Goal: Task Accomplishment & Management: Manage account settings

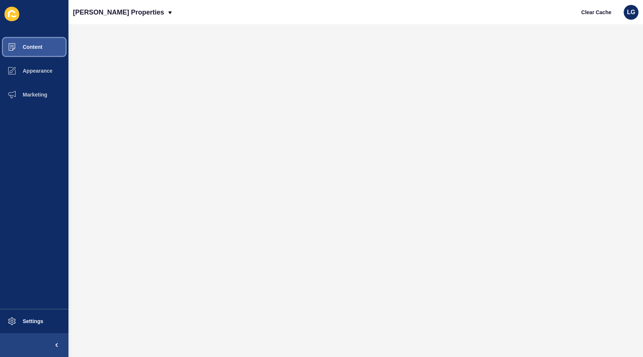
click at [42, 47] on span "Content" at bounding box center [21, 47] width 44 height 6
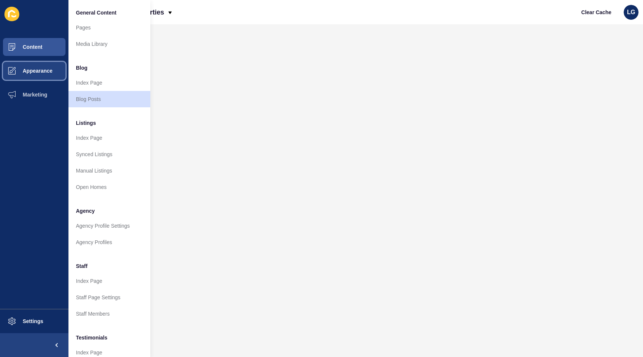
click at [39, 71] on span "Appearance" at bounding box center [26, 71] width 54 height 6
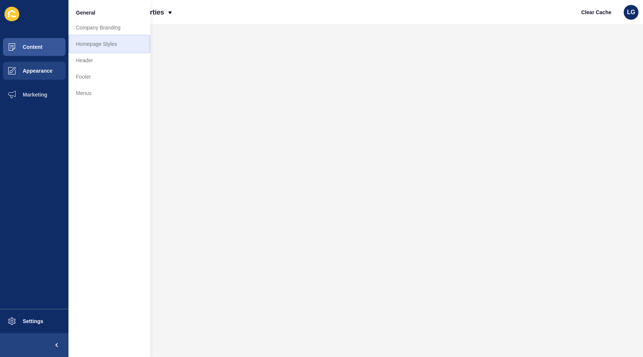
click at [101, 44] on link "Homepage Styles" at bounding box center [110, 44] width 82 height 16
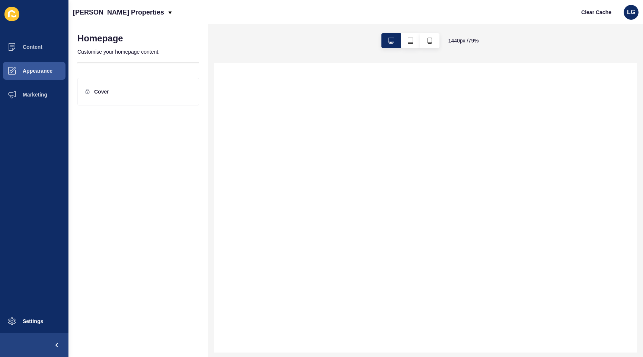
select select
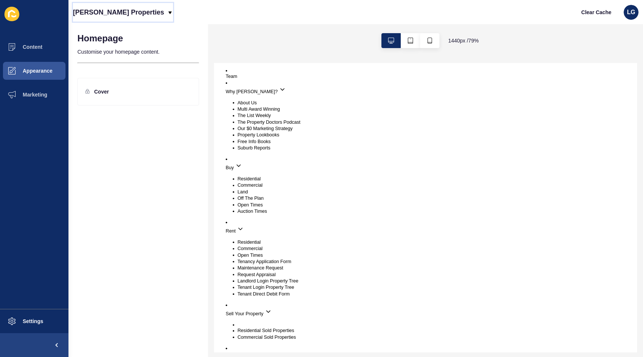
click at [121, 15] on p "[PERSON_NAME] Properties" at bounding box center [118, 12] width 91 height 19
click at [119, 28] on link "[PERSON_NAME] Properties (New)" at bounding box center [120, 31] width 95 height 16
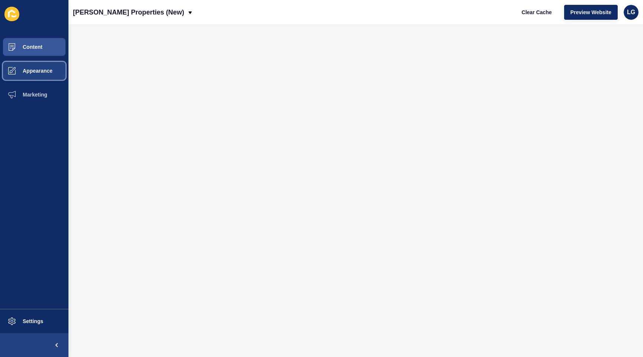
click at [49, 70] on span "Appearance" at bounding box center [26, 71] width 54 height 6
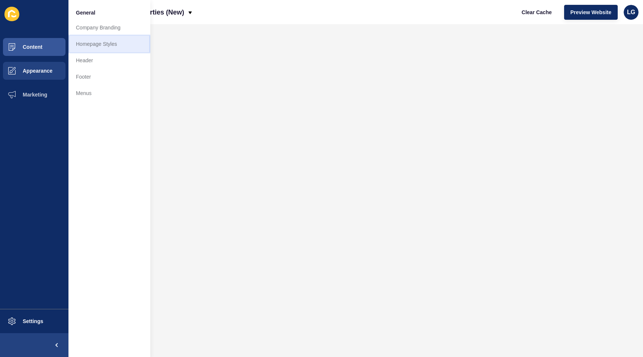
click at [98, 43] on link "Homepage Styles" at bounding box center [110, 44] width 82 height 16
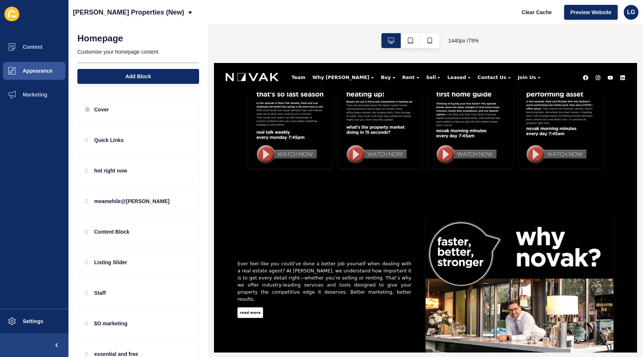
scroll to position [715, 0]
click at [433, 40] on button "button" at bounding box center [429, 40] width 19 height 15
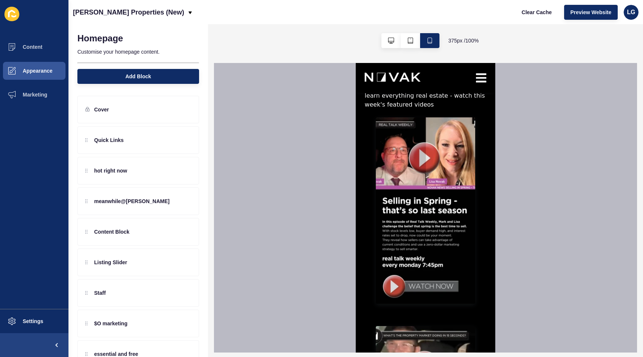
scroll to position [1125, 0]
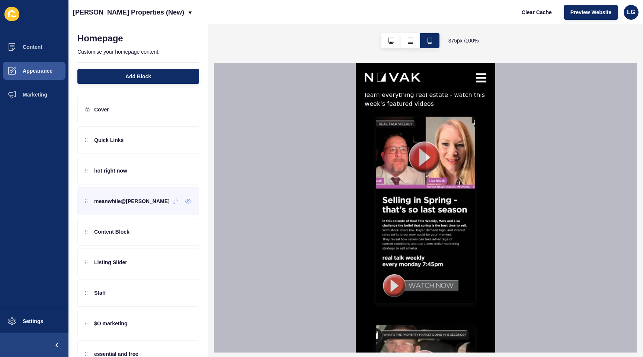
click at [121, 207] on div "meanwhile@[PERSON_NAME]" at bounding box center [138, 201] width 122 height 28
click at [173, 203] on icon at bounding box center [176, 201] width 6 height 6
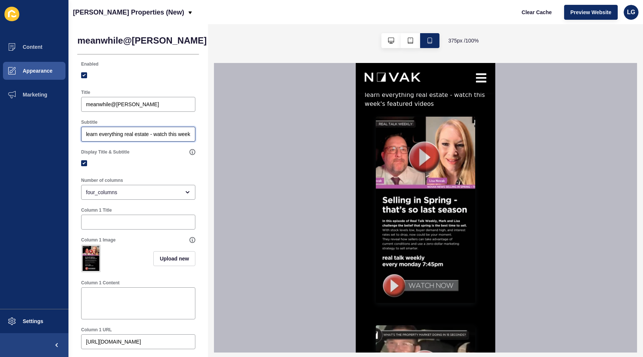
drag, startPoint x: 88, startPoint y: 134, endPoint x: 82, endPoint y: 134, distance: 5.2
click at [82, 134] on div "learn everything real estate - watch this week's featured videos" at bounding box center [138, 134] width 114 height 15
click at [171, 165] on div at bounding box center [136, 163] width 114 height 7
click at [240, 39] on button "Save" at bounding box center [252, 40] width 25 height 15
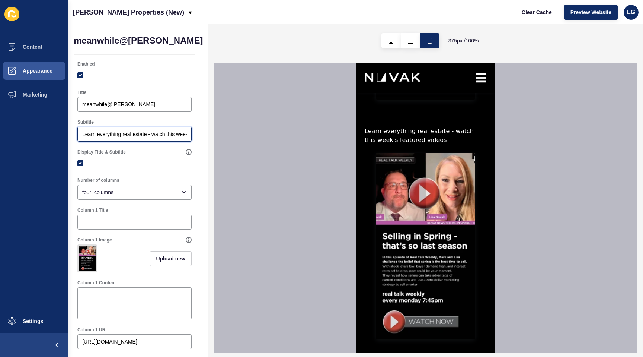
scroll to position [0, 0]
drag, startPoint x: 155, startPoint y: 134, endPoint x: 68, endPoint y: 129, distance: 87.6
click at [68, 130] on div "Content Appearance Marketing Settings Novak Properties (New) Clear Cache Previe…" at bounding box center [321, 178] width 643 height 357
type input "Watch this week's featured videos"
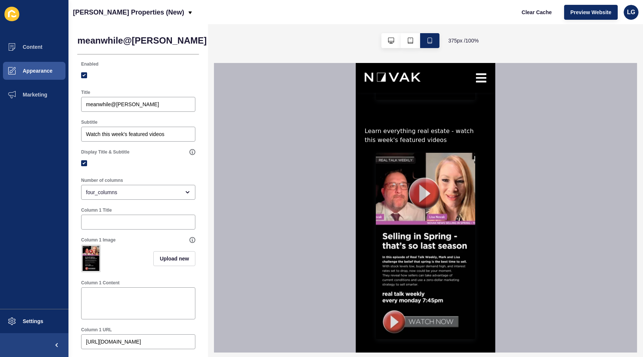
drag, startPoint x: 205, startPoint y: 41, endPoint x: 208, endPoint y: 102, distance: 60.4
click at [249, 43] on span "Save" at bounding box center [255, 40] width 12 height 7
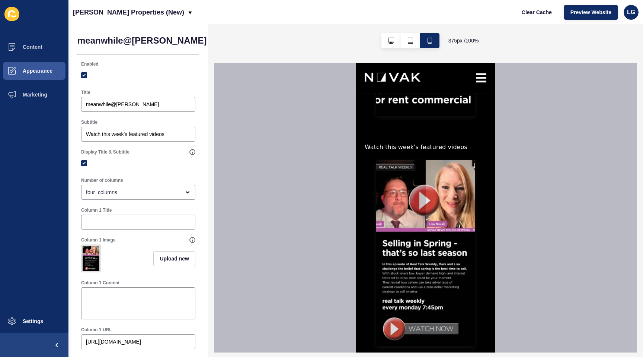
click at [244, 181] on div at bounding box center [425, 207] width 423 height 289
click at [192, 153] on icon at bounding box center [192, 152] width 0 height 3
click at [85, 164] on label at bounding box center [84, 163] width 6 height 6
click at [85, 164] on input "Display Title & Subtitle" at bounding box center [85, 163] width 5 height 5
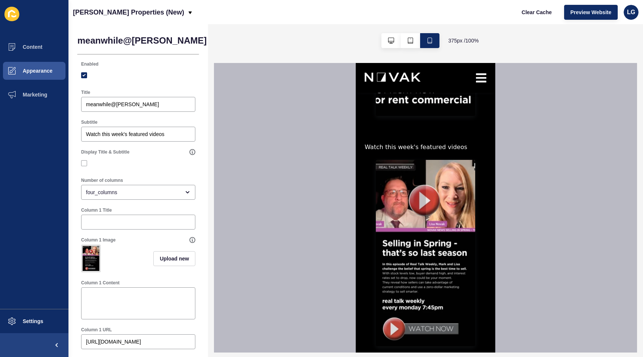
click at [249, 42] on span "Save" at bounding box center [255, 40] width 12 height 7
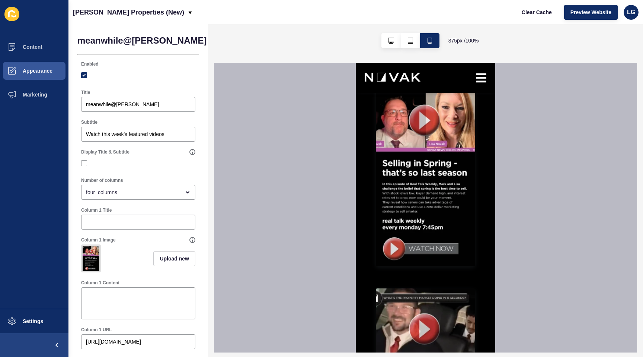
scroll to position [1134, 0]
click at [83, 164] on label at bounding box center [84, 163] width 6 height 6
click at [83, 164] on input "Display Title & Subtitle" at bounding box center [85, 163] width 5 height 5
checkbox input "true"
click at [242, 42] on button "Save" at bounding box center [254, 40] width 25 height 15
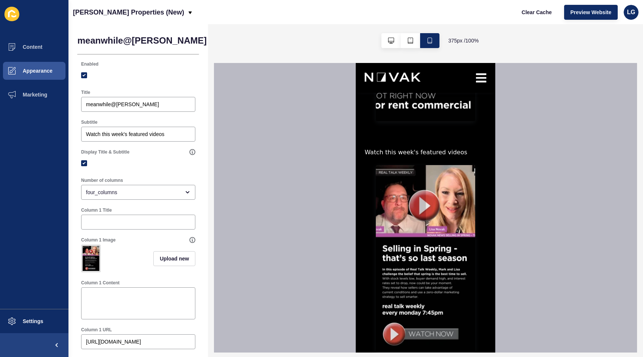
scroll to position [1066, 0]
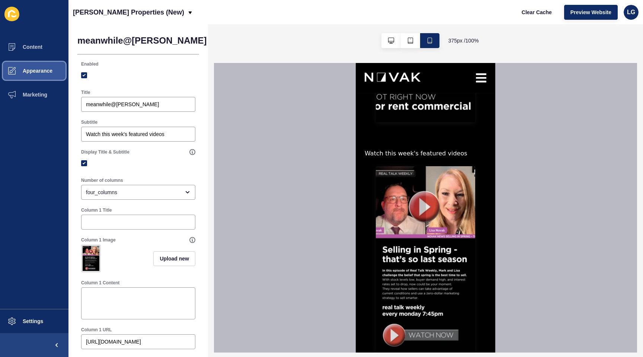
click at [27, 70] on span "Appearance" at bounding box center [26, 71] width 54 height 6
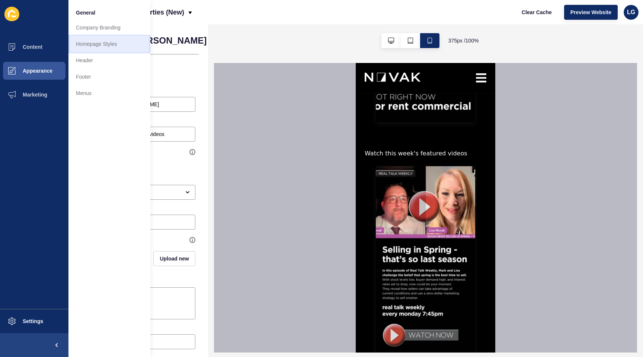
click at [101, 48] on link "Homepage Styles" at bounding box center [110, 44] width 82 height 16
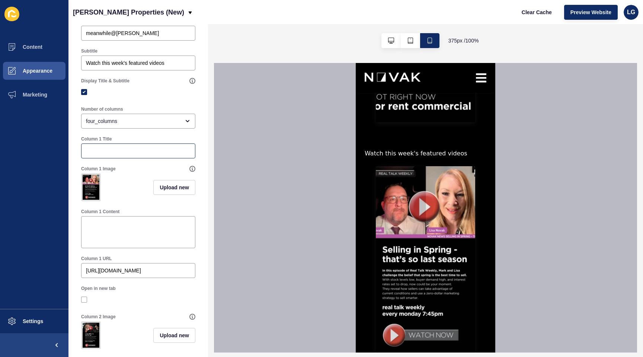
scroll to position [0, 0]
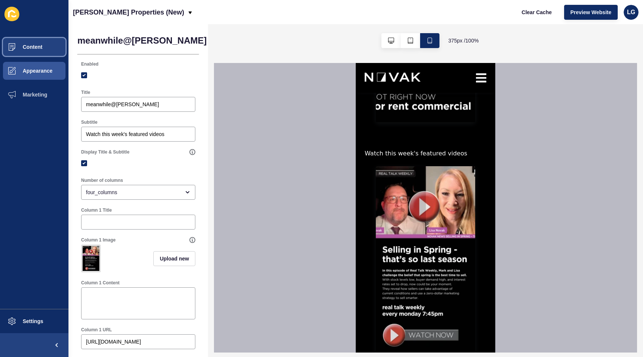
click at [29, 49] on span "Content" at bounding box center [21, 47] width 44 height 6
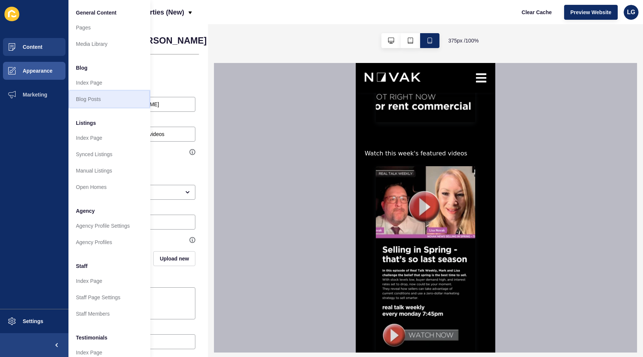
click at [93, 101] on link "Blog Posts" at bounding box center [110, 99] width 82 height 16
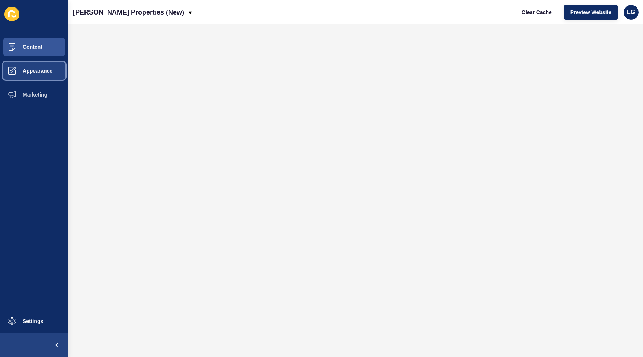
click at [53, 72] on button "Appearance" at bounding box center [34, 71] width 69 height 24
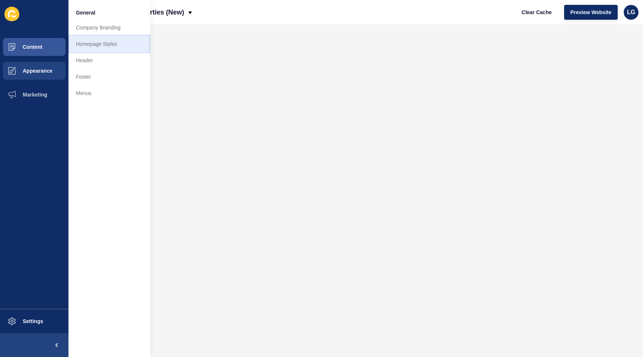
click at [102, 46] on link "Homepage Styles" at bounding box center [110, 44] width 82 height 16
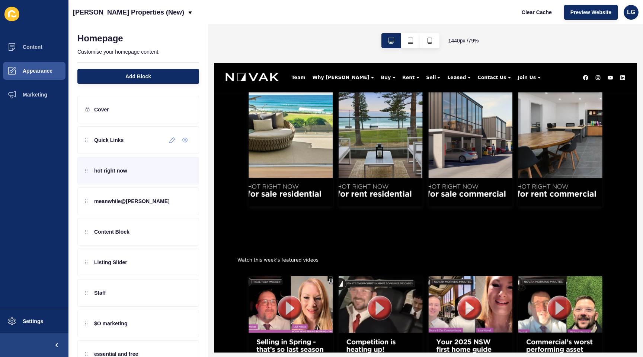
scroll to position [389, 0]
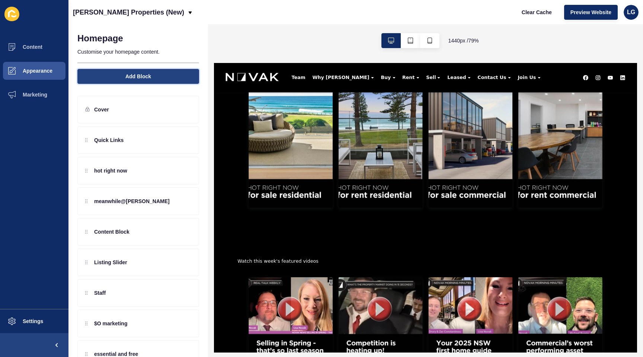
click at [133, 79] on span "Add Block" at bounding box center [138, 76] width 26 height 7
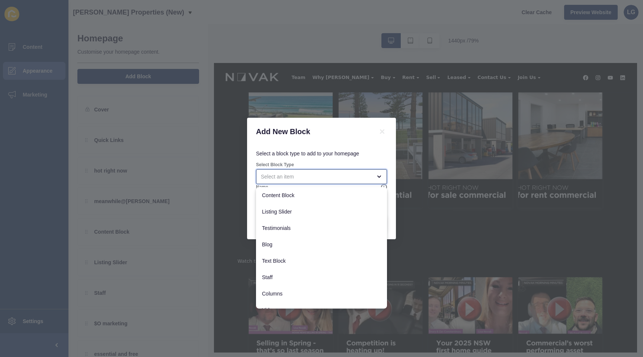
click at [300, 176] on div "close menu" at bounding box center [316, 176] width 111 height 7
click at [275, 240] on div "Blog" at bounding box center [321, 244] width 131 height 16
type input "Blog"
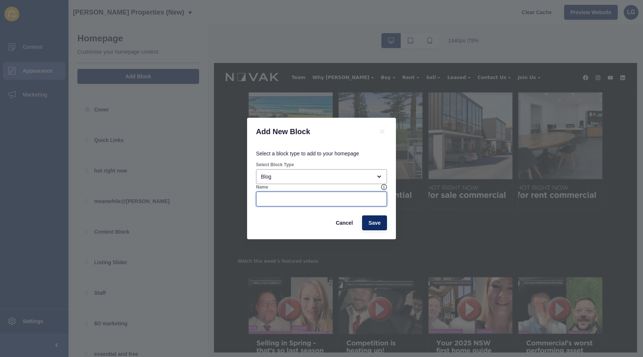
click at [289, 202] on input "Name" at bounding box center [321, 198] width 121 height 7
type input "t"
type input "test"
click at [381, 221] on button "Save" at bounding box center [374, 222] width 25 height 15
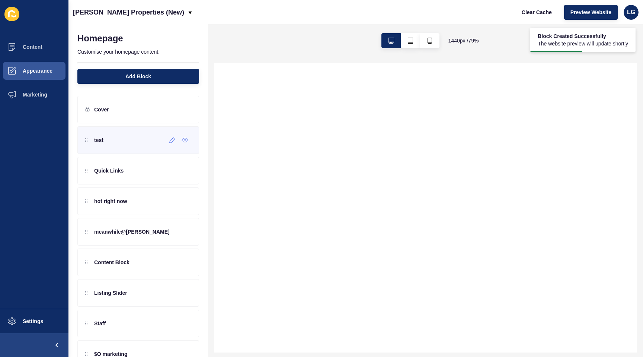
scroll to position [0, 0]
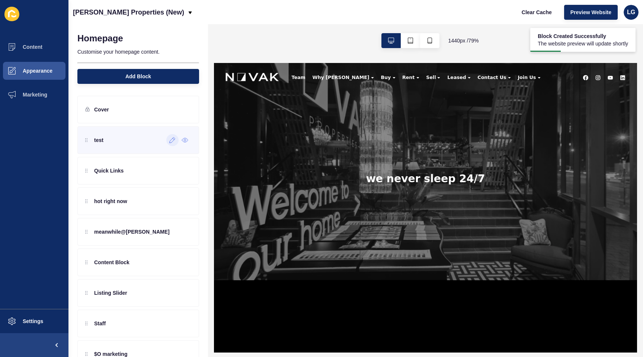
click at [173, 144] on div at bounding box center [172, 140] width 12 height 12
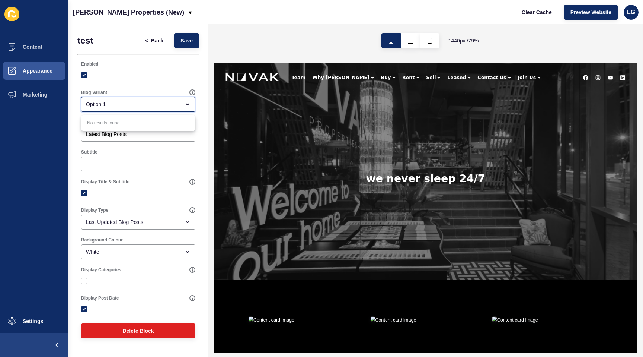
click at [186, 105] on icon "close menu" at bounding box center [188, 104] width 6 height 6
click at [143, 149] on div "Subtitle" at bounding box center [138, 152] width 114 height 6
click at [86, 193] on label at bounding box center [84, 193] width 6 height 6
click at [86, 193] on input "Display Title & Subtitle" at bounding box center [85, 193] width 5 height 5
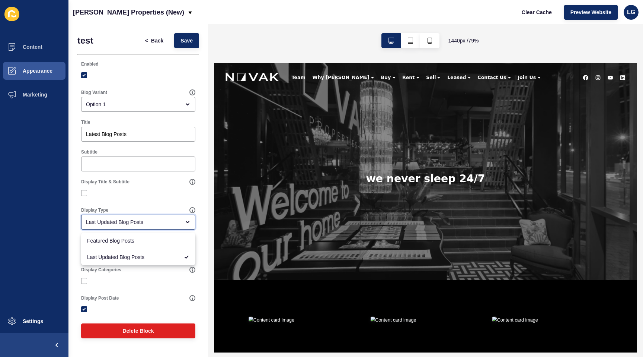
click at [168, 220] on div "Last Updated Blog Posts" at bounding box center [133, 221] width 94 height 7
click at [170, 189] on div at bounding box center [138, 192] width 114 height 13
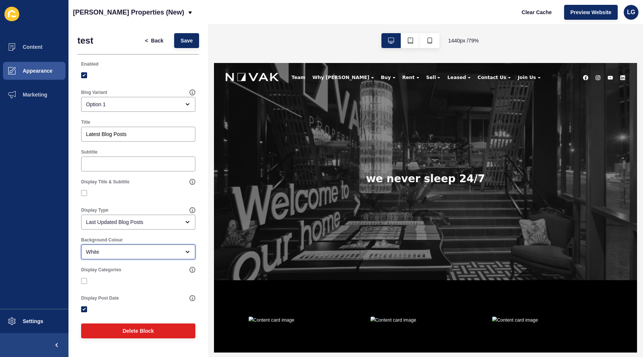
click at [158, 253] on div "White" at bounding box center [133, 251] width 94 height 7
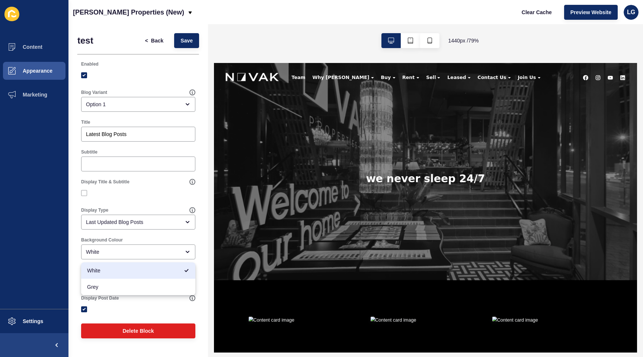
click at [158, 177] on div "Display Title & Subtitle" at bounding box center [138, 189] width 122 height 28
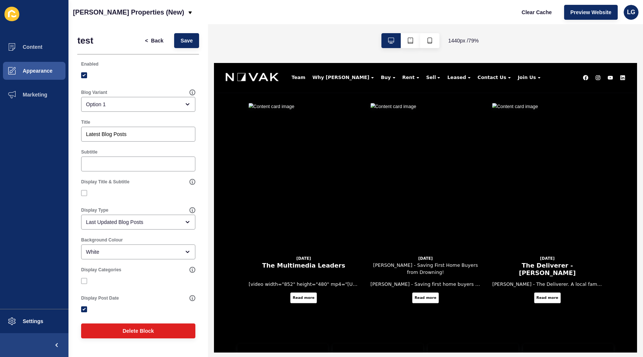
scroll to position [271, 0]
click at [430, 44] on button "button" at bounding box center [429, 40] width 19 height 15
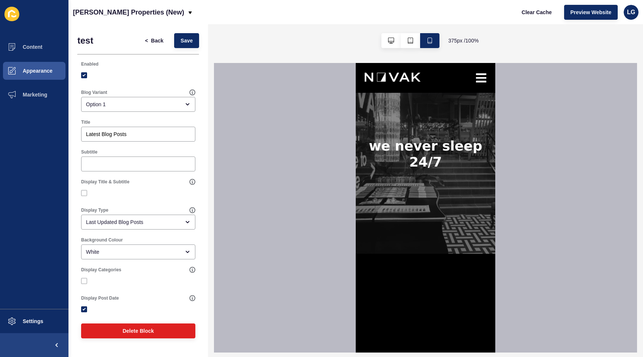
scroll to position [26, 0]
click at [85, 193] on label at bounding box center [84, 193] width 6 height 6
click at [85, 193] on input "Display Title & Subtitle" at bounding box center [85, 193] width 5 height 5
click at [85, 193] on label at bounding box center [84, 193] width 6 height 6
click at [85, 193] on input "Display Title & Subtitle" at bounding box center [85, 193] width 5 height 5
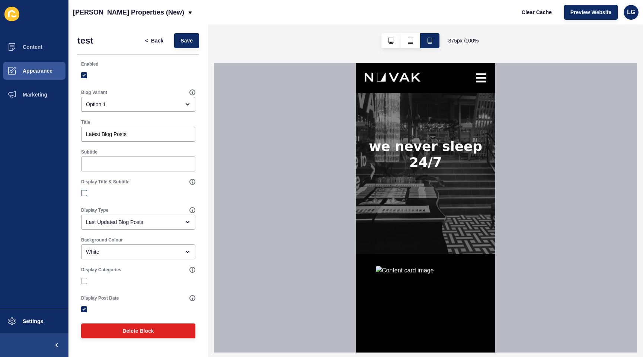
checkbox input "false"
click at [151, 222] on div "Last Updated Blog Posts" at bounding box center [133, 221] width 94 height 7
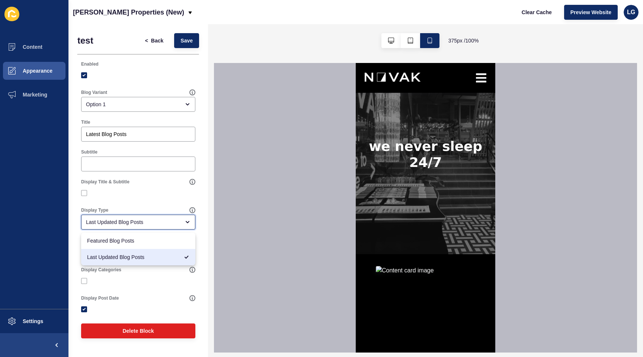
click at [151, 222] on div "Last Updated Blog Posts" at bounding box center [133, 221] width 94 height 7
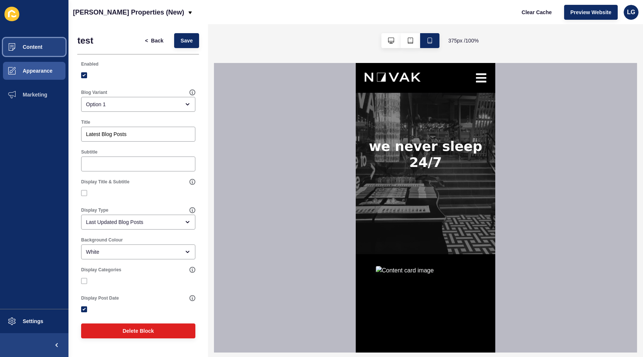
click at [25, 44] on span "Content" at bounding box center [21, 47] width 44 height 6
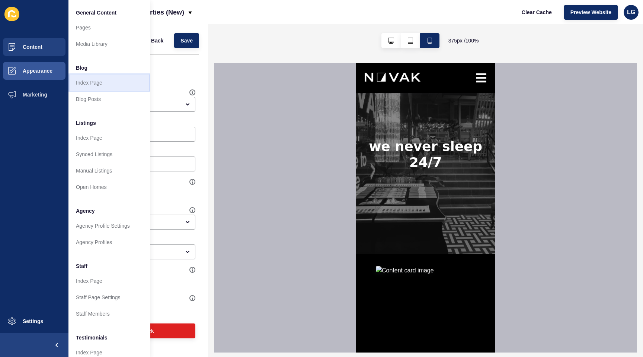
click at [86, 83] on link "Index Page" at bounding box center [110, 82] width 82 height 16
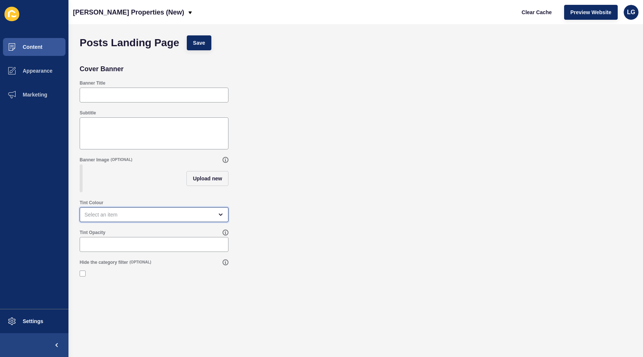
click at [193, 219] on div "open menu" at bounding box center [154, 214] width 149 height 15
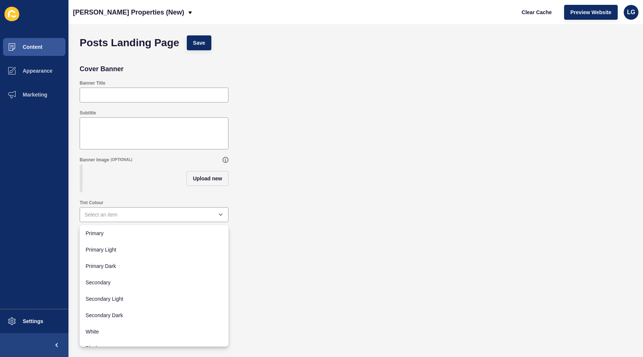
click at [302, 218] on div "Tint Colour" at bounding box center [356, 211] width 560 height 30
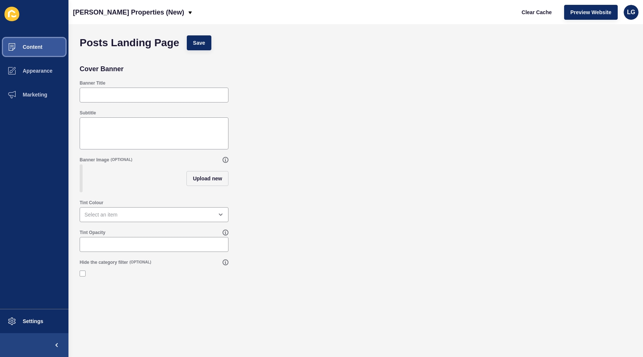
click at [37, 45] on span "Content" at bounding box center [21, 47] width 44 height 6
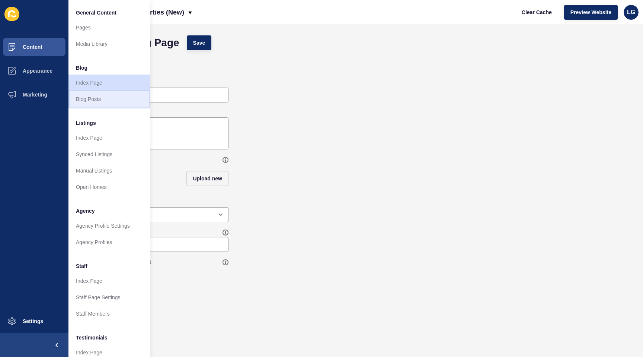
click at [112, 99] on link "Blog Posts" at bounding box center [110, 99] width 82 height 16
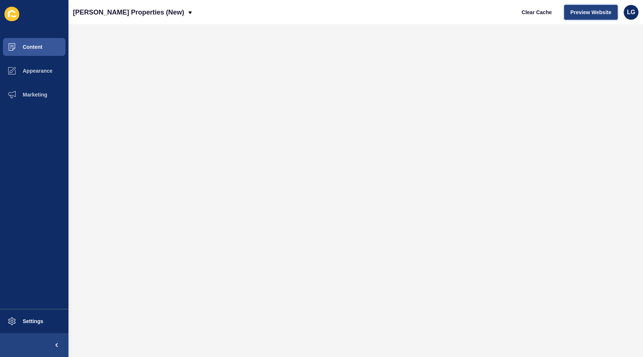
click at [583, 14] on span "Preview Website" at bounding box center [591, 12] width 41 height 7
click at [41, 45] on span "Content" at bounding box center [21, 47] width 44 height 6
click at [35, 47] on span "Content" at bounding box center [21, 47] width 44 height 6
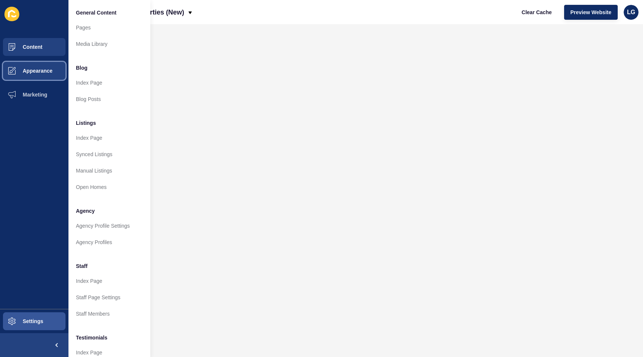
click at [48, 72] on span "Appearance" at bounding box center [26, 71] width 54 height 6
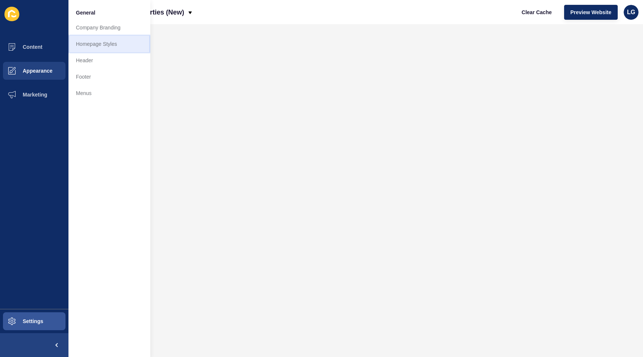
click at [103, 44] on link "Homepage Styles" at bounding box center [110, 44] width 82 height 16
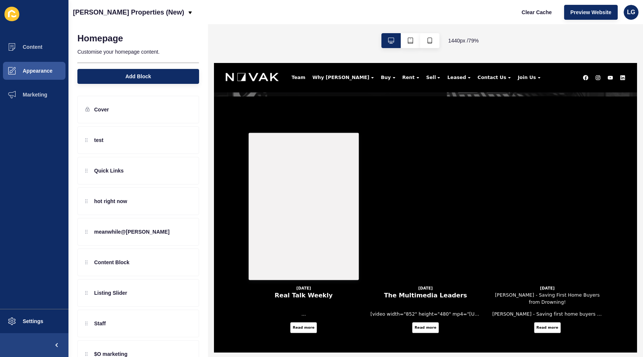
scroll to position [233, 0]
click at [430, 44] on button "button" at bounding box center [429, 40] width 19 height 15
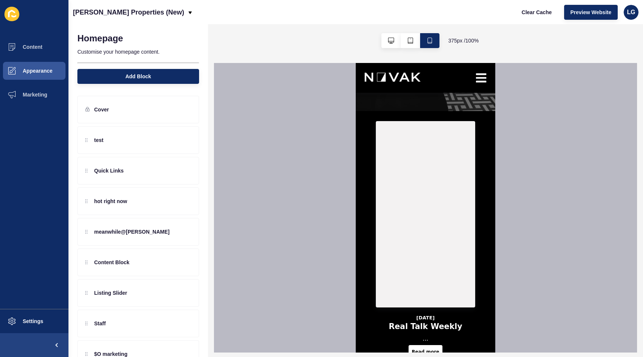
scroll to position [171, 0]
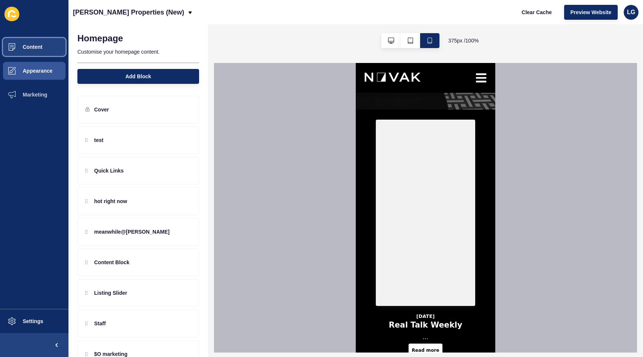
click at [21, 45] on span "Content" at bounding box center [21, 47] width 44 height 6
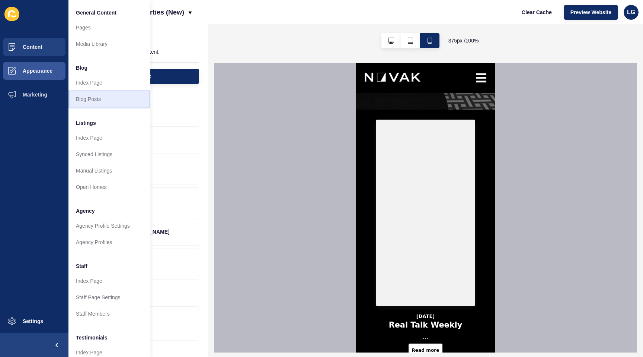
click at [92, 103] on link "Blog Posts" at bounding box center [110, 99] width 82 height 16
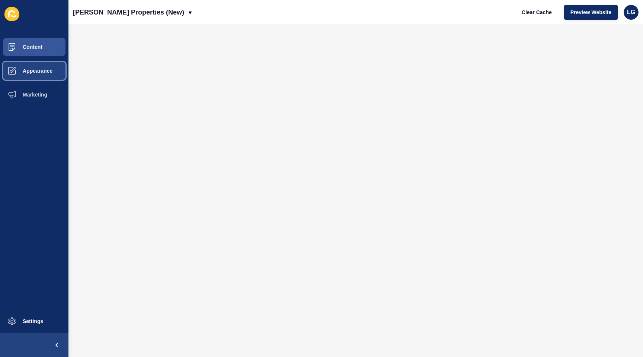
click at [39, 69] on span "Appearance" at bounding box center [26, 71] width 54 height 6
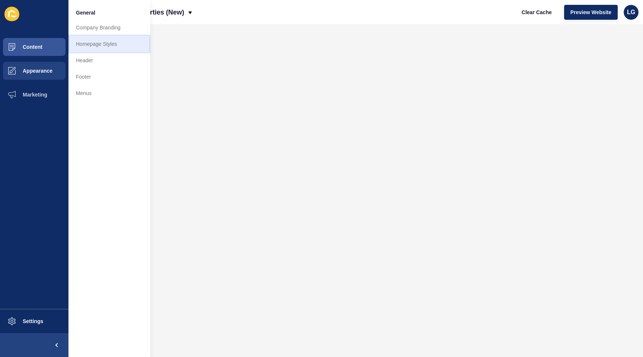
click at [93, 42] on link "Homepage Styles" at bounding box center [110, 44] width 82 height 16
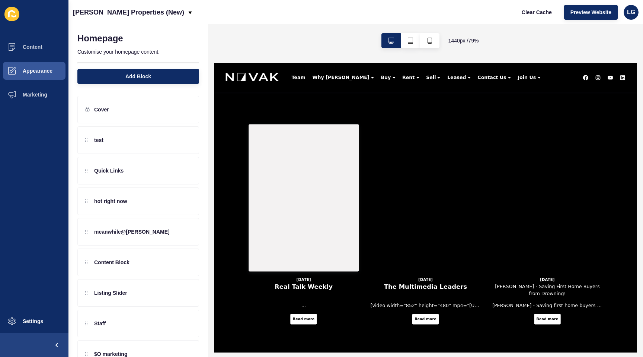
scroll to position [243, 0]
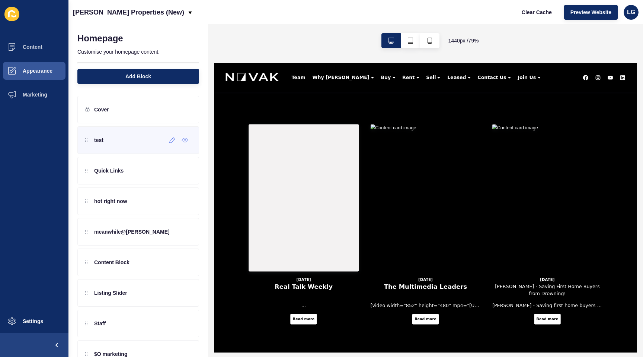
click at [139, 146] on div "test" at bounding box center [138, 140] width 122 height 28
click at [171, 145] on div at bounding box center [172, 140] width 12 height 12
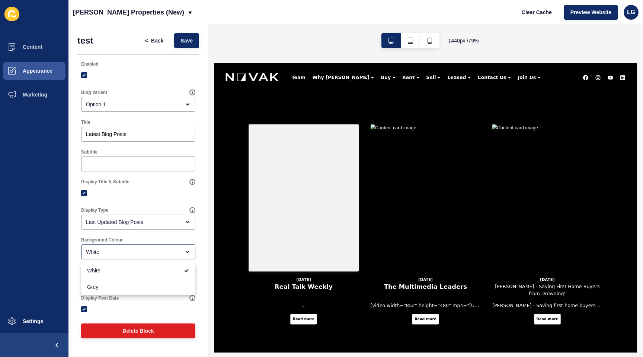
click at [167, 234] on div "Background Colour White" at bounding box center [138, 248] width 122 height 30
click at [128, 73] on div at bounding box center [138, 75] width 114 height 7
click at [30, 45] on span "Content" at bounding box center [21, 47] width 44 height 6
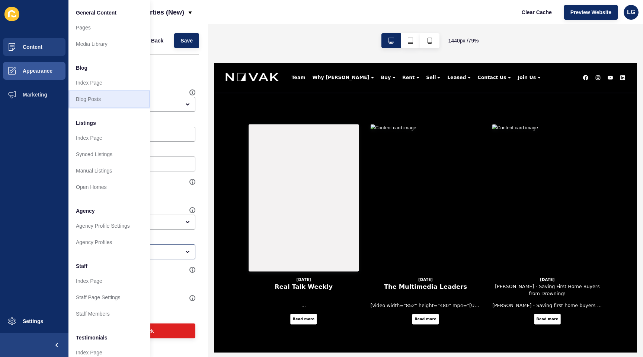
click at [89, 97] on link "Blog Posts" at bounding box center [110, 99] width 82 height 16
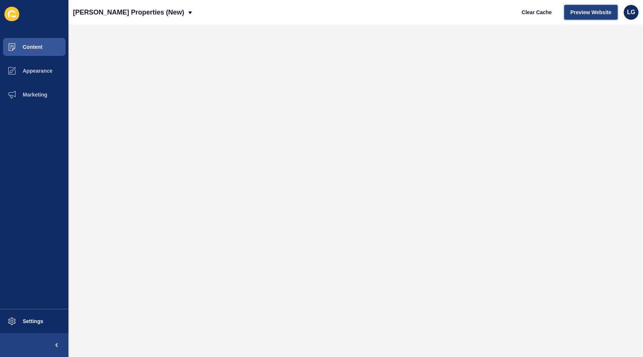
click at [583, 15] on span "Preview Website" at bounding box center [591, 12] width 41 height 7
click at [604, 13] on span "Preview Website" at bounding box center [591, 12] width 41 height 7
click at [586, 14] on span "Preview Website" at bounding box center [591, 12] width 41 height 7
click at [602, 14] on span "Preview Website" at bounding box center [591, 12] width 41 height 7
click at [575, 13] on span "Preview Website" at bounding box center [591, 12] width 41 height 7
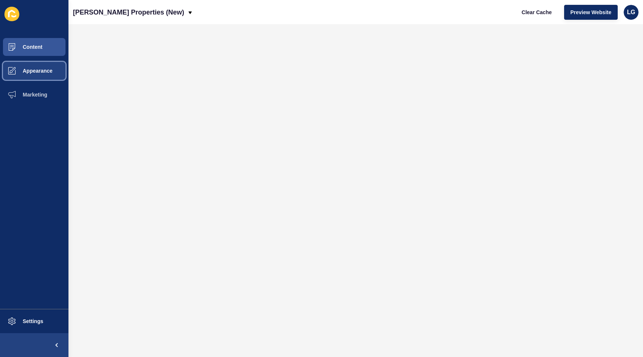
click at [39, 64] on button "Appearance" at bounding box center [34, 71] width 69 height 24
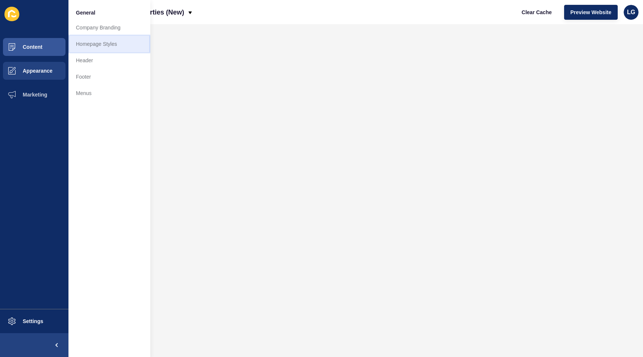
click at [108, 48] on link "Homepage Styles" at bounding box center [110, 44] width 82 height 16
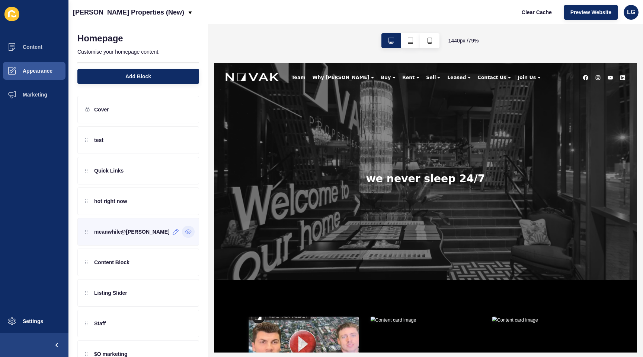
click at [187, 232] on icon at bounding box center [188, 232] width 7 height 6
click at [170, 143] on div at bounding box center [172, 140] width 12 height 12
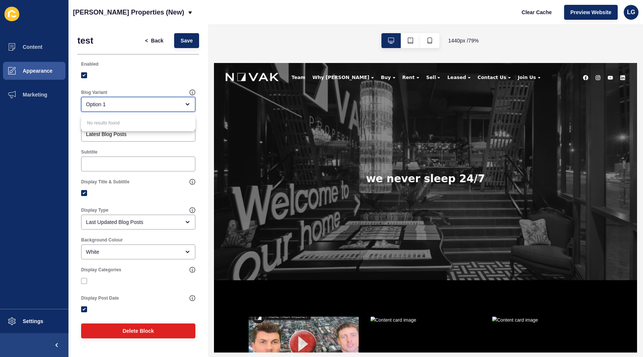
click at [186, 105] on icon "close menu" at bounding box center [188, 104] width 6 height 6
click at [170, 99] on div "Option 1" at bounding box center [138, 104] width 114 height 15
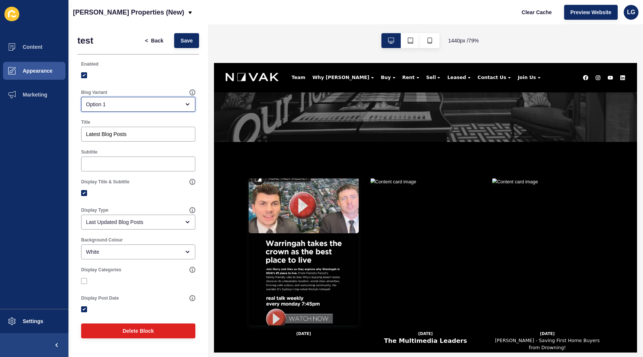
scroll to position [175, 0]
click at [431, 44] on button "button" at bounding box center [429, 40] width 19 height 15
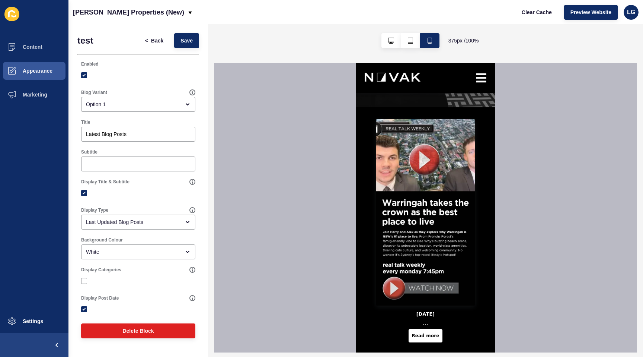
scroll to position [176, 0]
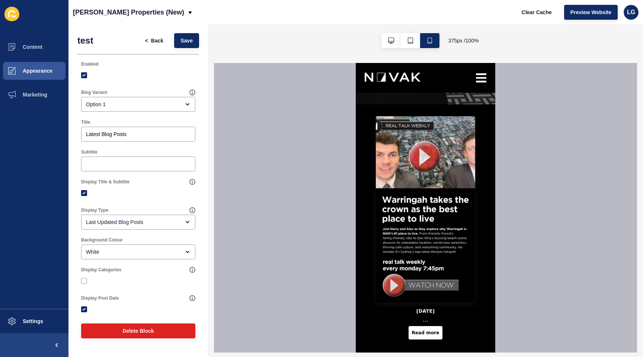
click at [422, 281] on img at bounding box center [425, 209] width 99 height 186
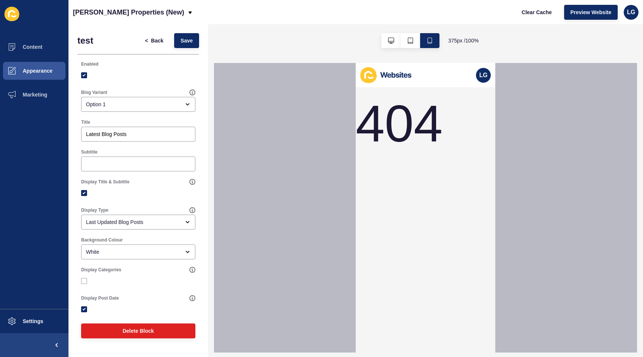
scroll to position [0, 0]
click at [157, 43] on span "Back" at bounding box center [157, 40] width 12 height 7
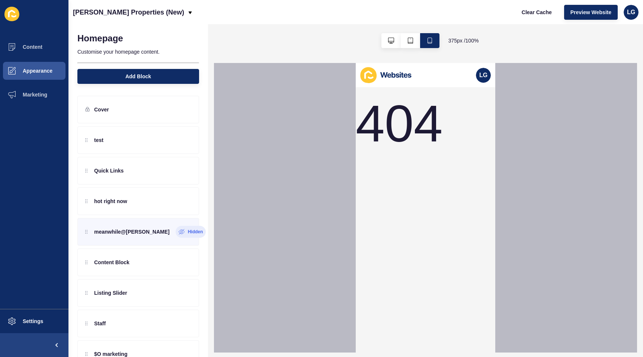
click at [418, 158] on div "404" at bounding box center [399, 123] width 87 height 73
click at [394, 41] on button "button" at bounding box center [391, 40] width 19 height 15
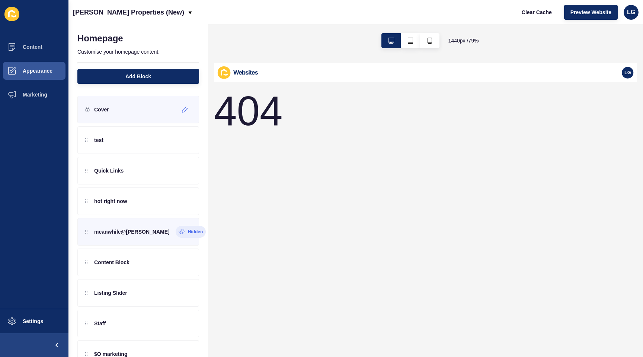
click at [119, 111] on div "Cover" at bounding box center [138, 110] width 122 height 28
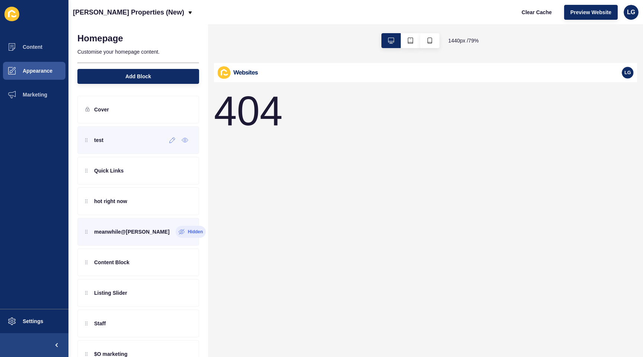
click at [121, 147] on div "test" at bounding box center [138, 140] width 122 height 28
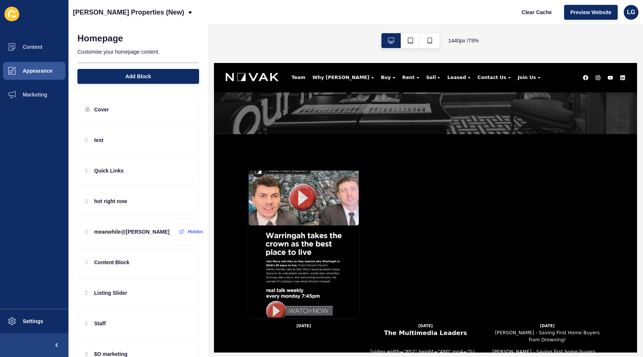
scroll to position [187, 0]
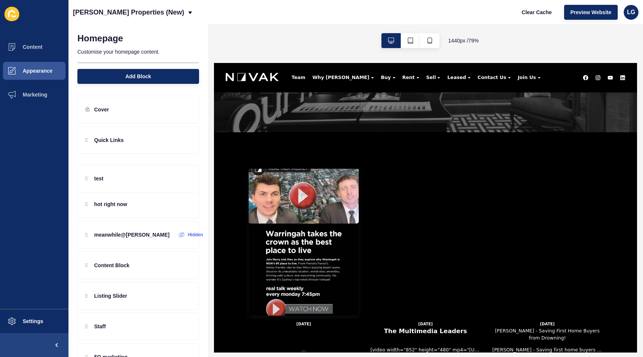
drag, startPoint x: 118, startPoint y: 137, endPoint x: 117, endPoint y: 175, distance: 37.3
click at [117, 175] on div "test Quick Links hot right now meanwhile@[PERSON_NAME] Hidden Content Block Lis…" at bounding box center [138, 353] width 122 height 455
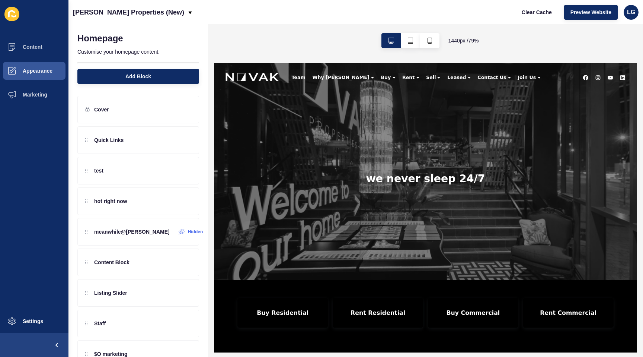
scroll to position [0, 0]
click at [36, 46] on span "Content" at bounding box center [21, 47] width 44 height 6
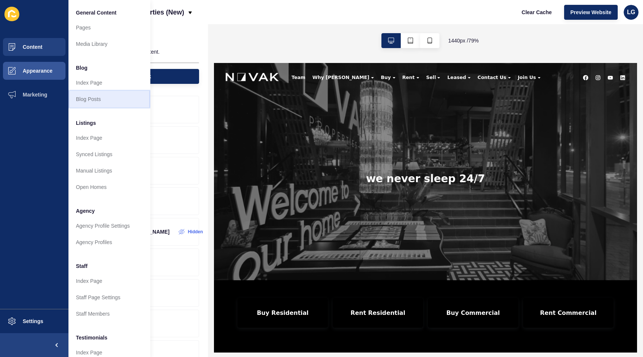
click at [96, 98] on link "Blog Posts" at bounding box center [110, 99] width 82 height 16
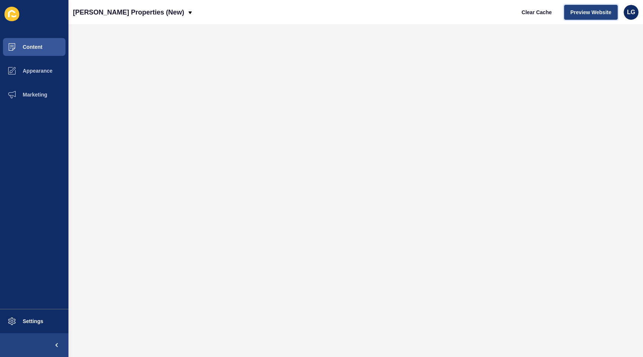
click at [588, 10] on span "Preview Website" at bounding box center [591, 12] width 41 height 7
click at [26, 68] on span "Appearance" at bounding box center [26, 71] width 54 height 6
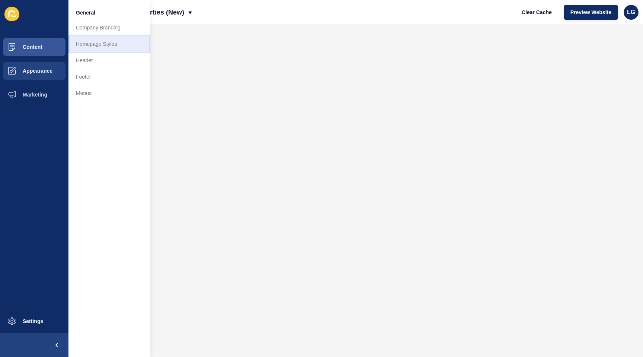
click at [92, 41] on link "Homepage Styles" at bounding box center [110, 44] width 82 height 16
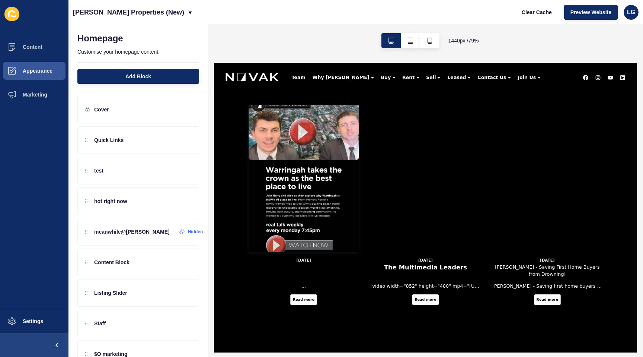
scroll to position [347, 0]
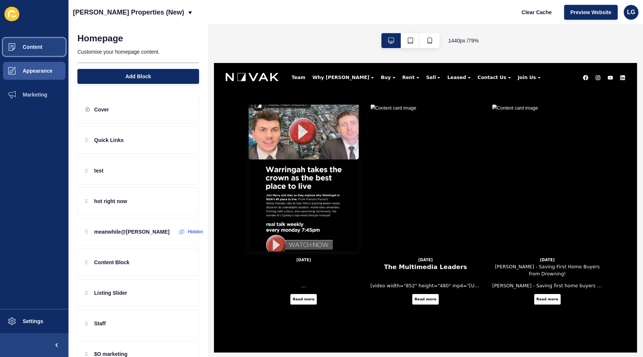
click at [33, 49] on span "Content" at bounding box center [21, 47] width 44 height 6
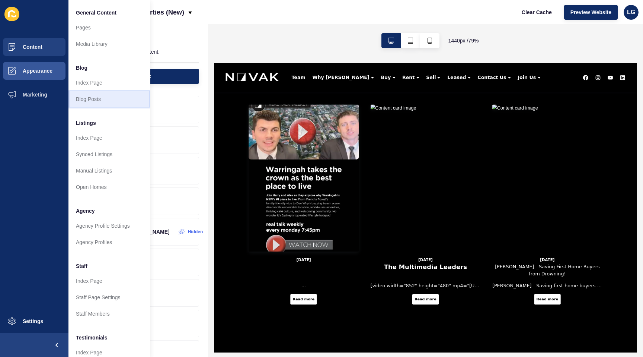
click at [93, 100] on link "Blog Posts" at bounding box center [110, 99] width 82 height 16
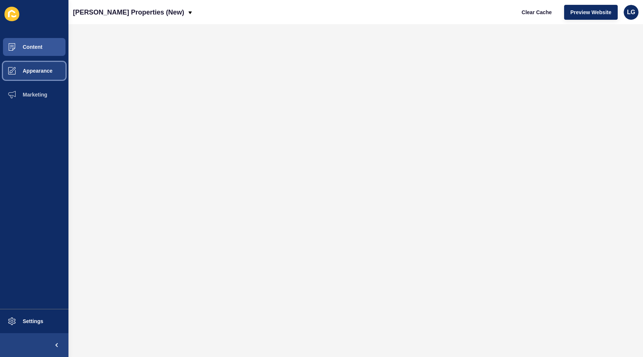
click at [43, 71] on span "Appearance" at bounding box center [26, 71] width 54 height 6
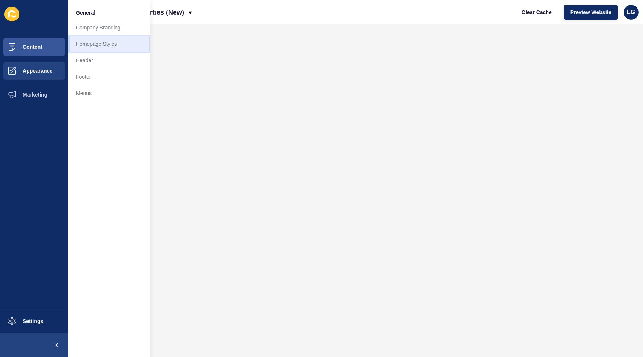
click at [98, 46] on link "Homepage Styles" at bounding box center [110, 44] width 82 height 16
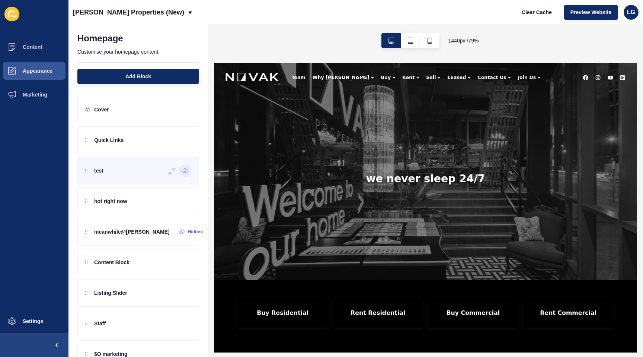
click at [185, 170] on icon at bounding box center [185, 171] width 7 height 6
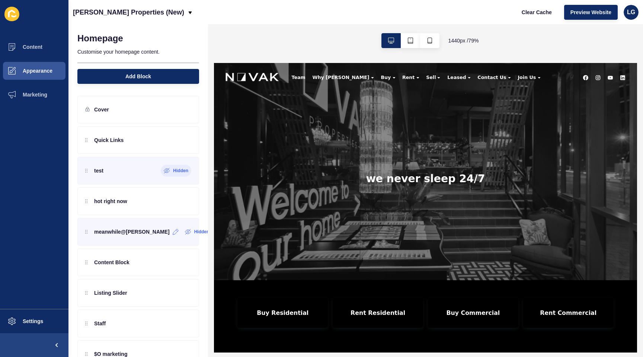
click at [133, 228] on div "meanwhile@[PERSON_NAME]" at bounding box center [127, 232] width 85 height 12
click at [173, 232] on icon at bounding box center [176, 232] width 6 height 6
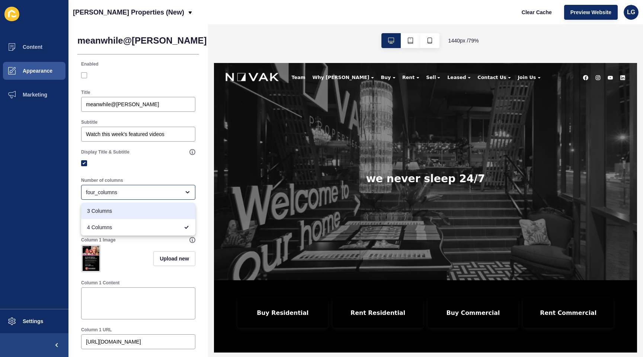
click at [161, 163] on div at bounding box center [138, 163] width 114 height 7
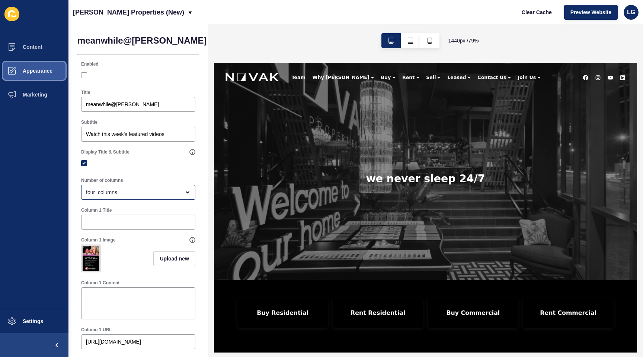
click at [33, 71] on span "Appearance" at bounding box center [26, 71] width 54 height 6
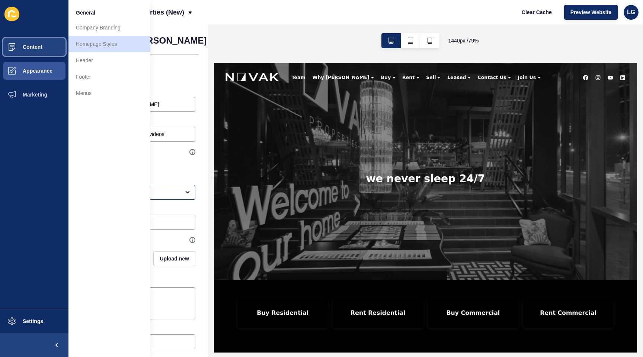
click at [35, 50] on span "Content" at bounding box center [21, 47] width 44 height 6
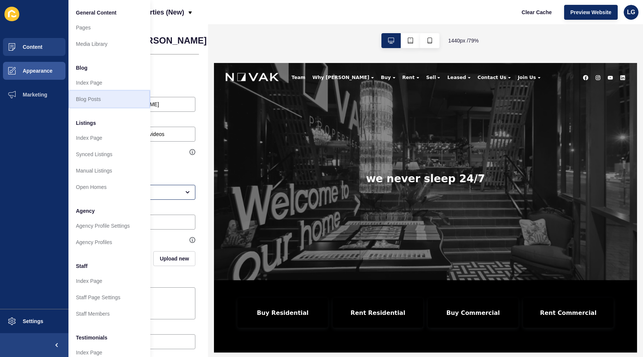
click at [89, 95] on link "Blog Posts" at bounding box center [110, 99] width 82 height 16
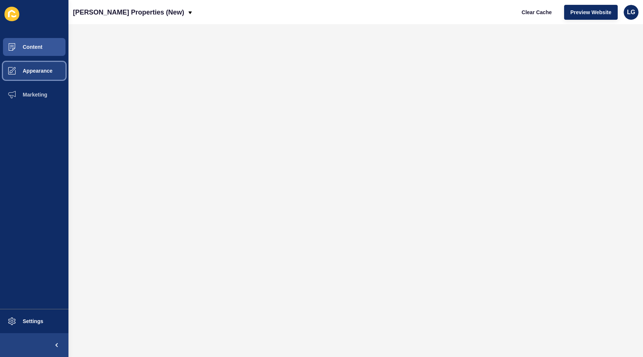
click at [34, 73] on span "Appearance" at bounding box center [26, 71] width 54 height 6
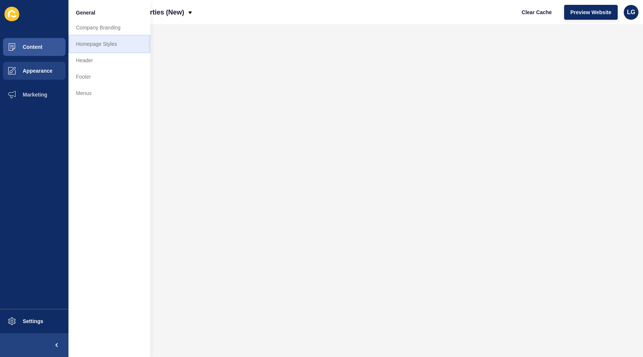
click at [75, 47] on link "Homepage Styles" at bounding box center [110, 44] width 82 height 16
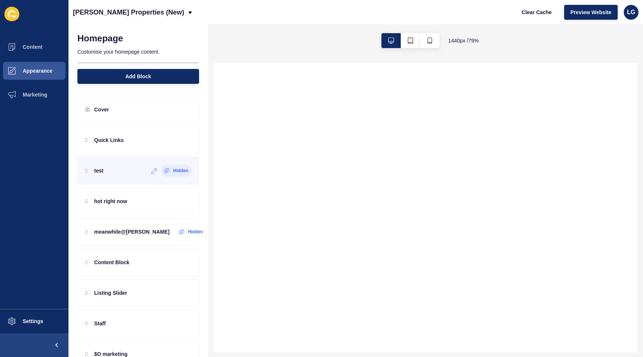
click at [165, 173] on icon at bounding box center [167, 171] width 6 height 6
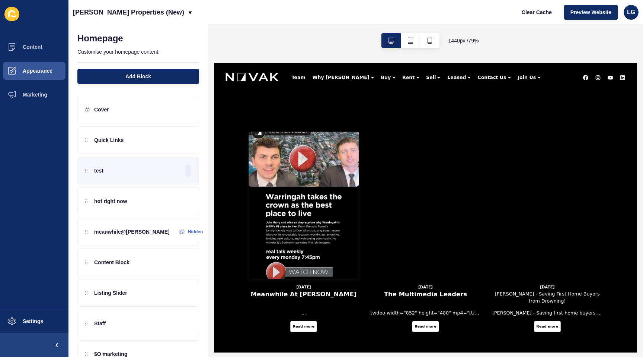
scroll to position [314, 0]
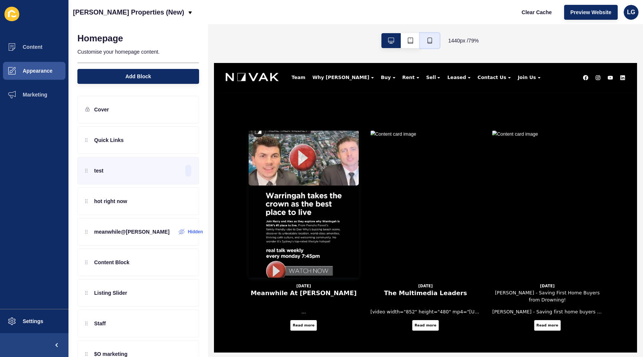
click at [428, 39] on icon "button" at bounding box center [430, 41] width 6 height 6
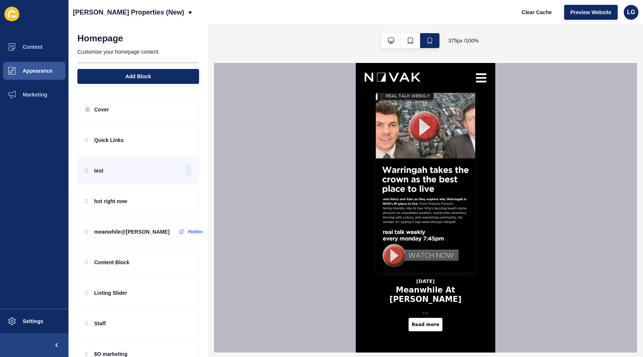
scroll to position [256, 0]
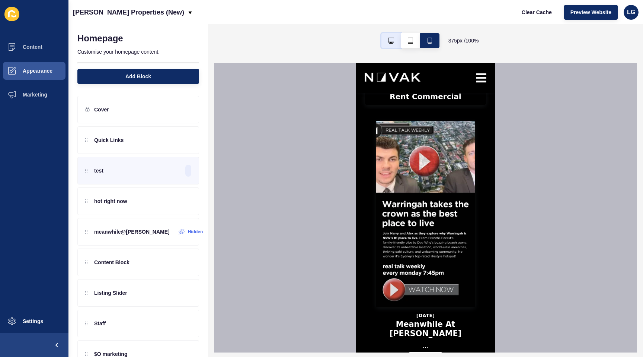
click at [390, 42] on icon "button" at bounding box center [391, 41] width 6 height 6
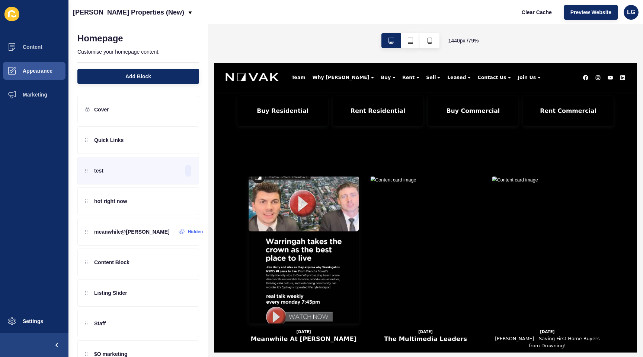
click at [333, 261] on img at bounding box center [328, 299] width 140 height 186
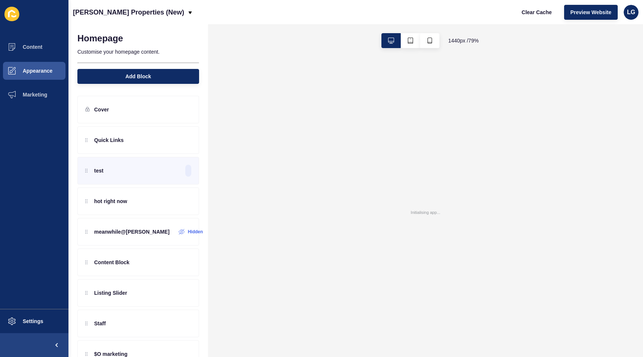
scroll to position [0, 0]
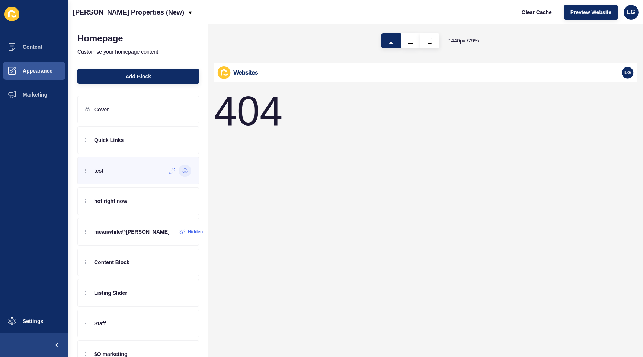
click at [126, 177] on div "test" at bounding box center [138, 171] width 122 height 28
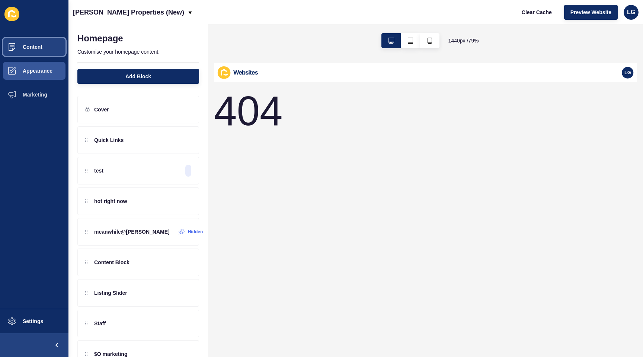
click at [34, 50] on button "Content" at bounding box center [34, 47] width 69 height 24
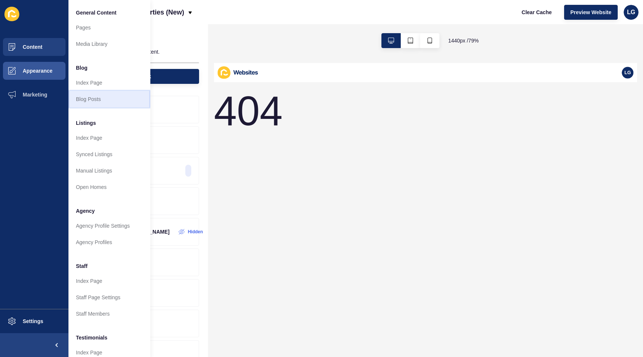
click at [91, 96] on link "Blog Posts" at bounding box center [110, 99] width 82 height 16
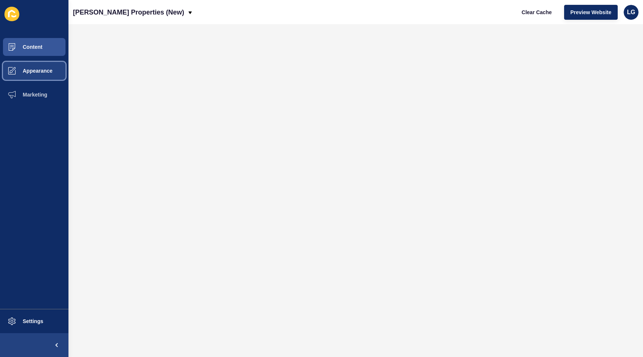
click at [40, 76] on button "Appearance" at bounding box center [34, 71] width 69 height 24
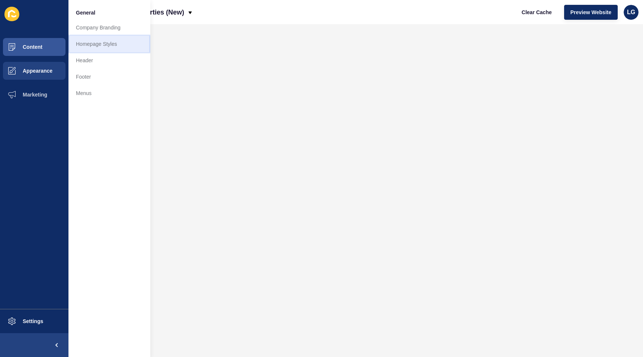
click at [86, 50] on link "Homepage Styles" at bounding box center [110, 44] width 82 height 16
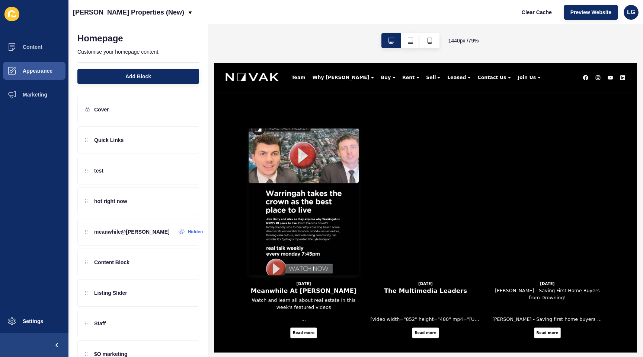
scroll to position [316, 0]
click at [172, 174] on div at bounding box center [172, 171] width 12 height 12
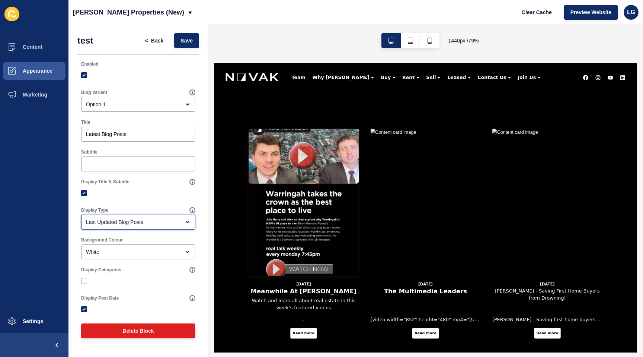
click at [173, 222] on div "Last Updated Blog Posts" at bounding box center [133, 221] width 94 height 7
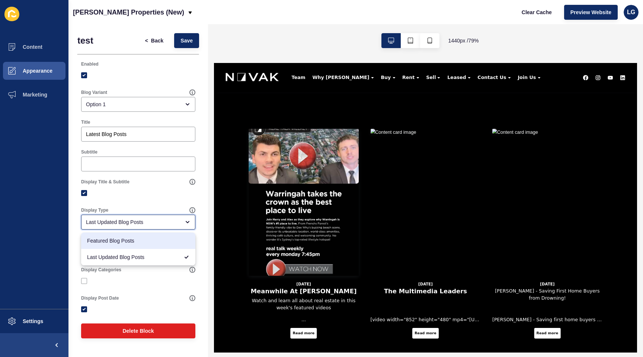
click at [154, 237] on span "Featured Blog Posts" at bounding box center [138, 240] width 102 height 7
type input "Featured Blog Posts"
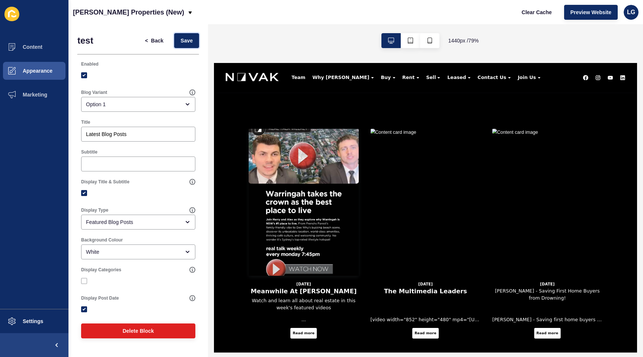
drag, startPoint x: 191, startPoint y: 40, endPoint x: 148, endPoint y: 63, distance: 49.0
click at [191, 40] on span "Save" at bounding box center [187, 40] width 12 height 7
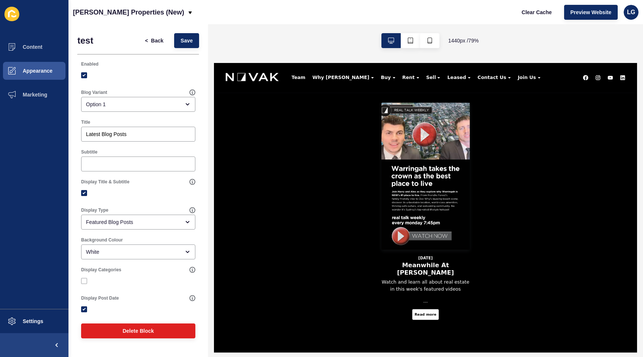
scroll to position [352, 0]
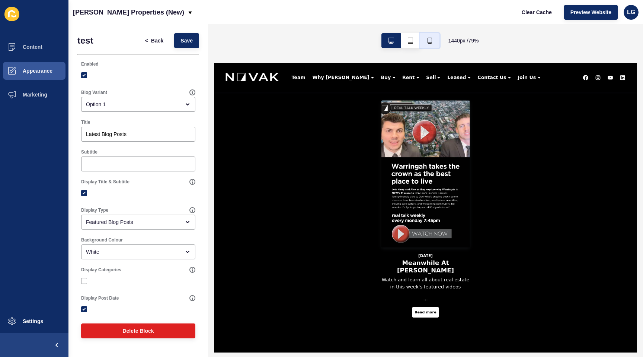
click at [429, 43] on icon "button" at bounding box center [430, 41] width 6 height 6
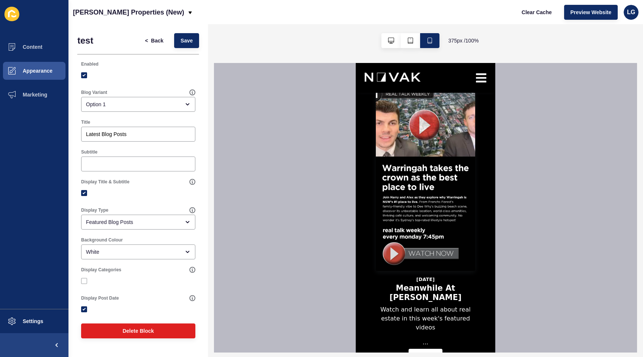
scroll to position [292, 0]
click at [389, 40] on icon "button" at bounding box center [391, 41] width 6 height 6
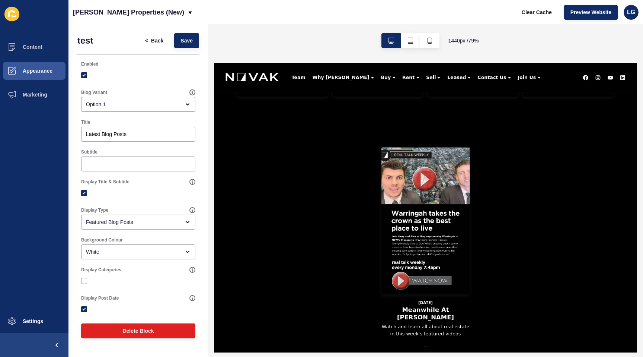
click at [498, 254] on img at bounding box center [482, 263] width 112 height 186
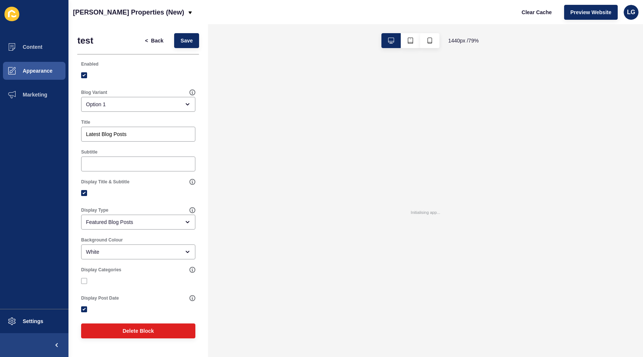
scroll to position [0, 0]
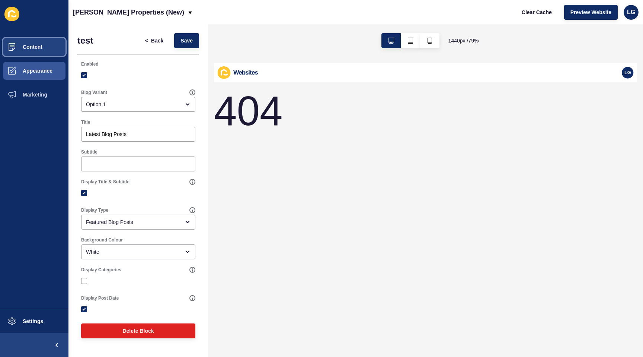
click at [35, 49] on span "Content" at bounding box center [21, 47] width 44 height 6
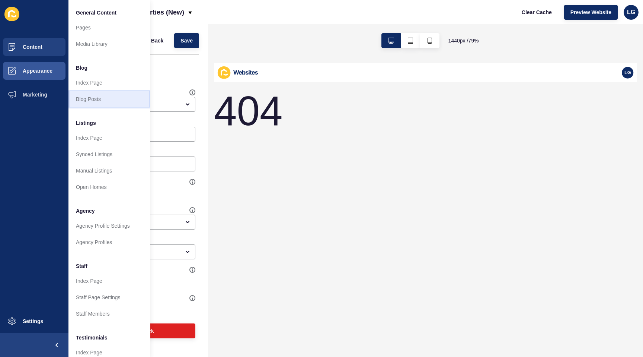
click at [96, 96] on link "Blog Posts" at bounding box center [110, 99] width 82 height 16
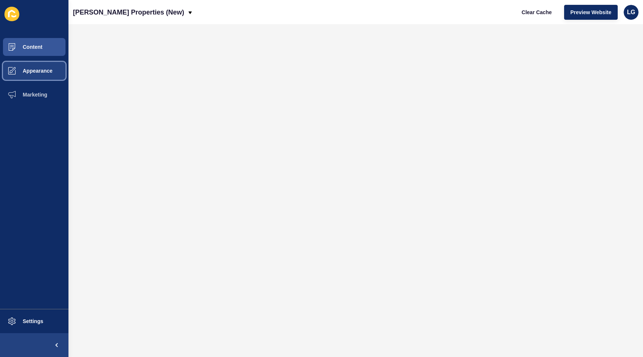
click at [42, 73] on span "Appearance" at bounding box center [26, 71] width 54 height 6
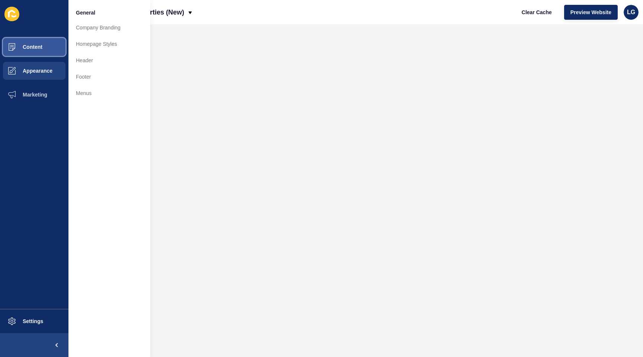
click at [32, 44] on span "Content" at bounding box center [21, 47] width 44 height 6
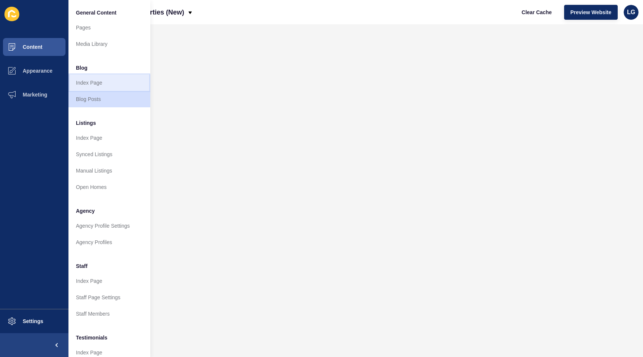
click at [83, 85] on link "Index Page" at bounding box center [110, 82] width 82 height 16
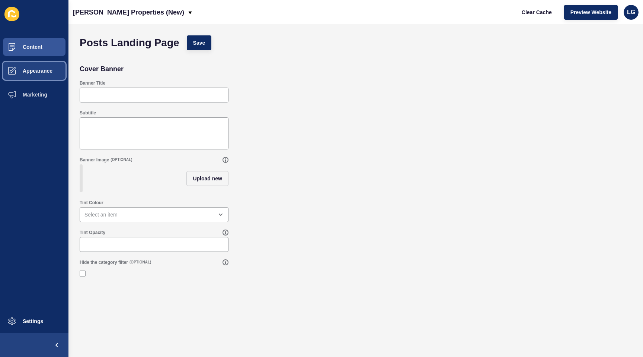
click at [30, 74] on button "Appearance" at bounding box center [34, 71] width 69 height 24
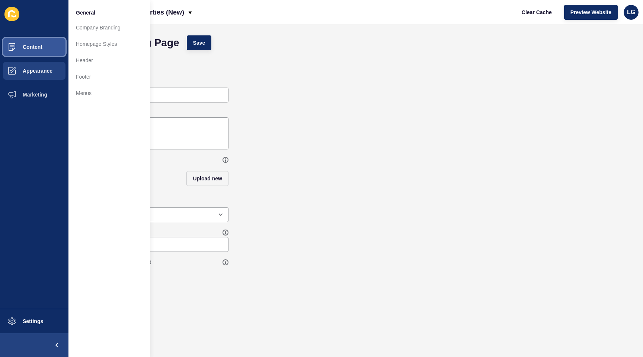
click at [32, 52] on button "Content" at bounding box center [34, 47] width 69 height 24
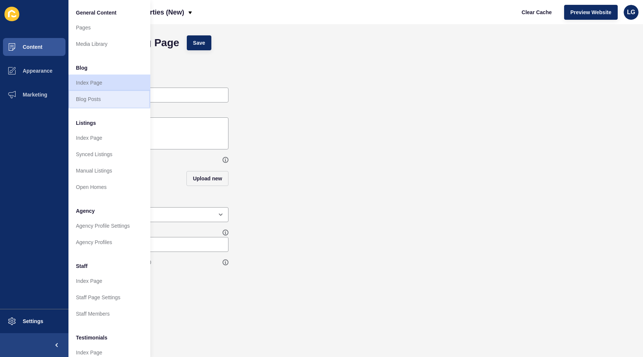
click at [90, 96] on link "Blog Posts" at bounding box center [110, 99] width 82 height 16
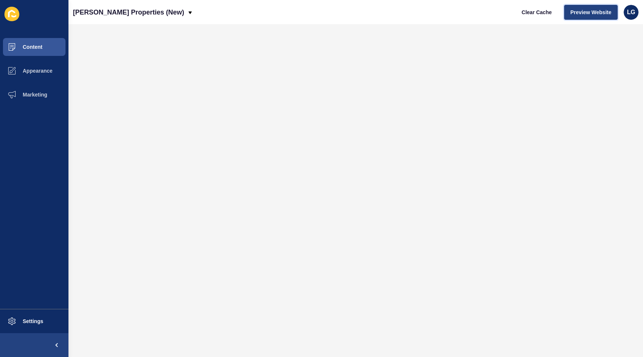
click at [577, 13] on span "Preview Website" at bounding box center [591, 12] width 41 height 7
click at [44, 68] on span "Appearance" at bounding box center [26, 71] width 54 height 6
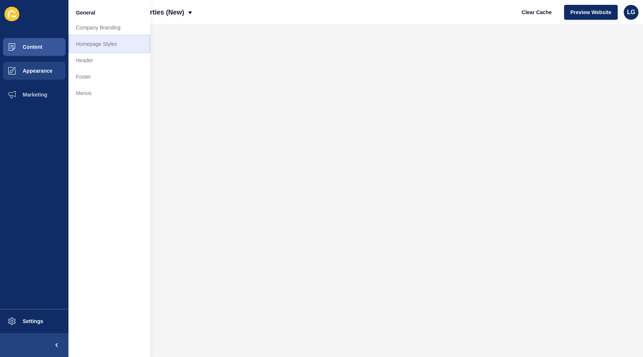
click at [82, 42] on link "Homepage Styles" at bounding box center [110, 44] width 82 height 16
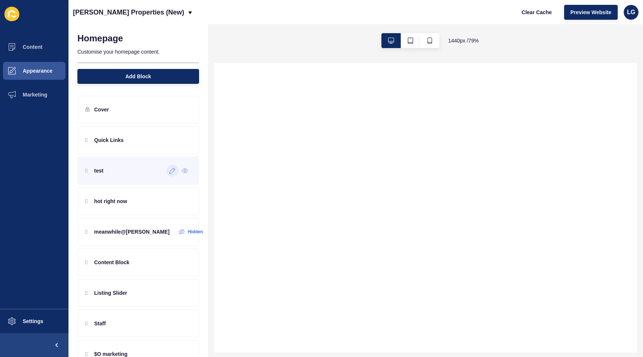
click at [171, 173] on icon at bounding box center [173, 171] width 6 height 6
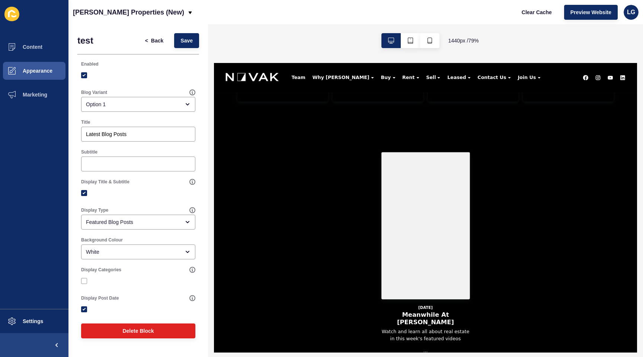
scroll to position [285, 0]
click at [40, 46] on span "Content" at bounding box center [21, 47] width 44 height 6
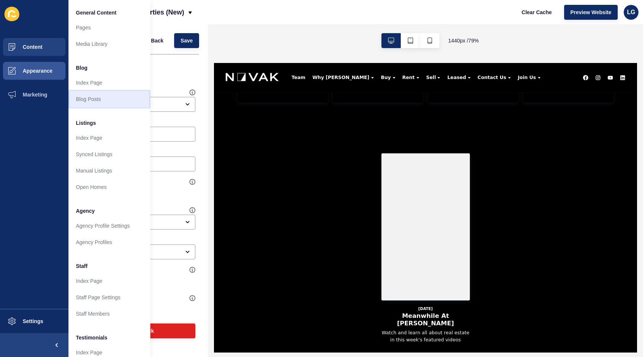
click at [92, 99] on link "Blog Posts" at bounding box center [110, 99] width 82 height 16
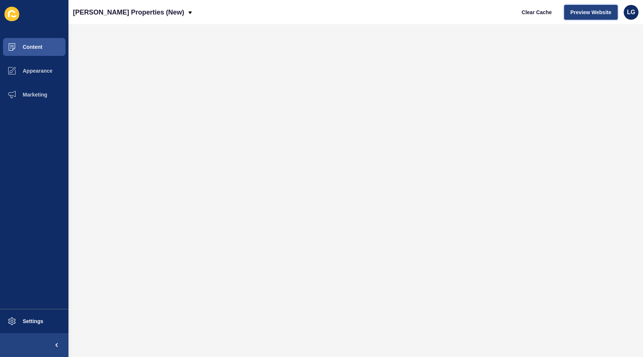
click at [587, 12] on span "Preview Website" at bounding box center [591, 12] width 41 height 7
click at [31, 319] on span "Settings" at bounding box center [21, 321] width 44 height 6
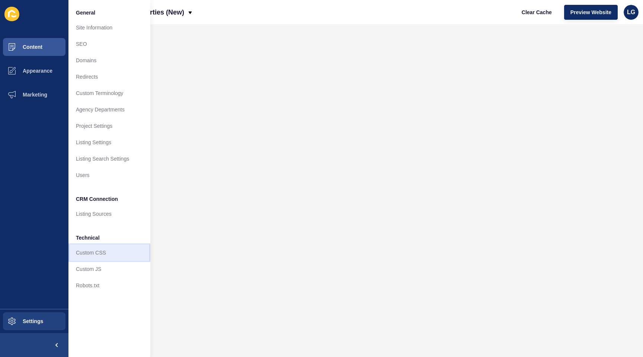
click at [93, 255] on link "Custom CSS" at bounding box center [110, 252] width 82 height 16
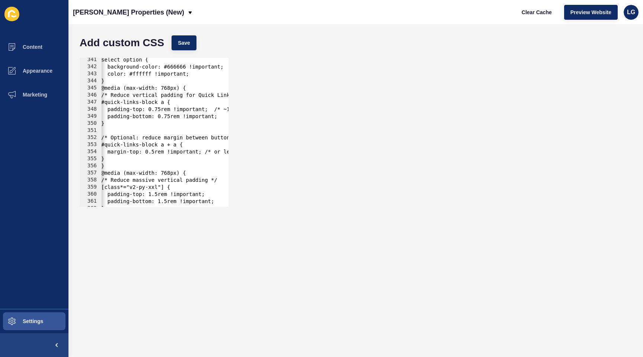
scroll to position [2851, 0]
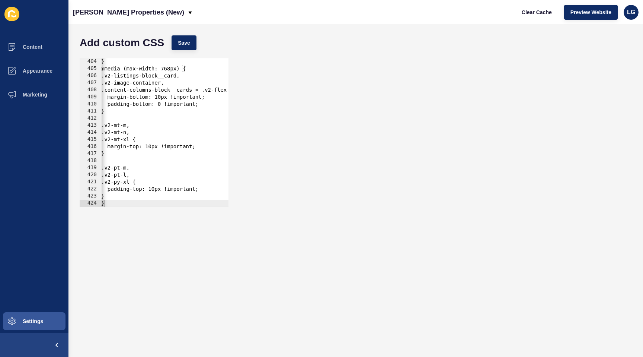
click at [124, 195] on div "} } @media (max-width: 768px) { .v2-listings-block__card, .v2-image-container, …" at bounding box center [222, 132] width 244 height 163
click at [122, 203] on div at bounding box center [222, 202] width 244 height 7
click at [125, 194] on div "} } @media (max-width: 768px) { .v2-listings-block__card, .v2-image-container, …" at bounding box center [221, 132] width 244 height 163
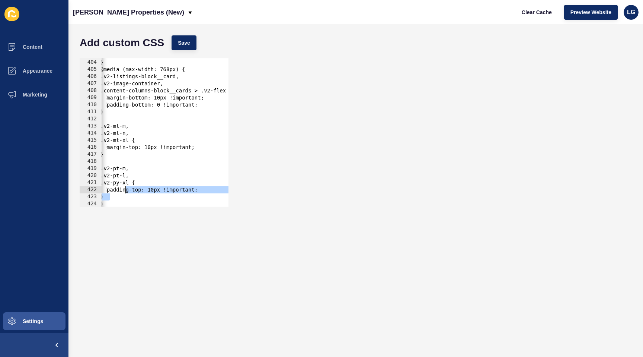
click at [124, 197] on div "} } @media (max-width: 768px) { .v2-listings-block__card, .v2-image-container, …" at bounding box center [221, 133] width 244 height 163
type textarea "}"
paste textarea
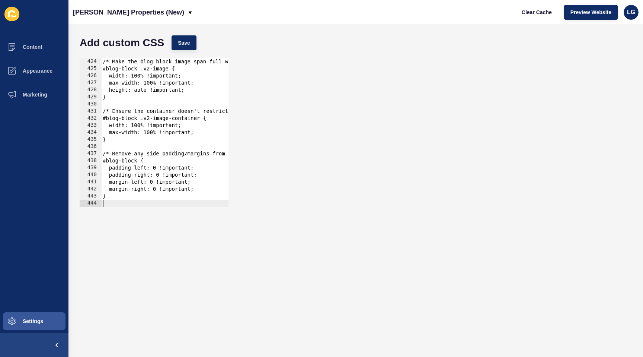
click at [108, 203] on div at bounding box center [223, 202] width 244 height 7
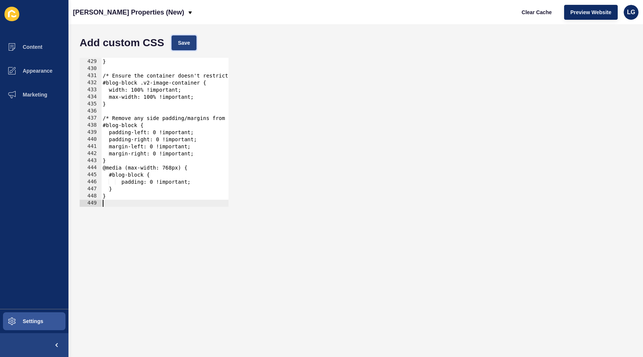
click at [190, 47] on button "Save" at bounding box center [184, 42] width 25 height 15
click at [526, 13] on span "Clear Cache" at bounding box center [537, 12] width 30 height 7
click at [578, 10] on span "Preview Website" at bounding box center [591, 12] width 41 height 7
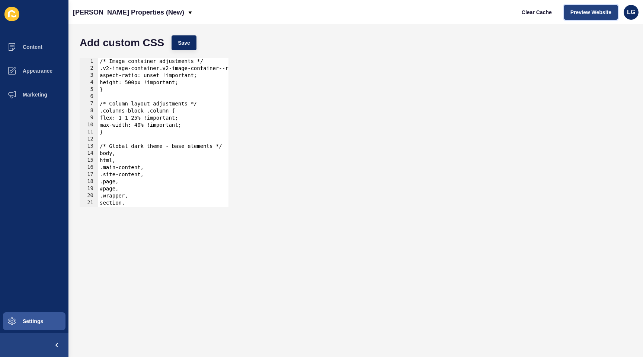
click at [579, 12] on span "Preview Website" at bounding box center [591, 12] width 41 height 7
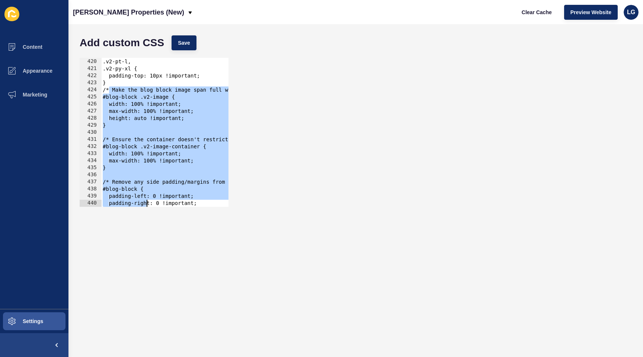
scroll to position [3035, 0]
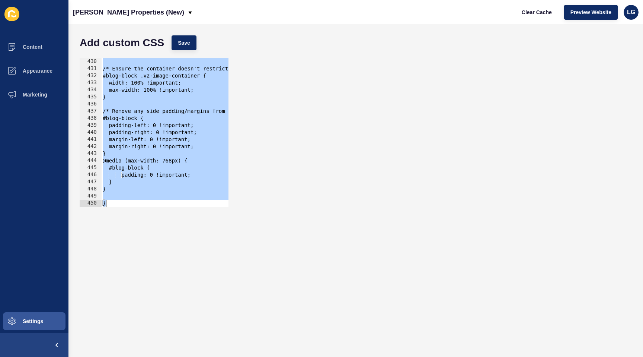
drag, startPoint x: 108, startPoint y: 115, endPoint x: 153, endPoint y: 257, distance: 149.4
click at [153, 257] on form "Add custom CSS Save /* Make the blog block image span full width */ 429 430 431…" at bounding box center [356, 191] width 560 height 318
type textarea "}"
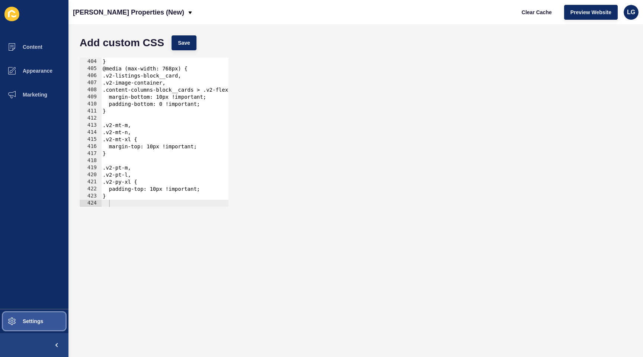
click at [45, 316] on button "Settings" at bounding box center [34, 321] width 69 height 24
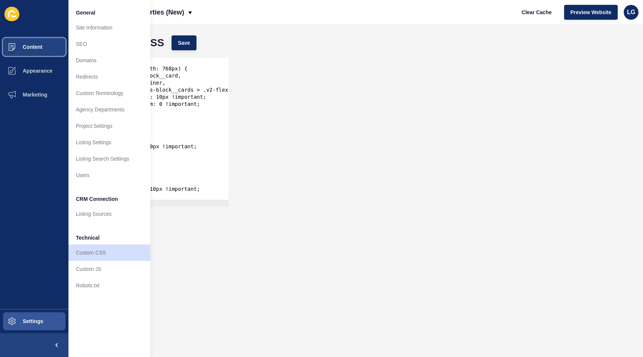
click at [41, 48] on span "Content" at bounding box center [21, 47] width 44 height 6
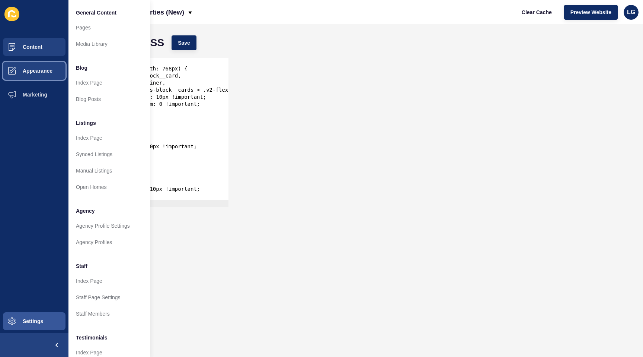
click at [34, 66] on button "Appearance" at bounding box center [34, 71] width 69 height 24
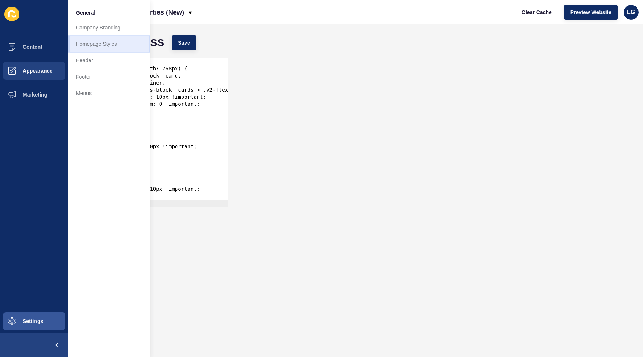
click at [87, 42] on link "Homepage Styles" at bounding box center [110, 44] width 82 height 16
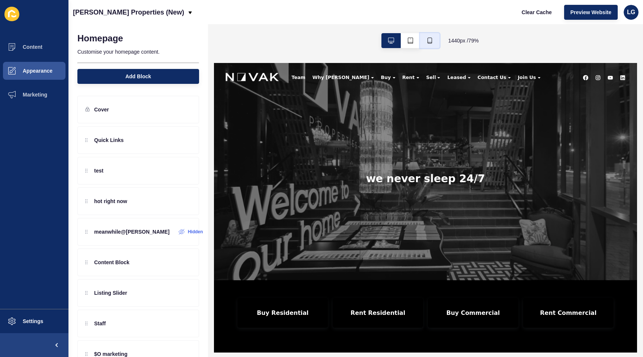
click at [432, 42] on button "button" at bounding box center [429, 40] width 19 height 15
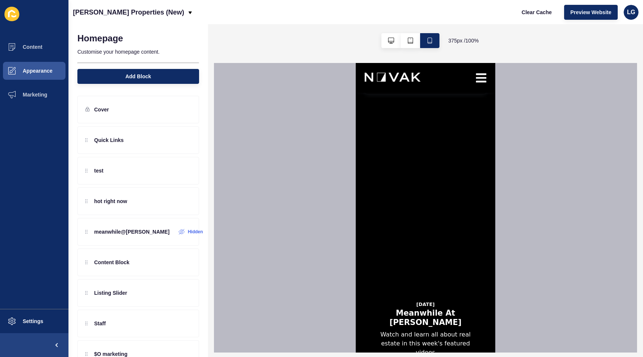
scroll to position [263, 0]
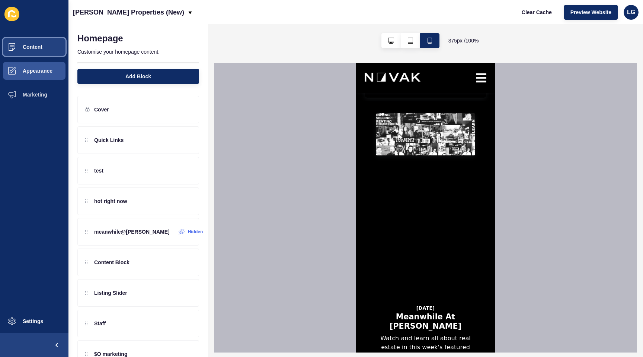
click at [39, 41] on button "Content" at bounding box center [34, 47] width 69 height 24
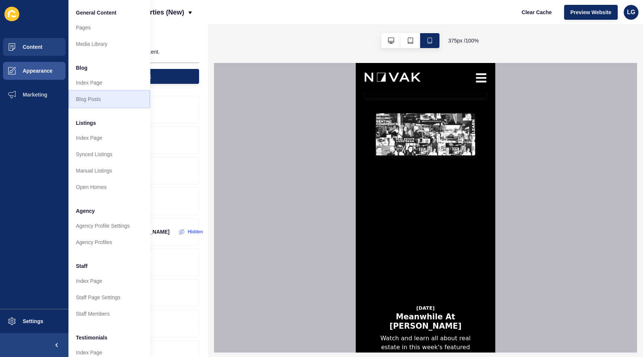
click at [116, 104] on link "Blog Posts" at bounding box center [110, 99] width 82 height 16
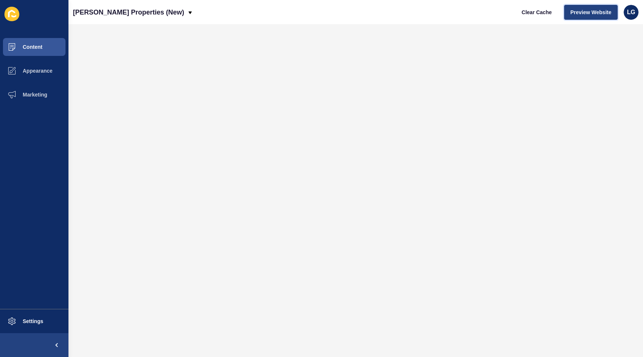
click at [571, 12] on span "Preview Website" at bounding box center [591, 12] width 41 height 7
click at [577, 14] on span "Preview Website" at bounding box center [591, 12] width 41 height 7
click at [35, 70] on span "Appearance" at bounding box center [26, 71] width 54 height 6
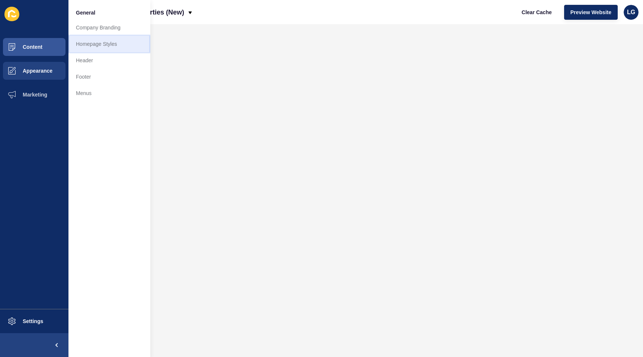
click at [98, 41] on link "Homepage Styles" at bounding box center [110, 44] width 82 height 16
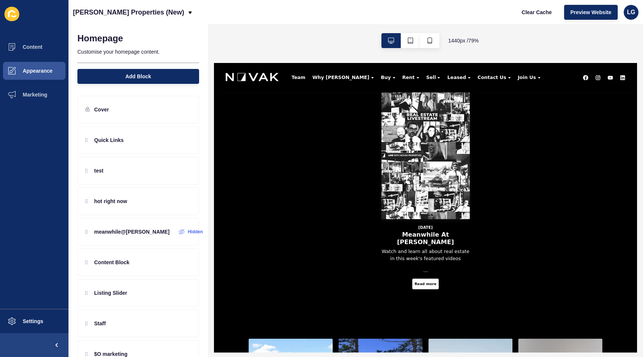
scroll to position [390, 0]
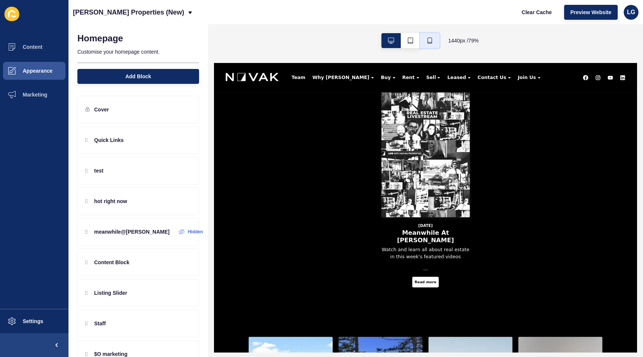
click at [430, 41] on icon "button" at bounding box center [430, 41] width 6 height 6
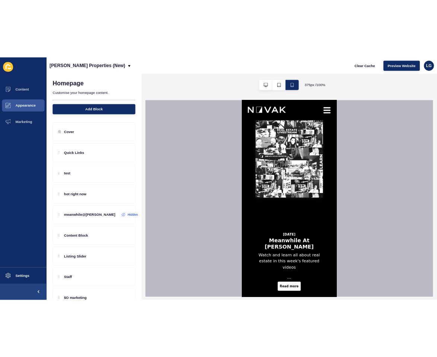
scroll to position [311, 0]
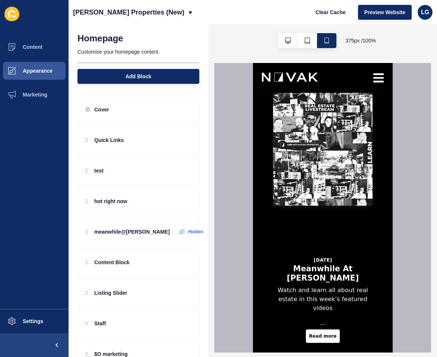
drag, startPoint x: 75, startPoint y: 134, endPoint x: 357, endPoint y: 2, distance: 312.2
click at [33, 318] on span "Settings" at bounding box center [21, 321] width 44 height 6
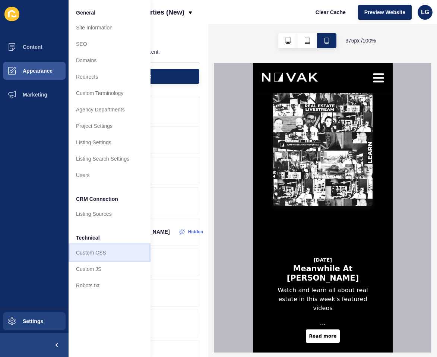
click at [83, 248] on link "Custom CSS" at bounding box center [110, 252] width 82 height 16
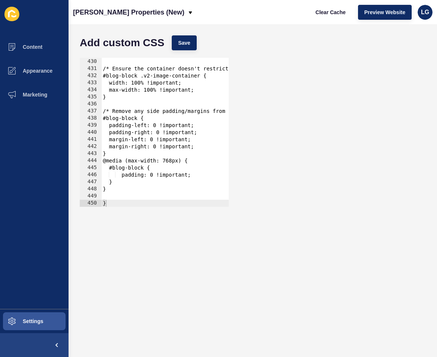
scroll to position [3035, 0]
type textarea "}"
click at [120, 191] on div "} /* Ensure the container doesn't restrict width */ #blog-block .v2-image-conta…" at bounding box center [223, 132] width 244 height 163
click at [119, 202] on div at bounding box center [223, 202] width 244 height 7
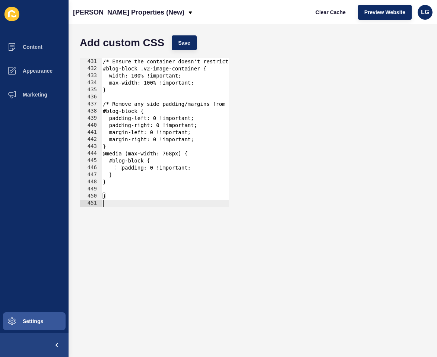
scroll to position [3042, 0]
paste textarea
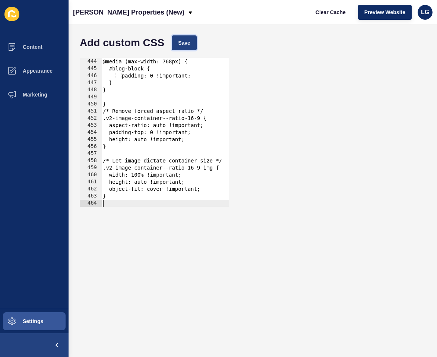
click at [188, 42] on span "Save" at bounding box center [184, 42] width 12 height 7
click at [397, 11] on span "Preview Website" at bounding box center [384, 12] width 41 height 7
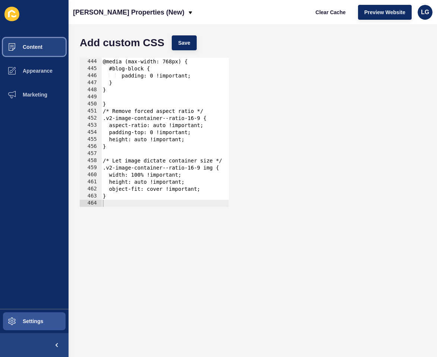
click at [46, 47] on button "Content" at bounding box center [34, 47] width 69 height 24
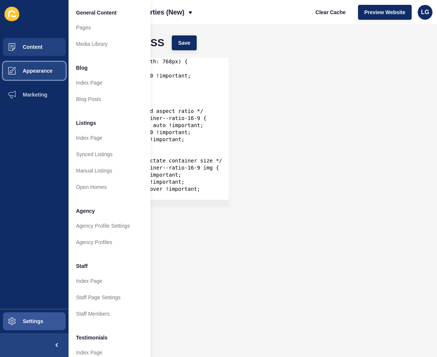
click at [57, 73] on button "Appearance" at bounding box center [34, 71] width 69 height 24
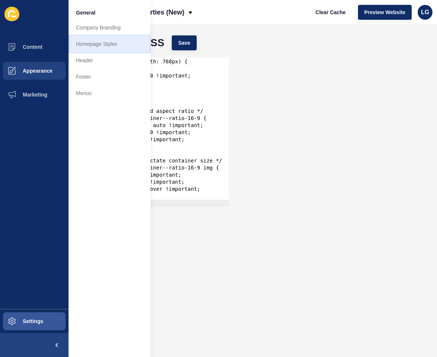
click at [105, 43] on link "Homepage Styles" at bounding box center [110, 44] width 82 height 16
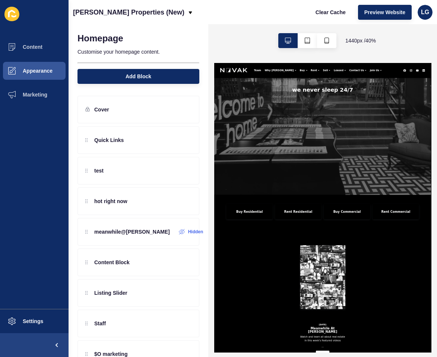
scroll to position [213, 0]
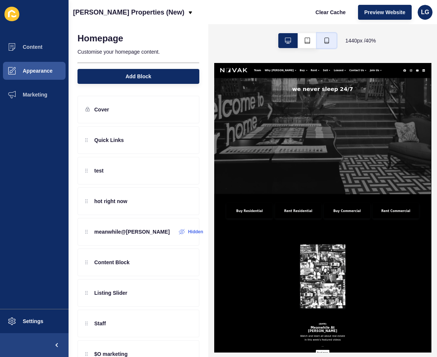
click at [328, 44] on button "button" at bounding box center [326, 40] width 19 height 15
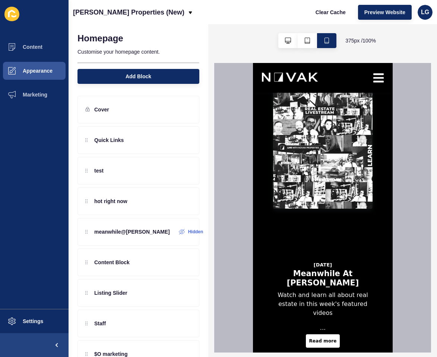
scroll to position [287, 0]
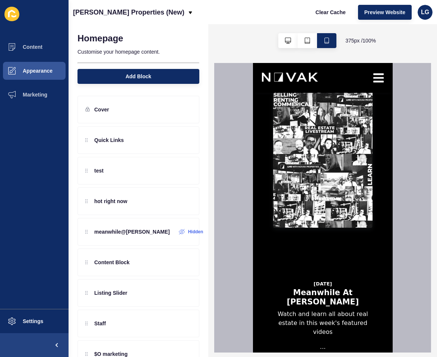
drag, startPoint x: 75, startPoint y: 180, endPoint x: 429, endPoint y: 1, distance: 396.2
click at [39, 319] on span "Settings" at bounding box center [21, 321] width 44 height 6
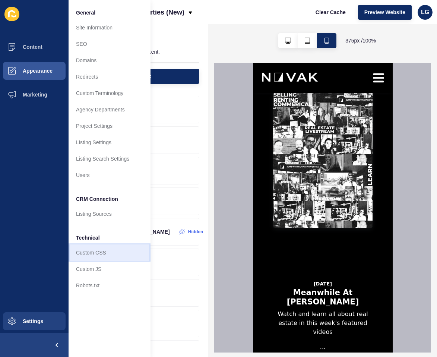
click at [88, 253] on link "Custom CSS" at bounding box center [110, 252] width 82 height 16
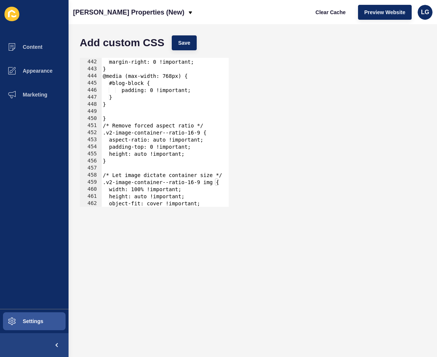
scroll to position [3127, 0]
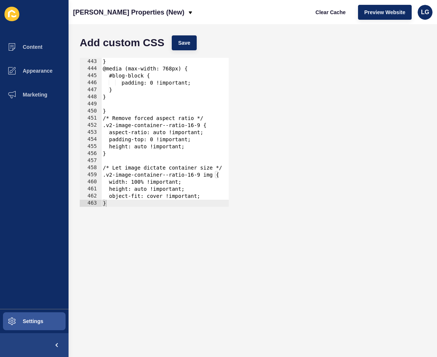
click at [122, 205] on div at bounding box center [223, 202] width 244 height 7
click at [219, 198] on div "margin-right: 0 !important; } @media (max-width: 768px) { #blog-block { padding…" at bounding box center [223, 132] width 244 height 163
click at [197, 205] on div at bounding box center [223, 202] width 244 height 7
type textarea "}"
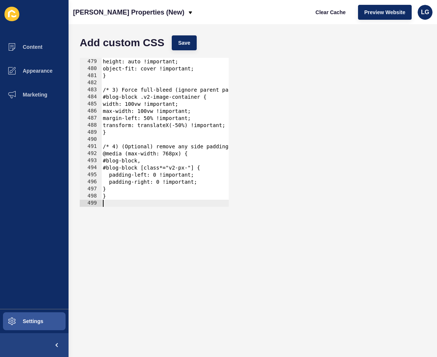
scroll to position [3381, 0]
click at [187, 41] on span "Save" at bounding box center [184, 42] width 12 height 7
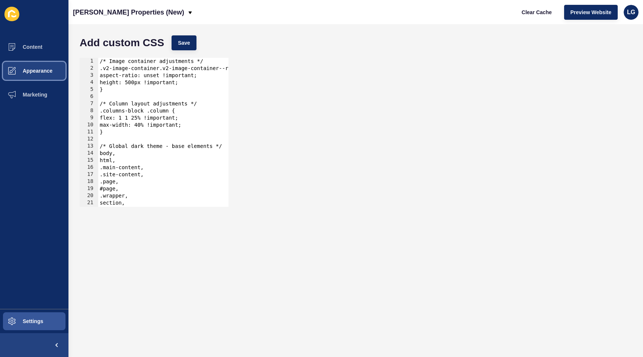
click at [53, 71] on button "Appearance" at bounding box center [34, 71] width 69 height 24
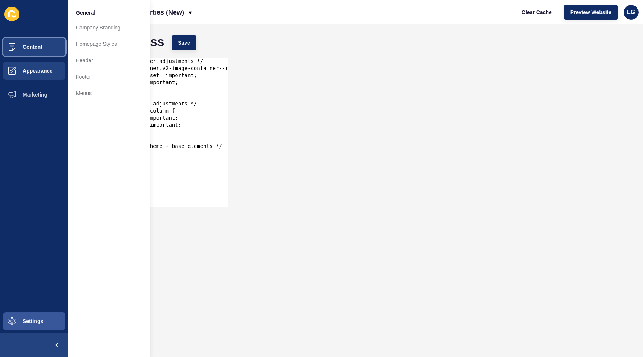
click at [36, 48] on span "Content" at bounding box center [21, 47] width 44 height 6
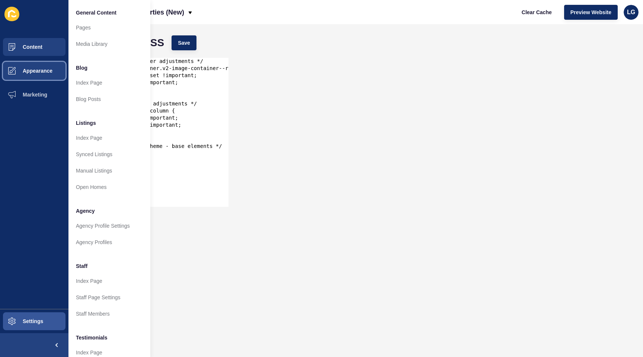
click at [34, 66] on button "Appearance" at bounding box center [34, 71] width 69 height 24
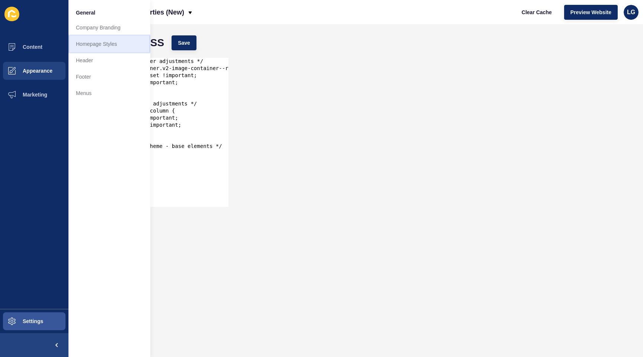
click at [88, 45] on link "Homepage Styles" at bounding box center [110, 44] width 82 height 16
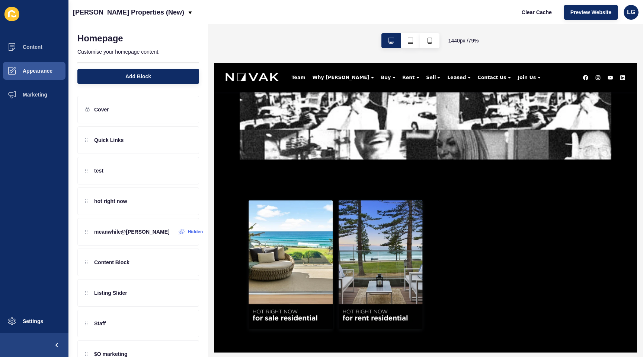
scroll to position [437, 0]
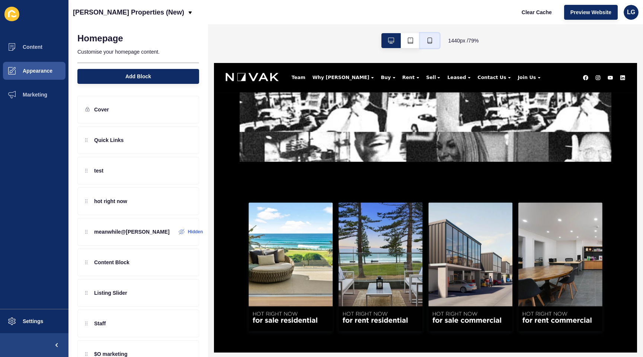
click at [429, 45] on button "button" at bounding box center [429, 40] width 19 height 15
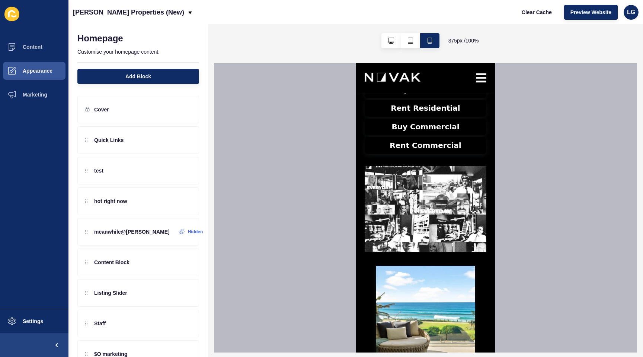
scroll to position [207, 0]
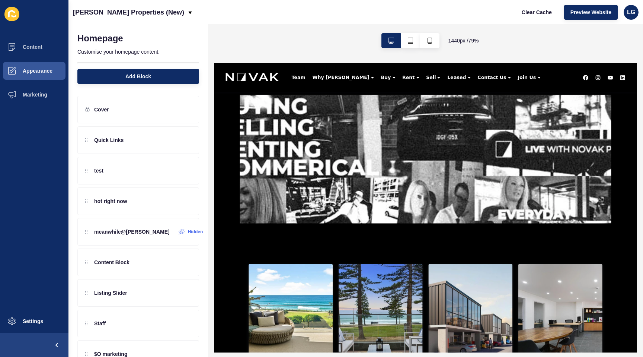
scroll to position [360, 0]
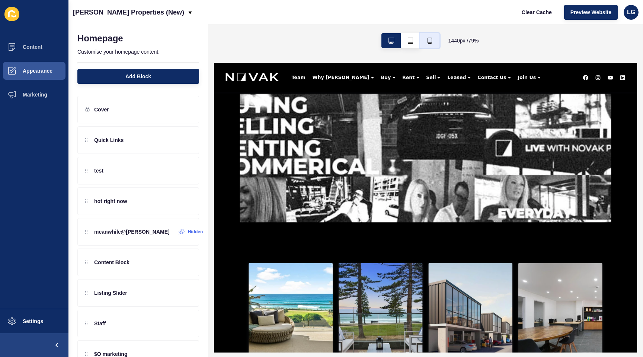
click at [427, 41] on icon "button" at bounding box center [430, 41] width 6 height 6
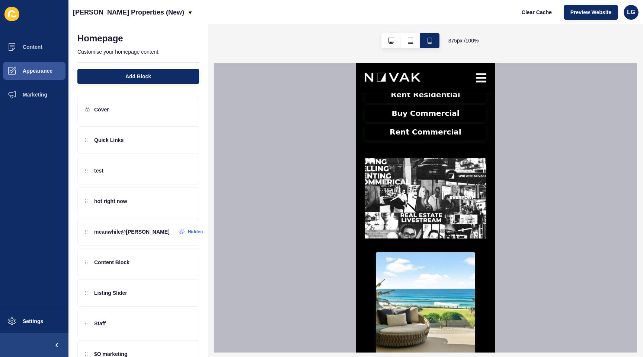
scroll to position [222, 0]
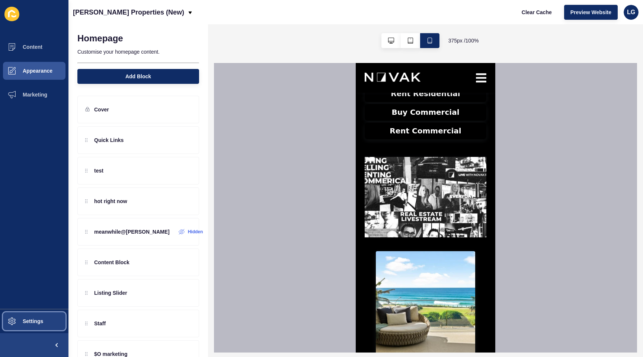
click at [49, 320] on button "Settings" at bounding box center [34, 321] width 69 height 24
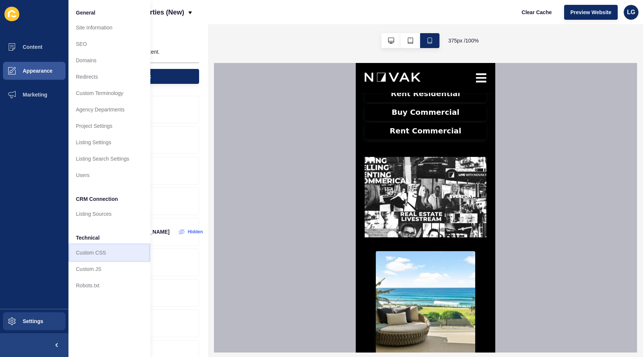
click at [106, 249] on link "Custom CSS" at bounding box center [110, 252] width 82 height 16
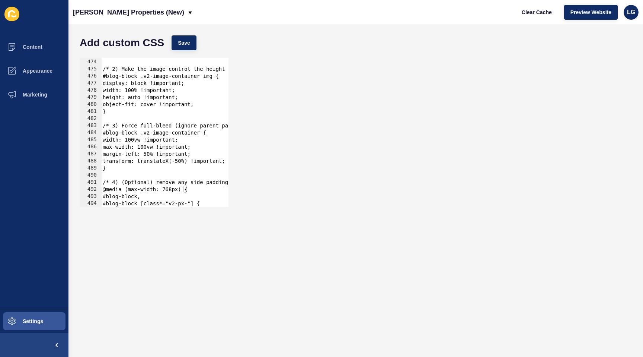
scroll to position [3374, 0]
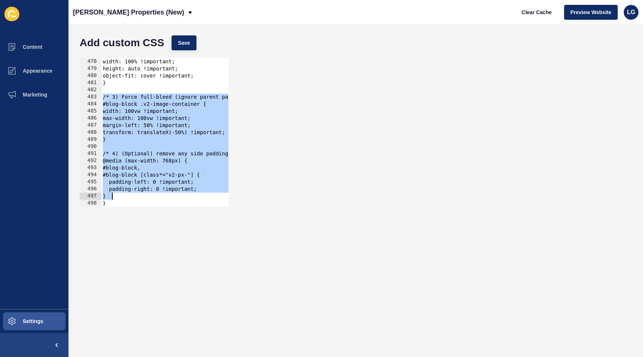
drag, startPoint x: 104, startPoint y: 96, endPoint x: 210, endPoint y: 196, distance: 145.4
click at [210, 196] on div "display: block !important; width: 100% !important; height: auto !important; obj…" at bounding box center [229, 132] width 257 height 163
type textarea "padding-right: 0 !important; }"
paste textarea
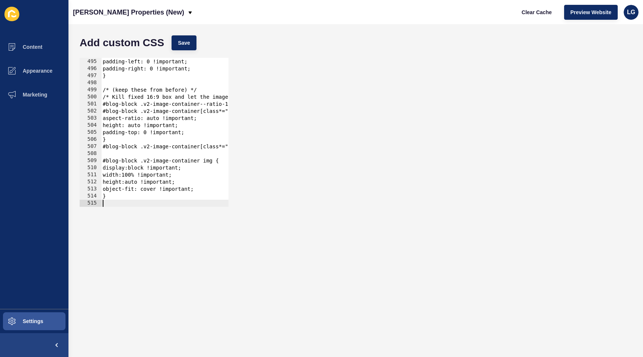
scroll to position [3495, 0]
click at [185, 40] on span "Save" at bounding box center [184, 42] width 12 height 7
click at [529, 15] on span "Clear Cache" at bounding box center [537, 12] width 30 height 7
click at [605, 14] on span "Preview Website" at bounding box center [591, 12] width 41 height 7
click at [41, 71] on span "Appearance" at bounding box center [26, 71] width 54 height 6
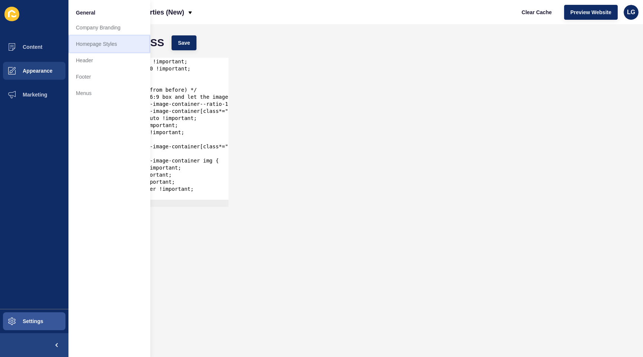
click at [90, 49] on link "Homepage Styles" at bounding box center [110, 44] width 82 height 16
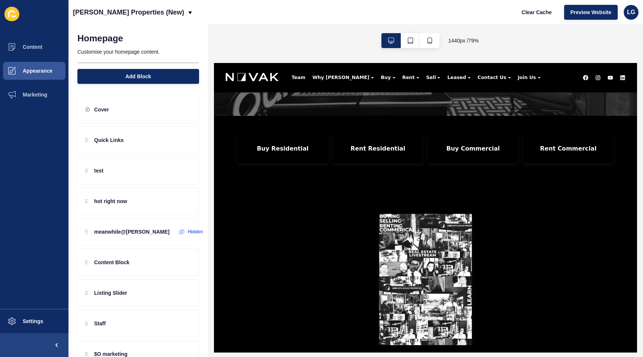
scroll to position [209, 0]
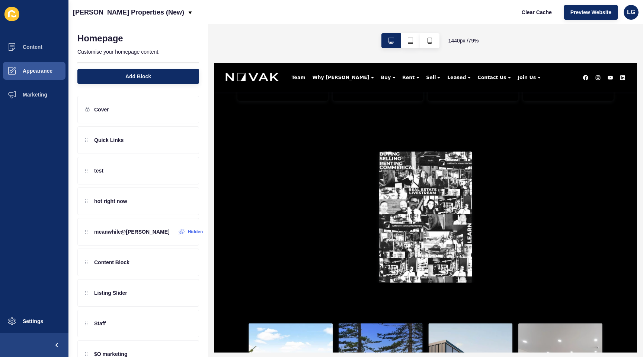
scroll to position [287, 0]
click at [429, 44] on button "button" at bounding box center [429, 40] width 19 height 15
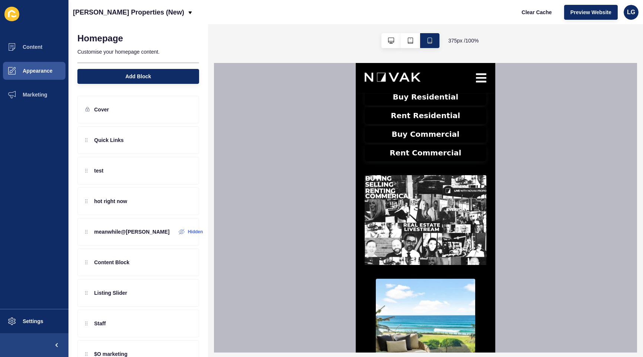
scroll to position [200, 0]
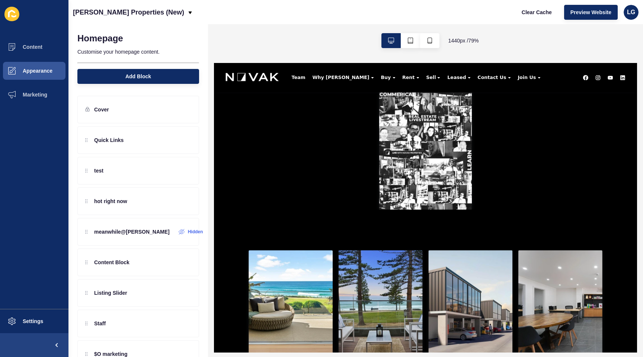
scroll to position [355, 0]
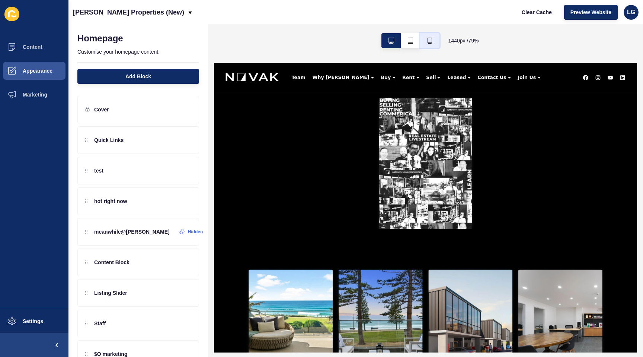
click at [435, 39] on button "button" at bounding box center [429, 40] width 19 height 15
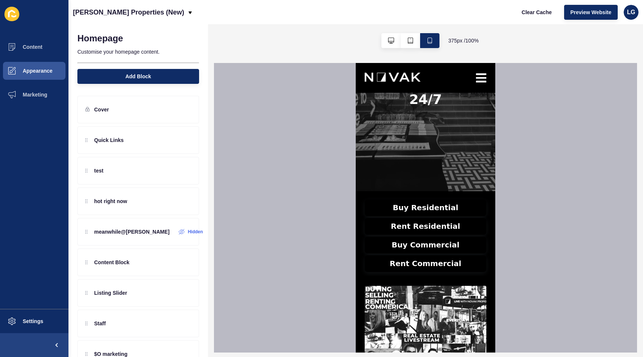
scroll to position [89, 0]
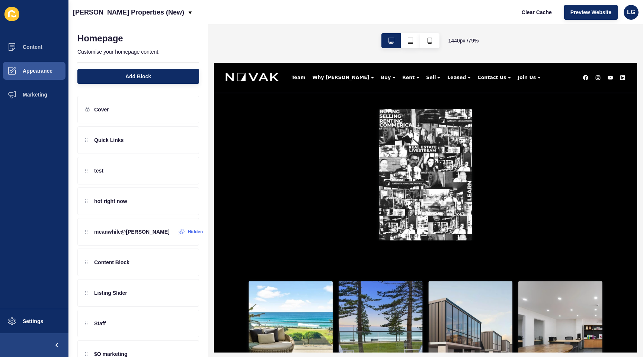
scroll to position [345, 0]
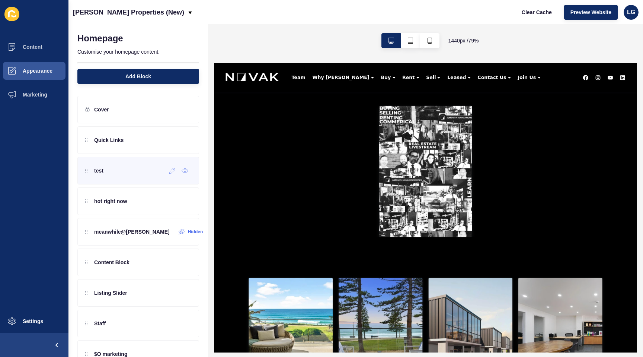
drag, startPoint x: 135, startPoint y: 173, endPoint x: 156, endPoint y: 172, distance: 20.9
click at [135, 173] on div "test" at bounding box center [138, 171] width 122 height 28
click at [169, 171] on icon at bounding box center [172, 171] width 6 height 6
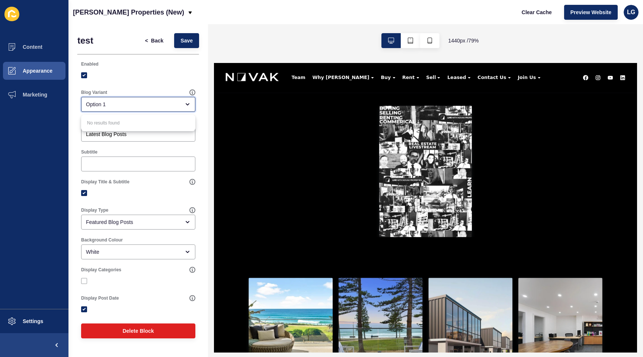
click at [128, 104] on div "Option 1" at bounding box center [133, 104] width 94 height 7
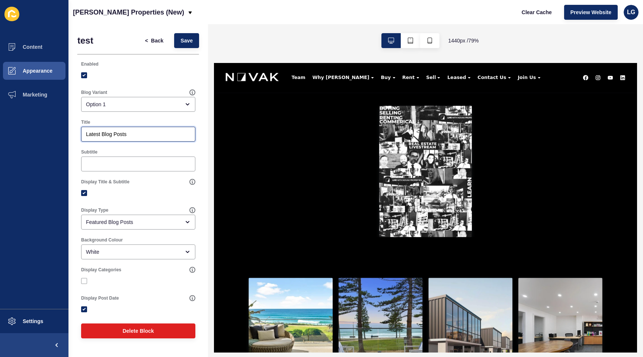
drag, startPoint x: 98, startPoint y: 134, endPoint x: 77, endPoint y: 134, distance: 21.2
click at [77, 134] on div "test < Back Save Enabled Blog Variant Option 1 Title Latest Blog Posts Subtitle…" at bounding box center [139, 187] width 140 height 327
click at [76, 165] on div "test < Back Save Enabled Blog Variant Option 1 Title Subtitle Display Title & S…" at bounding box center [139, 187] width 140 height 327
click at [151, 223] on div "Featured Blog Posts" at bounding box center [133, 221] width 94 height 7
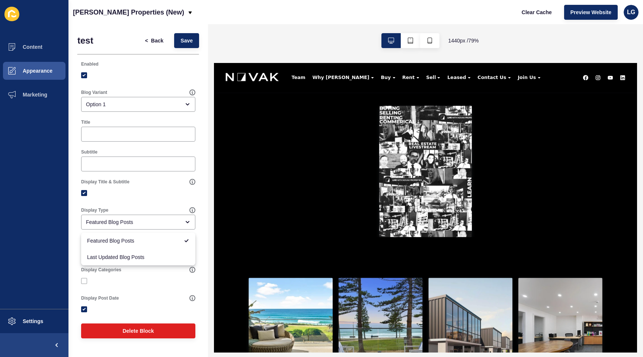
click at [150, 197] on div at bounding box center [138, 192] width 114 height 13
click at [82, 310] on label at bounding box center [84, 309] width 6 height 6
click at [83, 310] on input "Display Post Date" at bounding box center [85, 309] width 5 height 5
checkbox input "false"
click at [183, 44] on button "Save" at bounding box center [186, 40] width 25 height 15
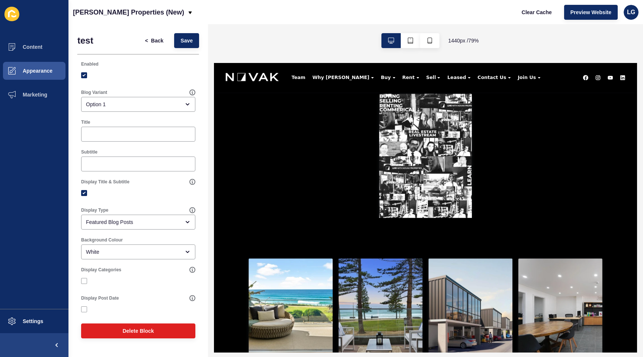
scroll to position [359, 0]
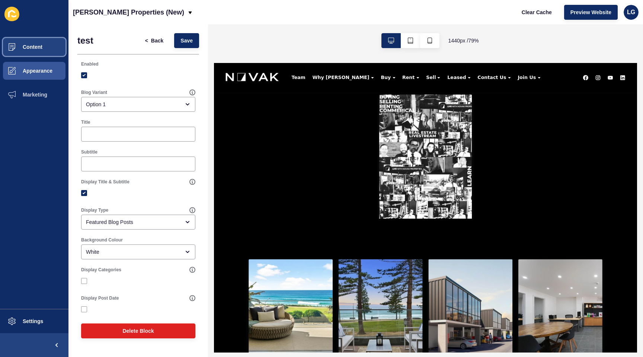
click at [36, 48] on span "Content" at bounding box center [21, 47] width 44 height 6
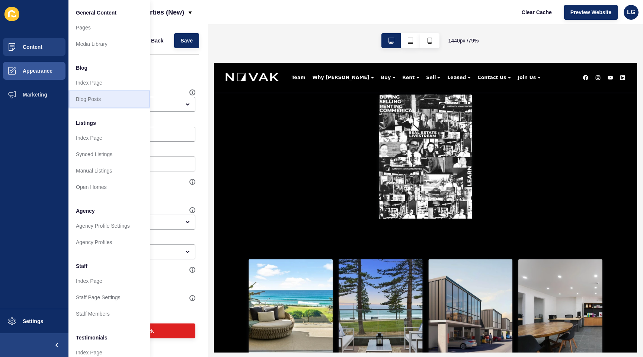
click at [93, 102] on link "Blog Posts" at bounding box center [110, 99] width 82 height 16
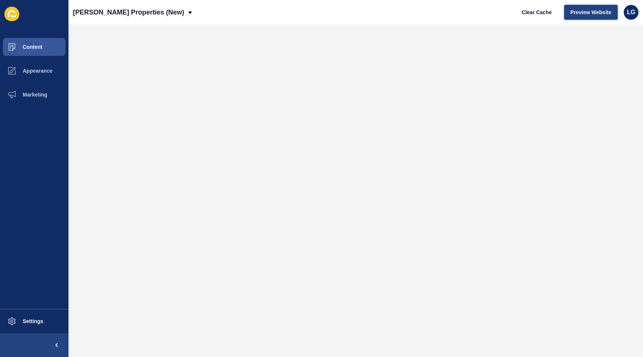
click at [584, 11] on span "Preview Website" at bounding box center [591, 12] width 41 height 7
click at [592, 12] on span "Preview Website" at bounding box center [591, 12] width 41 height 7
click at [38, 77] on button "Appearance" at bounding box center [34, 71] width 69 height 24
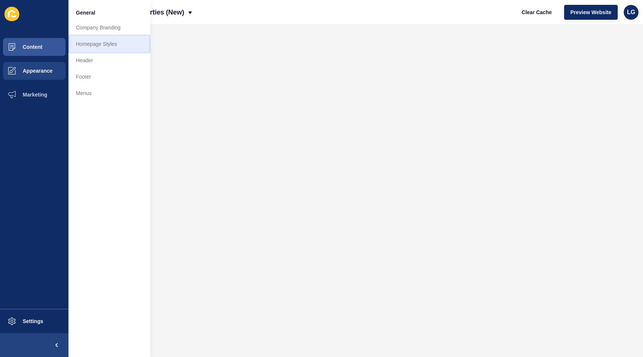
click at [95, 46] on link "Homepage Styles" at bounding box center [110, 44] width 82 height 16
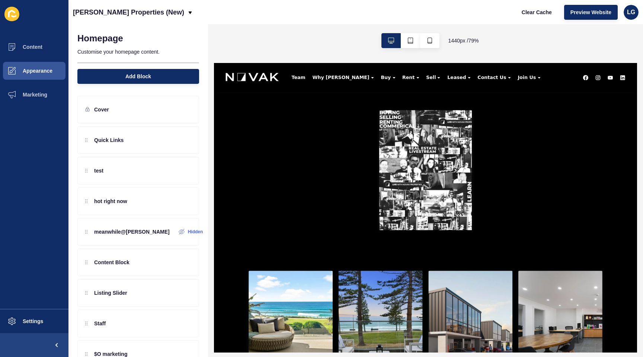
scroll to position [340, 0]
click at [435, 40] on button "button" at bounding box center [429, 40] width 19 height 15
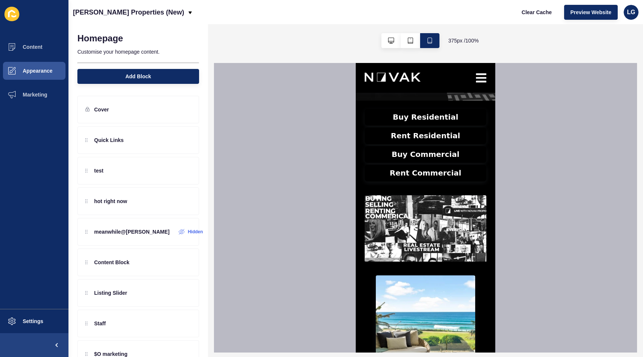
scroll to position [181, 0]
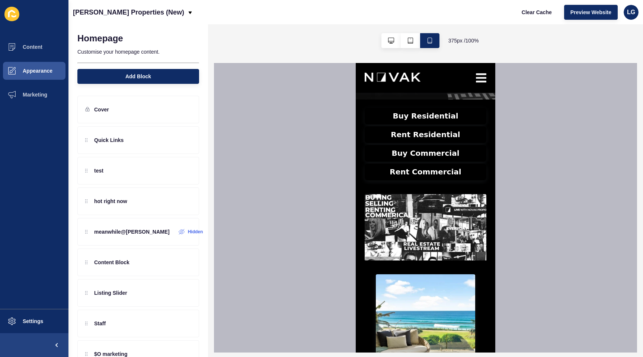
click at [443, 252] on img at bounding box center [426, 280] width 122 height 172
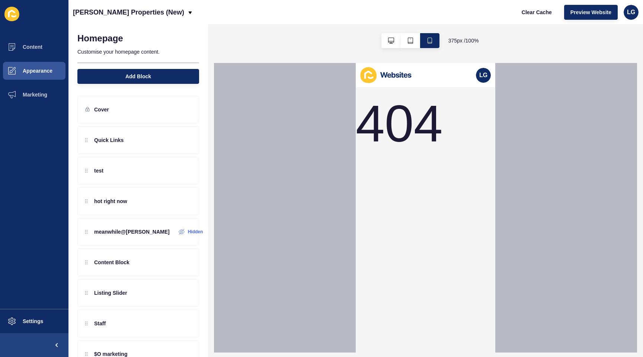
scroll to position [0, 0]
click at [391, 39] on icon "button" at bounding box center [391, 41] width 6 height 6
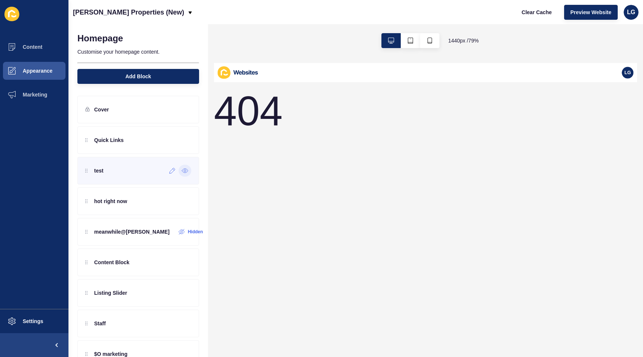
click at [184, 171] on icon at bounding box center [185, 171] width 7 height 6
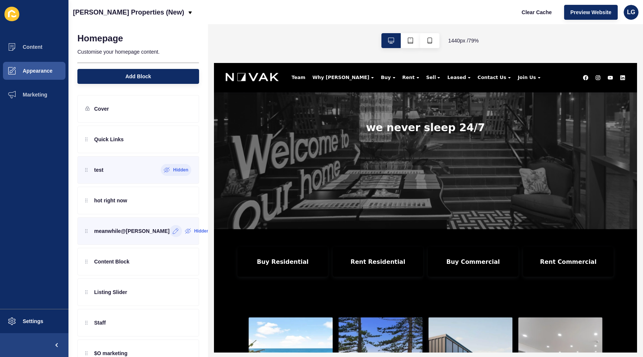
click at [173, 229] on icon at bounding box center [176, 231] width 6 height 6
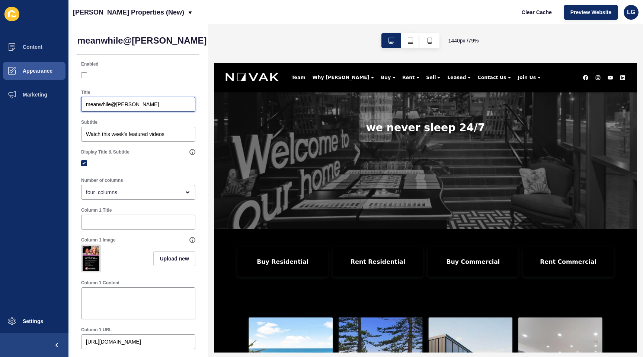
drag, startPoint x: 134, startPoint y: 105, endPoint x: 71, endPoint y: 104, distance: 62.2
drag, startPoint x: 133, startPoint y: 105, endPoint x: 78, endPoint y: 102, distance: 55.5
click at [79, 103] on div "Title meanwhile@novak" at bounding box center [138, 101] width 122 height 30
click at [31, 48] on span "Content" at bounding box center [21, 47] width 44 height 6
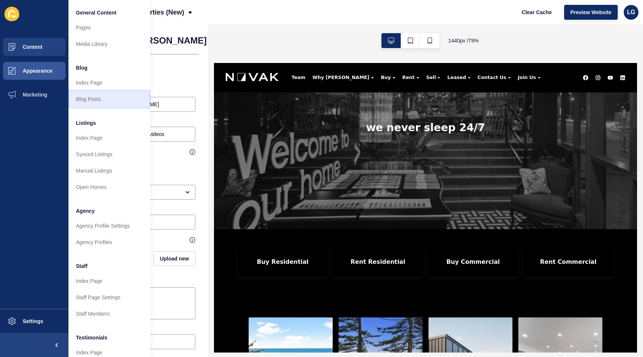
click at [98, 100] on link "Blog Posts" at bounding box center [110, 99] width 82 height 16
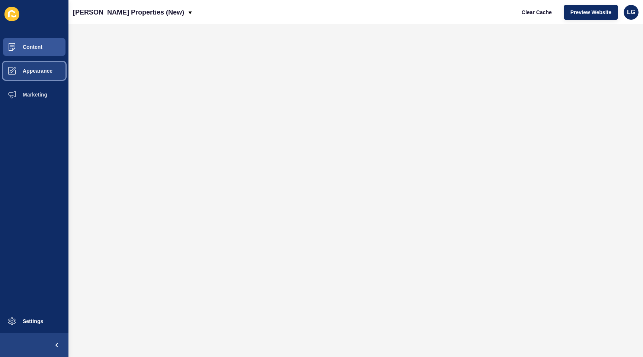
click at [36, 67] on button "Appearance" at bounding box center [34, 71] width 69 height 24
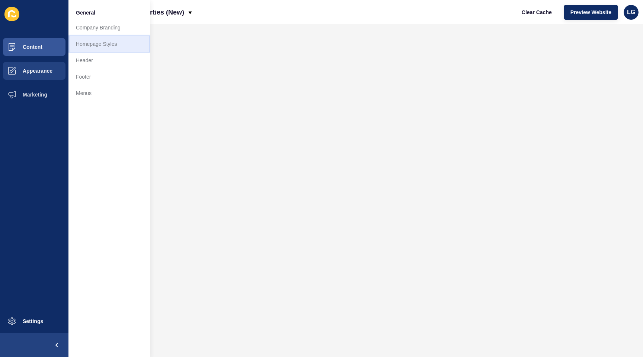
click at [93, 43] on link "Homepage Styles" at bounding box center [110, 44] width 82 height 16
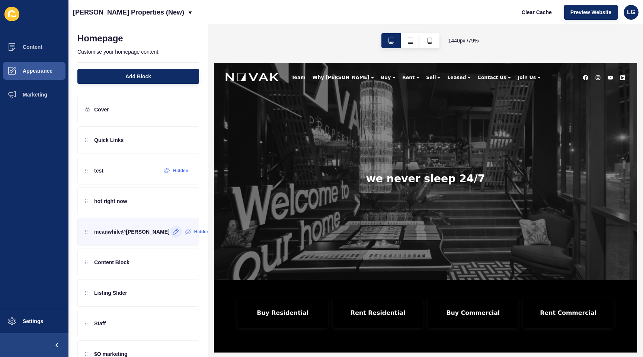
click at [173, 234] on icon at bounding box center [176, 232] width 6 height 6
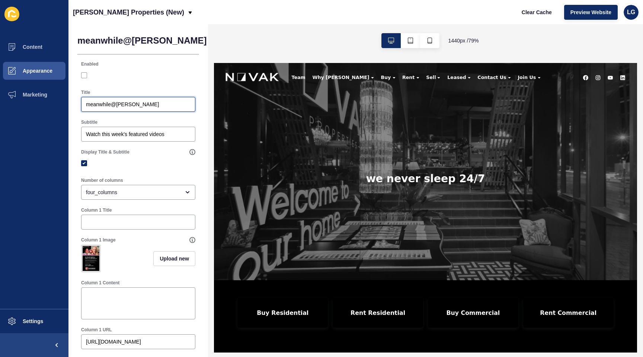
drag, startPoint x: 141, startPoint y: 104, endPoint x: 69, endPoint y: 98, distance: 73.2
click at [64, 97] on div "Content Appearance Marketing Settings Novak Properties (New) Clear Cache Previe…" at bounding box center [321, 178] width 643 height 357
paste input "Warringah takes the crown | Buy through your SMSF | 50m2 homes? + MORE"
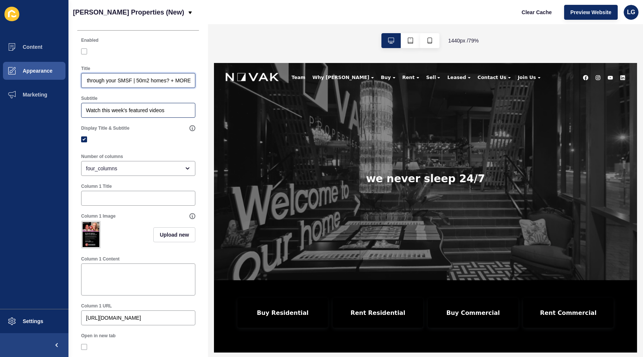
scroll to position [29, 0]
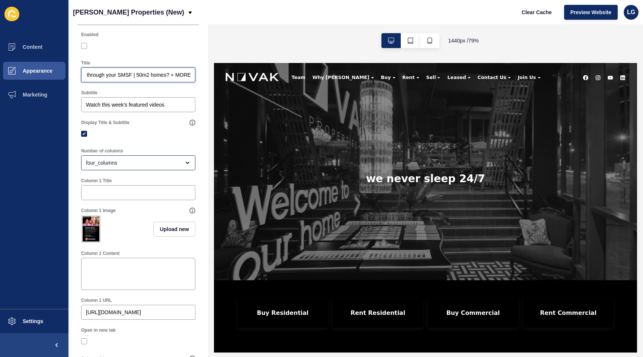
type input "Warringah takes the crown | Buy through your SMSF | 50m2 homes? + MORE"
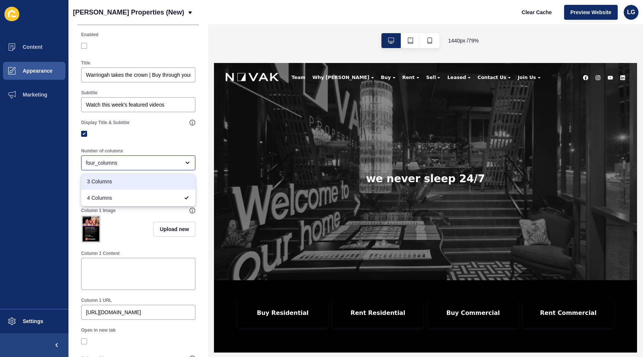
click at [163, 140] on div at bounding box center [138, 133] width 114 height 13
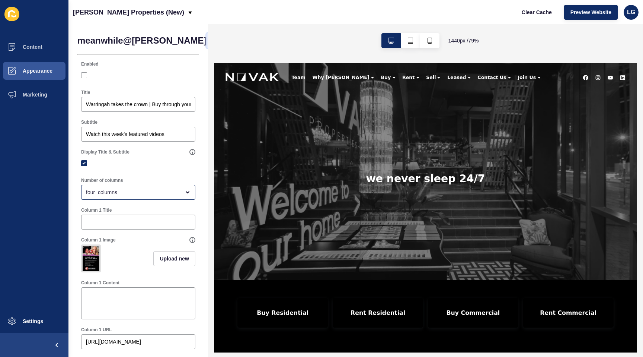
click at [213, 40] on span "<" at bounding box center [216, 40] width 6 height 7
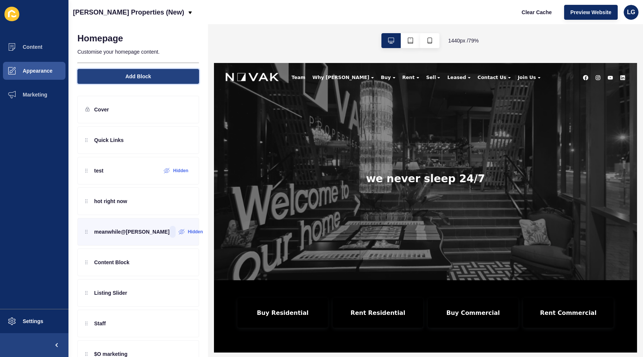
click at [135, 78] on span "Add Block" at bounding box center [138, 76] width 26 height 7
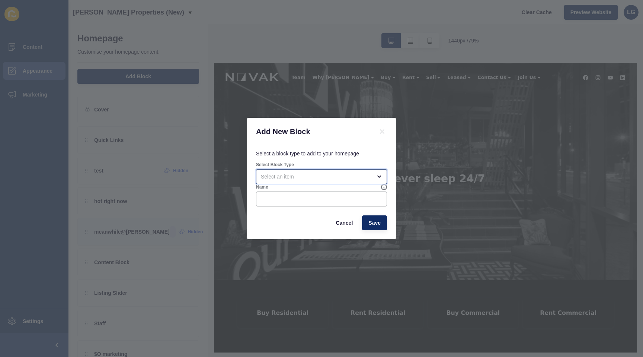
click at [295, 176] on div "open menu" at bounding box center [316, 176] width 111 height 7
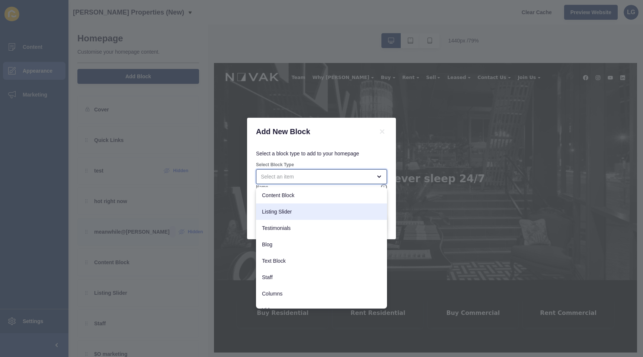
click at [287, 211] on span "Listing Slider" at bounding box center [321, 211] width 119 height 7
type input "Listing Slider"
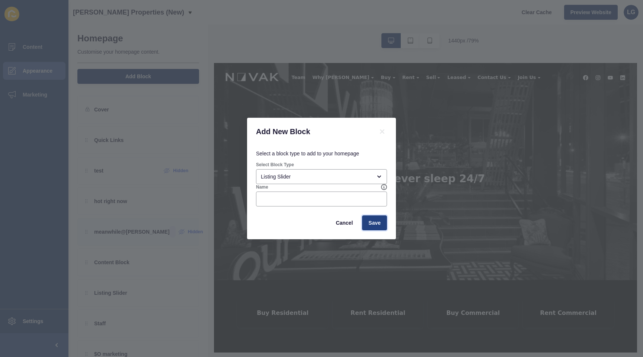
click at [373, 226] on button "Save" at bounding box center [374, 222] width 25 height 15
click at [295, 200] on input "Name" at bounding box center [321, 198] width 121 height 7
click at [289, 198] on input "meanwhile @novak" at bounding box center [321, 198] width 121 height 7
type input "meanwhile@[PERSON_NAME]"
click at [379, 222] on span "Save" at bounding box center [375, 222] width 12 height 7
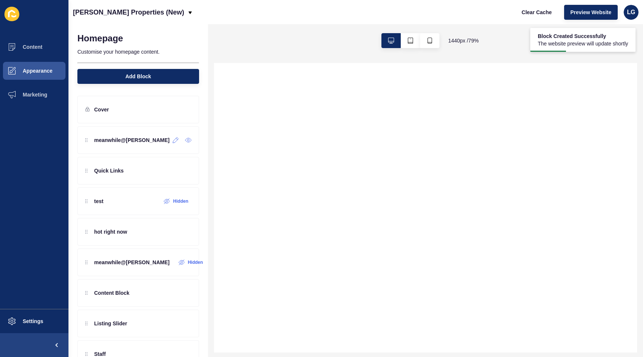
drag, startPoint x: 187, startPoint y: 142, endPoint x: 171, endPoint y: 154, distance: 19.7
click at [187, 142] on icon at bounding box center [188, 140] width 7 height 6
click at [173, 141] on icon at bounding box center [176, 140] width 6 height 6
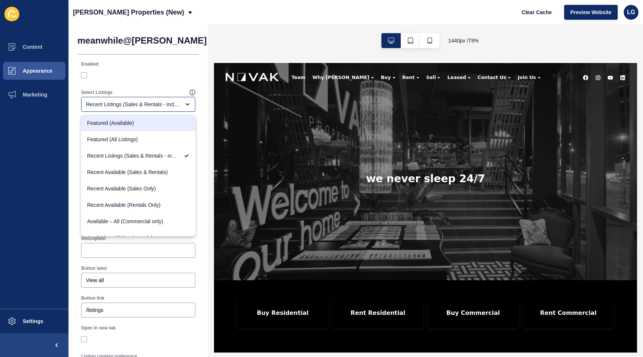
click at [159, 78] on div at bounding box center [138, 75] width 114 height 7
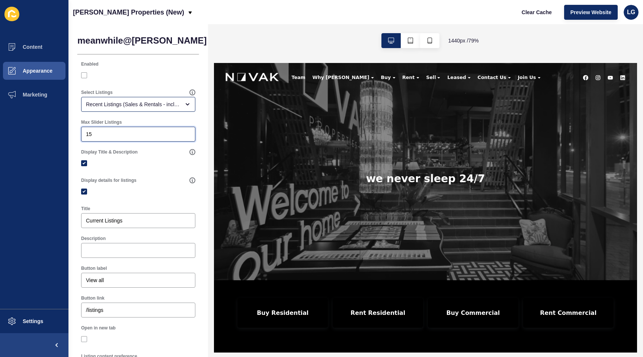
drag, startPoint x: 100, startPoint y: 132, endPoint x: 109, endPoint y: 139, distance: 11.6
click at [77, 132] on div "meanwhile@novak < Back Save Enabled Select Listings Recent Listings (Sales & Re…" at bounding box center [139, 247] width 140 height 446
type input "5"
drag, startPoint x: 85, startPoint y: 163, endPoint x: 87, endPoint y: 180, distance: 16.5
click at [85, 163] on label at bounding box center [84, 163] width 6 height 6
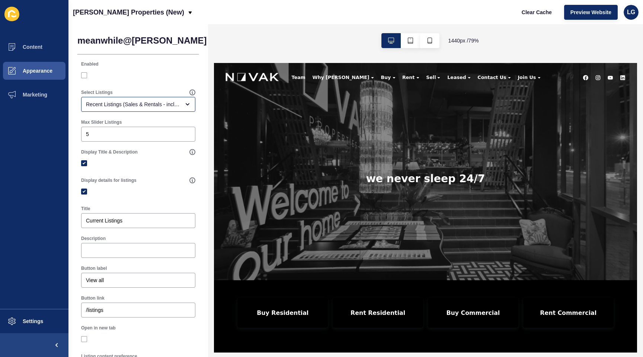
click at [85, 163] on input "Display Title & Description" at bounding box center [85, 163] width 5 height 5
checkbox input "false"
click at [85, 192] on label at bounding box center [84, 191] width 6 height 6
click at [85, 192] on input "Display details for listings" at bounding box center [85, 191] width 5 height 5
checkbox input "false"
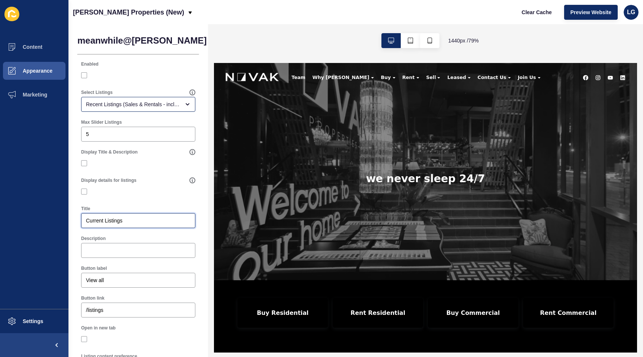
drag, startPoint x: 135, startPoint y: 221, endPoint x: 83, endPoint y: 215, distance: 51.7
click at [83, 216] on div "Current Listings" at bounding box center [138, 220] width 114 height 15
type input "meanwhile@[PERSON_NAME]"
click at [121, 249] on input "Description" at bounding box center [138, 250] width 105 height 7
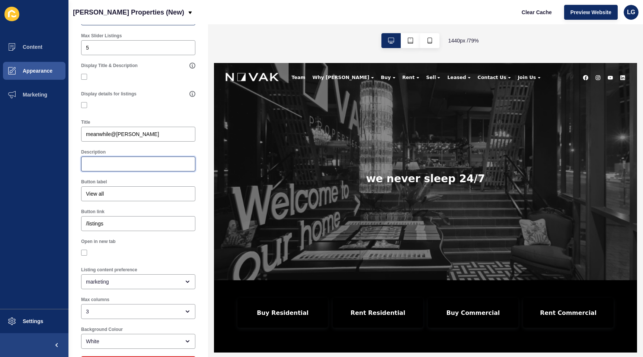
scroll to position [87, 0]
click at [111, 222] on input "/listings" at bounding box center [138, 222] width 105 height 7
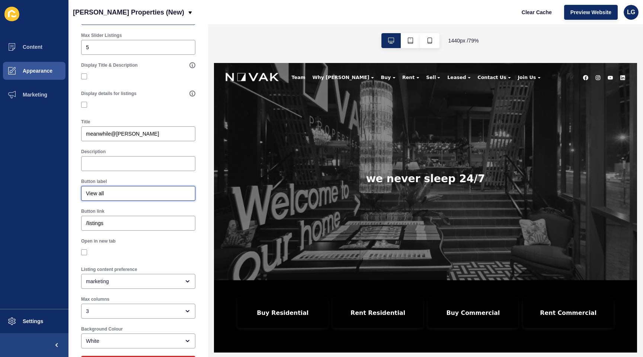
drag, startPoint x: 111, startPoint y: 193, endPoint x: 50, endPoint y: 187, distance: 61.4
click at [49, 188] on div "Content Appearance Marketing Settings Novak Properties (New) Clear Cache Previe…" at bounding box center [321, 178] width 643 height 357
type input "View all"
click at [116, 224] on input "/listings" at bounding box center [138, 222] width 105 height 7
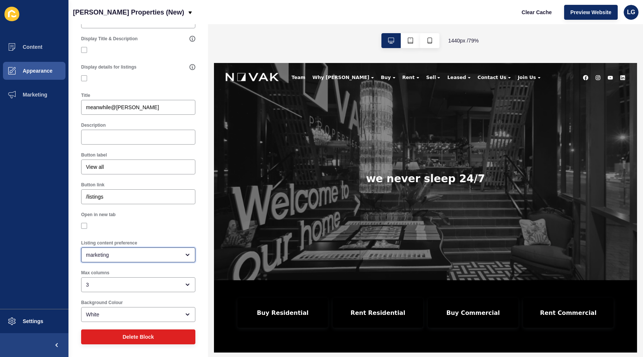
click at [128, 252] on div "marketing" at bounding box center [133, 254] width 94 height 7
click at [154, 225] on div at bounding box center [138, 225] width 114 height 7
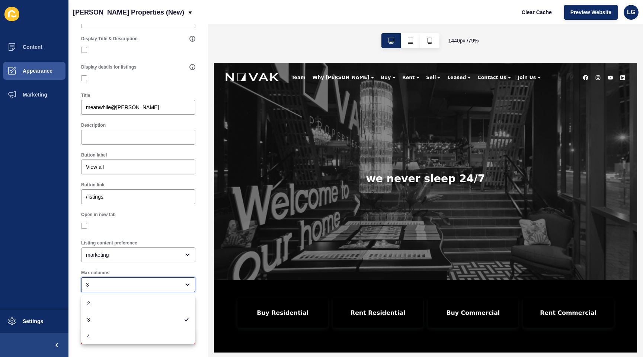
click at [139, 284] on div "3" at bounding box center [133, 284] width 94 height 7
click at [151, 216] on div "Open in new tab" at bounding box center [138, 215] width 114 height 6
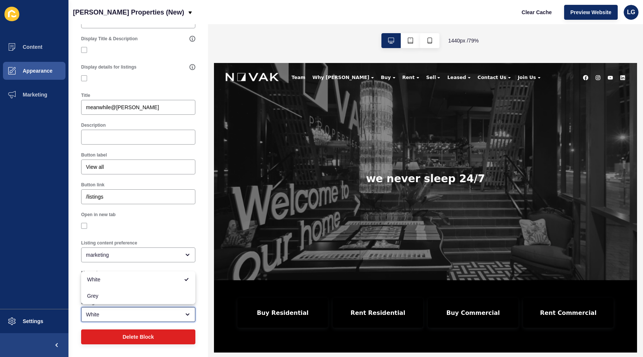
click at [148, 316] on div "White" at bounding box center [133, 314] width 94 height 7
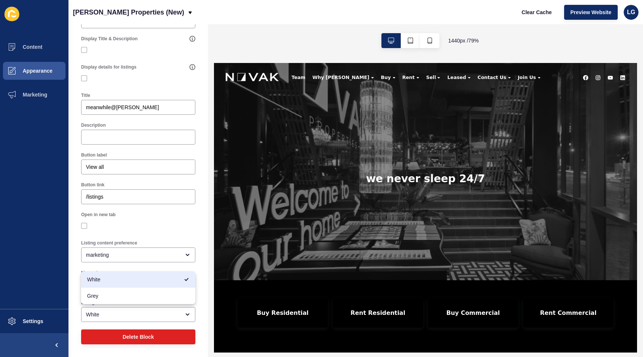
click at [153, 230] on div at bounding box center [138, 225] width 114 height 13
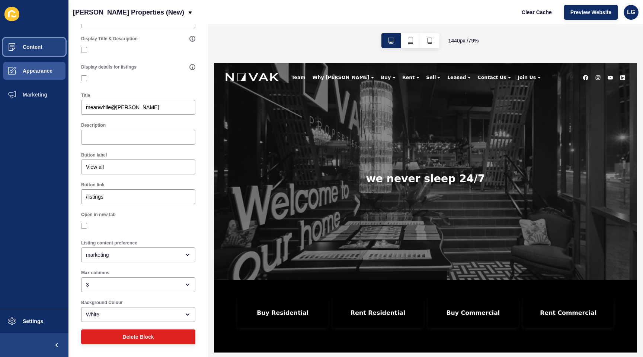
click at [35, 49] on span "Content" at bounding box center [21, 47] width 44 height 6
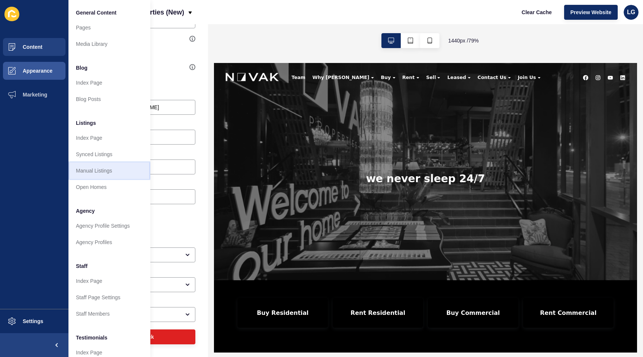
click at [87, 171] on link "Manual Listings" at bounding box center [110, 170] width 82 height 16
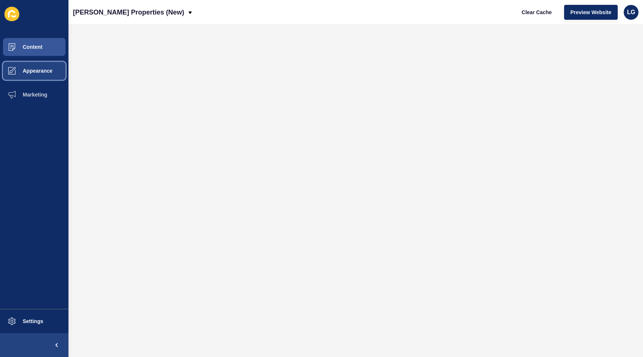
click at [39, 73] on span "Appearance" at bounding box center [26, 71] width 54 height 6
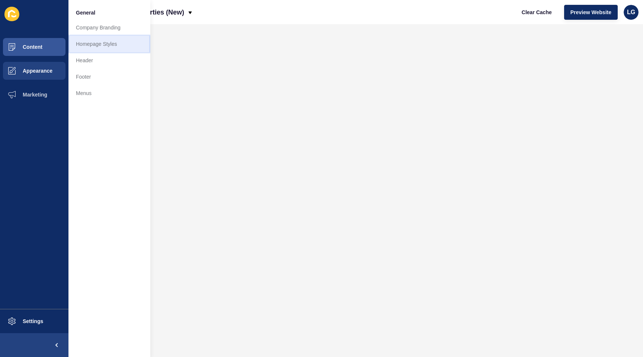
click at [97, 49] on link "Homepage Styles" at bounding box center [110, 44] width 82 height 16
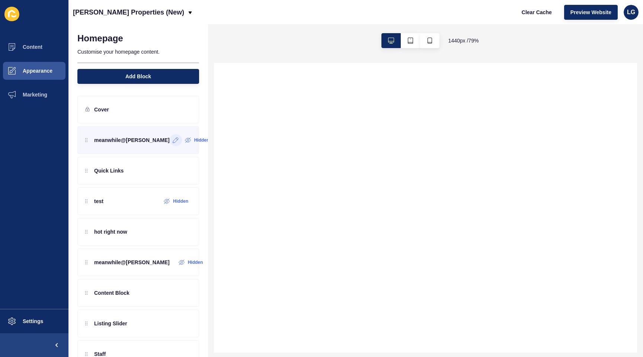
click at [170, 143] on div at bounding box center [176, 140] width 12 height 12
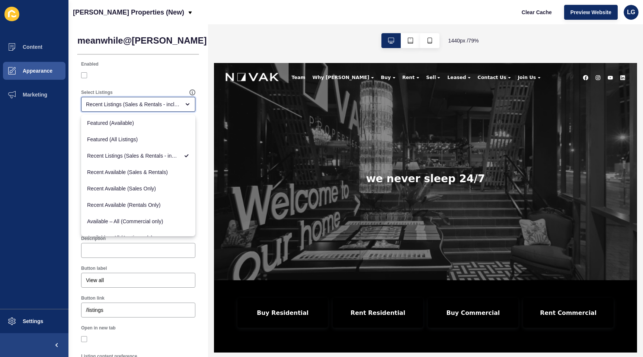
click at [145, 108] on div "Recent Listings (Sales & Rentals - including sold & leased)" at bounding box center [133, 104] width 94 height 7
click at [128, 137] on span "Featured (All Listings)" at bounding box center [138, 139] width 102 height 7
type input "Featured (All Listings)"
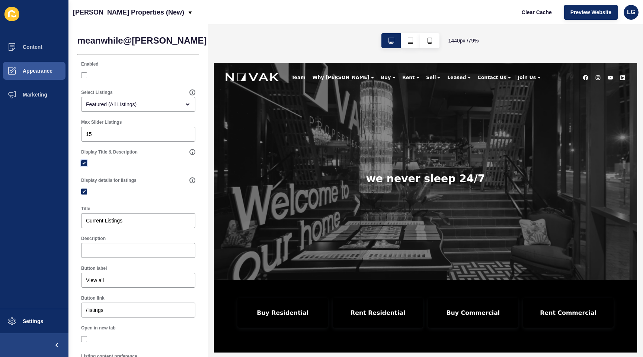
drag, startPoint x: 85, startPoint y: 163, endPoint x: 90, endPoint y: 187, distance: 25.2
click at [85, 163] on label at bounding box center [84, 163] width 6 height 6
click at [85, 163] on input "Display Title & Description" at bounding box center [85, 163] width 5 height 5
click at [85, 163] on label at bounding box center [84, 163] width 6 height 6
click at [85, 163] on input "Display Title & Description" at bounding box center [85, 163] width 5 height 5
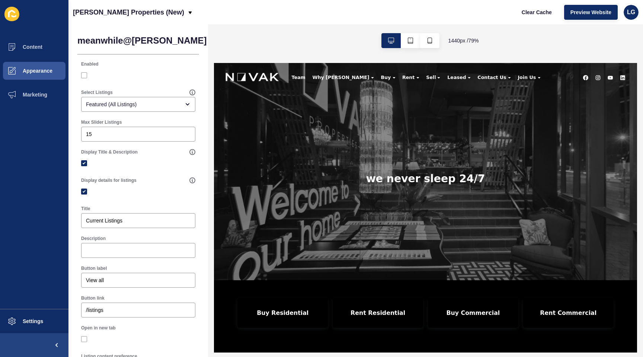
checkbox input "true"
click at [44, 45] on button "Content" at bounding box center [34, 47] width 69 height 24
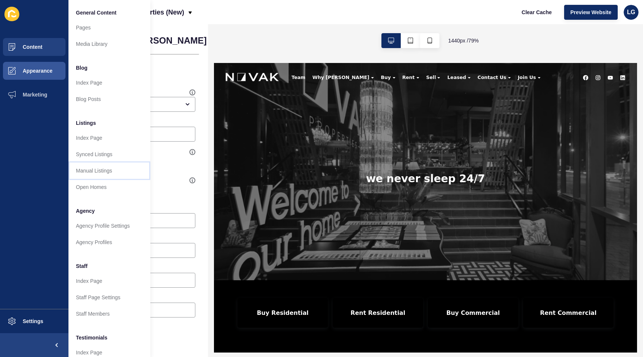
click at [103, 169] on link "Manual Listings" at bounding box center [110, 170] width 82 height 16
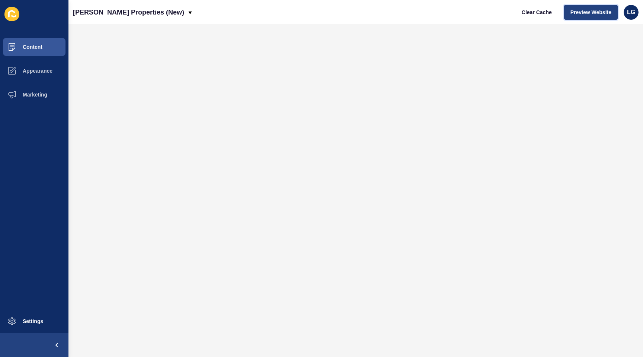
click at [604, 15] on span "Preview Website" at bounding box center [591, 12] width 41 height 7
click at [42, 68] on span "Appearance" at bounding box center [26, 71] width 54 height 6
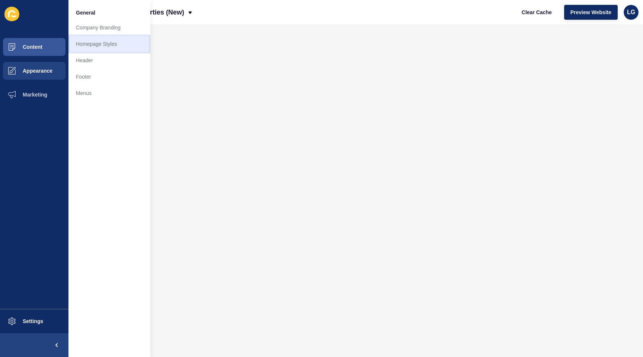
click at [94, 38] on link "Homepage Styles" at bounding box center [110, 44] width 82 height 16
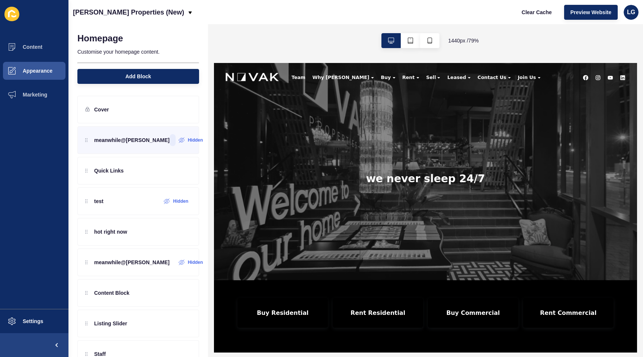
scroll to position [0, 0]
click at [173, 140] on icon at bounding box center [176, 140] width 6 height 6
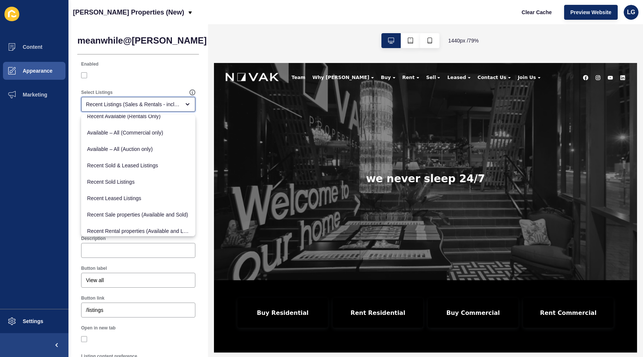
scroll to position [92, 0]
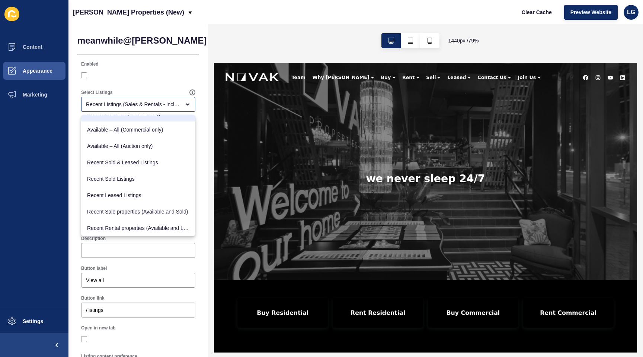
click at [167, 86] on div "Select Listings Recent Listings (Sales & Rentals - including sold & leased)" at bounding box center [138, 101] width 122 height 30
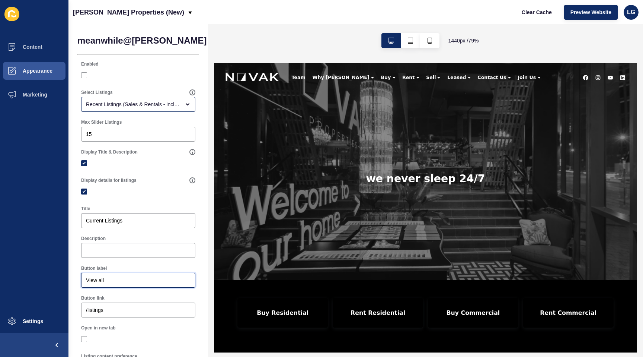
click at [112, 279] on input "View all" at bounding box center [138, 279] width 105 height 7
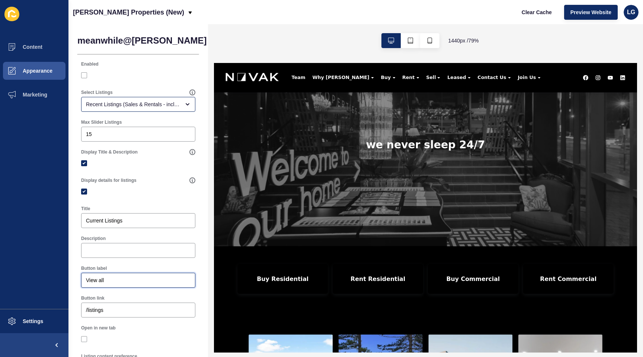
scroll to position [0, 0]
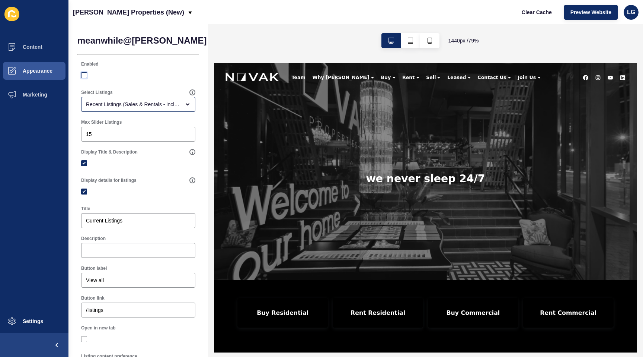
click at [86, 74] on label at bounding box center [84, 75] width 6 height 6
click at [86, 74] on input "Enabled" at bounding box center [85, 75] width 5 height 5
click at [249, 44] on span "Save" at bounding box center [255, 40] width 12 height 7
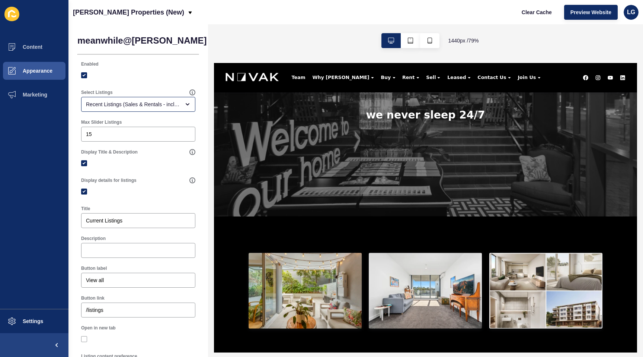
scroll to position [79, 0]
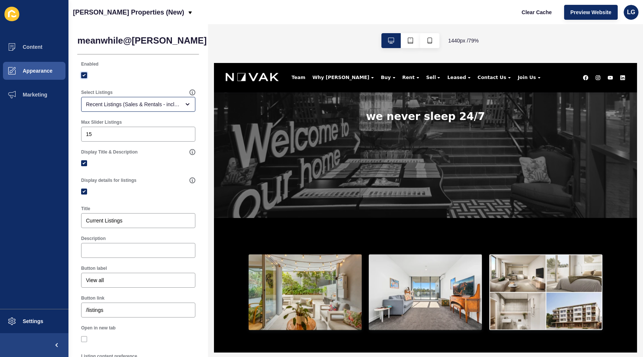
click at [83, 74] on label at bounding box center [84, 75] width 6 height 6
click at [83, 74] on input "Enabled" at bounding box center [85, 75] width 5 height 5
checkbox input "false"
click at [242, 45] on button "Save" at bounding box center [254, 40] width 25 height 15
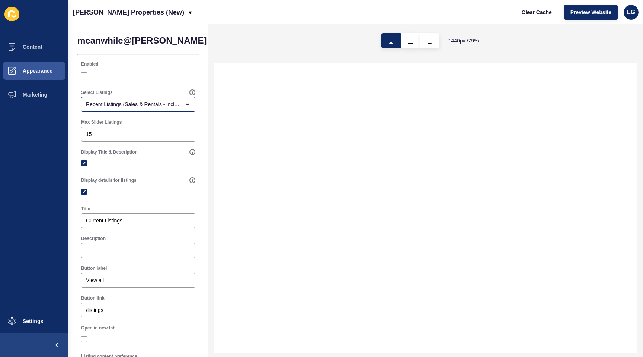
scroll to position [0, 0]
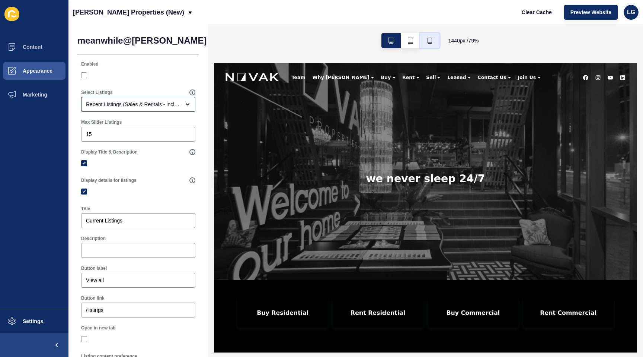
click at [430, 39] on icon "button" at bounding box center [430, 41] width 6 height 6
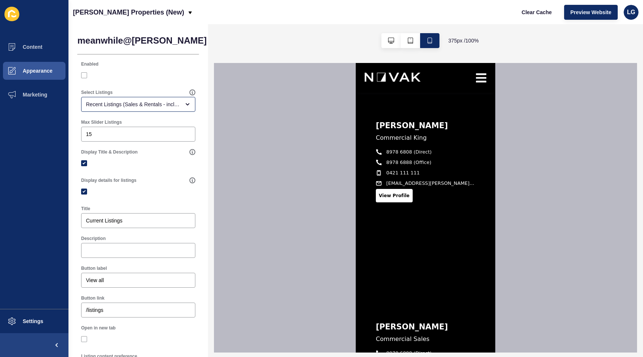
scroll to position [2125, 0]
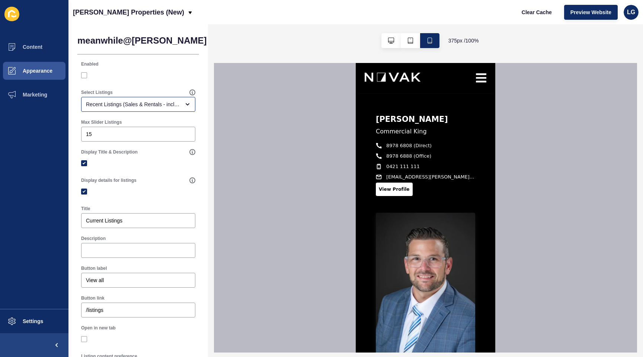
drag, startPoint x: 264, startPoint y: 181, endPoint x: 169, endPoint y: 19, distance: 188.4
click at [264, 181] on div at bounding box center [425, 207] width 423 height 289
click at [25, 48] on span "Content" at bounding box center [21, 47] width 44 height 6
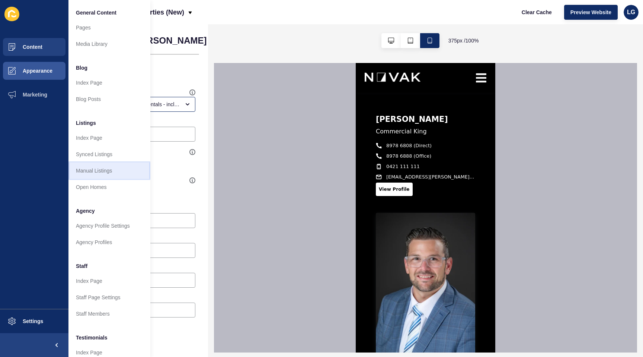
click at [104, 169] on link "Manual Listings" at bounding box center [110, 170] width 82 height 16
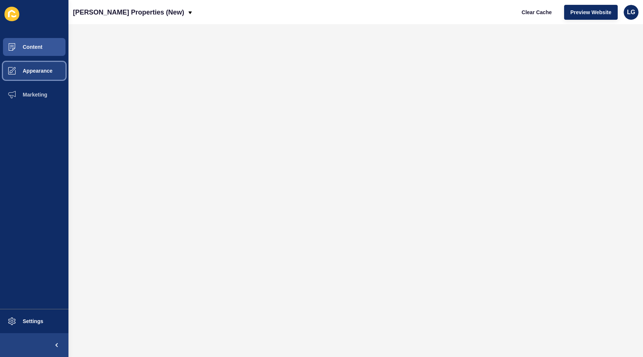
click at [48, 67] on button "Appearance" at bounding box center [34, 71] width 69 height 24
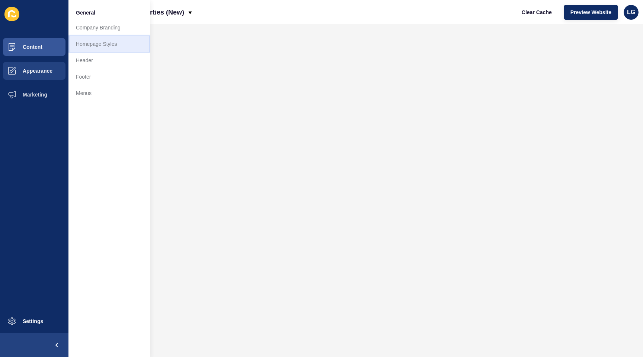
click at [88, 48] on link "Homepage Styles" at bounding box center [110, 44] width 82 height 16
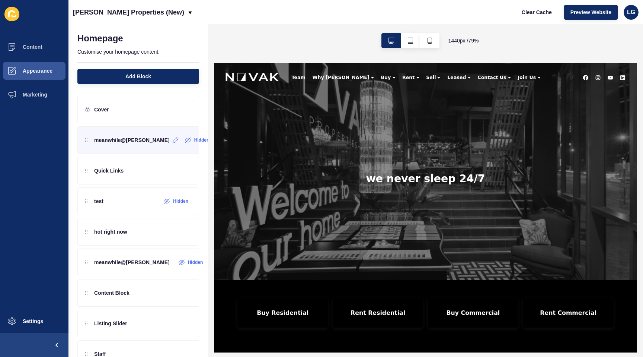
click at [124, 141] on p "meanwhile@[PERSON_NAME]" at bounding box center [132, 139] width 76 height 7
click at [173, 142] on icon at bounding box center [176, 140] width 6 height 6
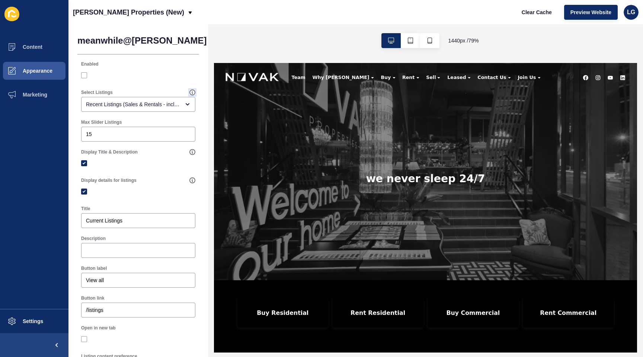
click at [192, 92] on icon at bounding box center [192, 92] width 0 height 3
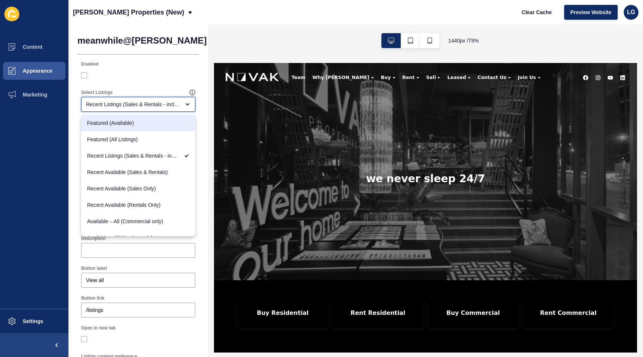
click at [125, 121] on span "Featured (Available)" at bounding box center [138, 122] width 102 height 7
type input "Featured (Available)"
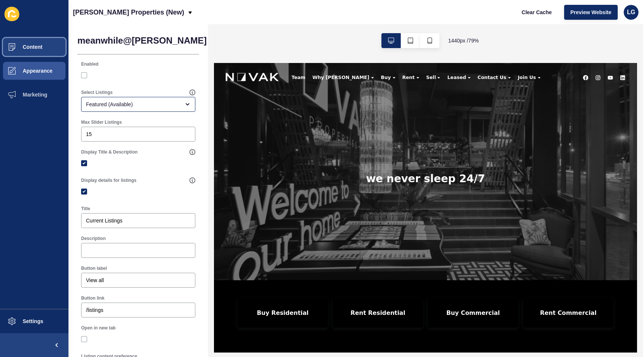
click at [50, 48] on button "Content" at bounding box center [34, 47] width 69 height 24
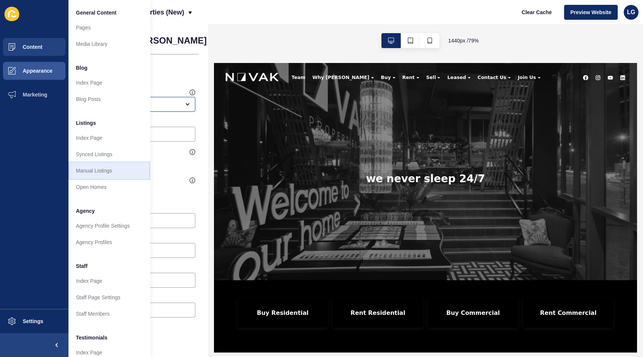
click at [107, 172] on link "Manual Listings" at bounding box center [110, 170] width 82 height 16
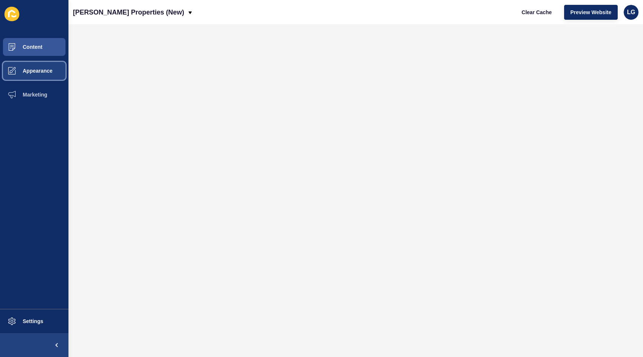
click at [37, 71] on span "Appearance" at bounding box center [26, 71] width 54 height 6
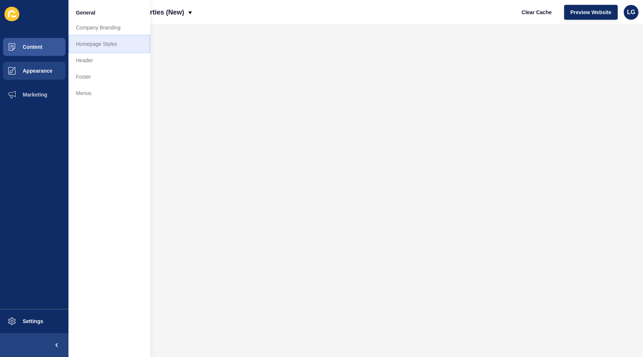
click at [92, 43] on link "Homepage Styles" at bounding box center [110, 44] width 82 height 16
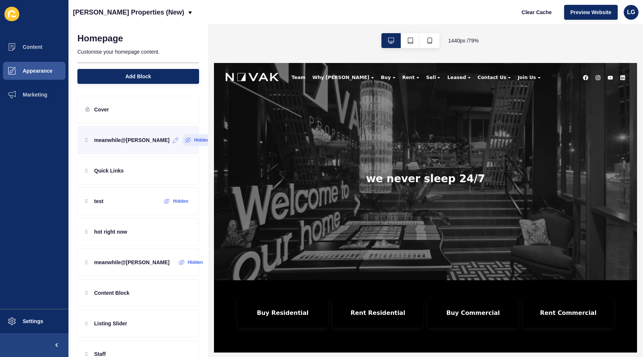
click at [185, 141] on icon at bounding box center [188, 140] width 6 height 6
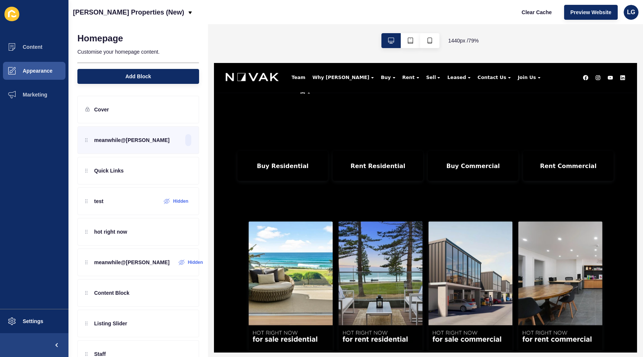
scroll to position [538, 0]
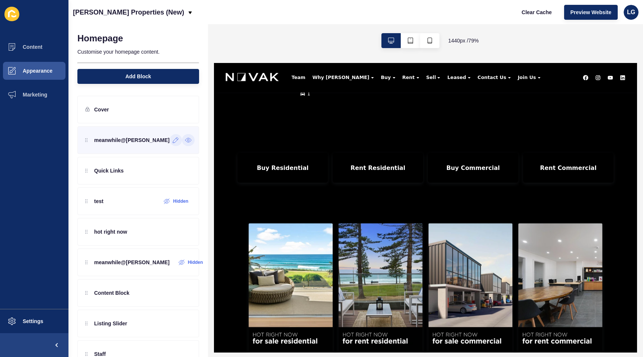
click at [173, 143] on icon at bounding box center [176, 140] width 6 height 6
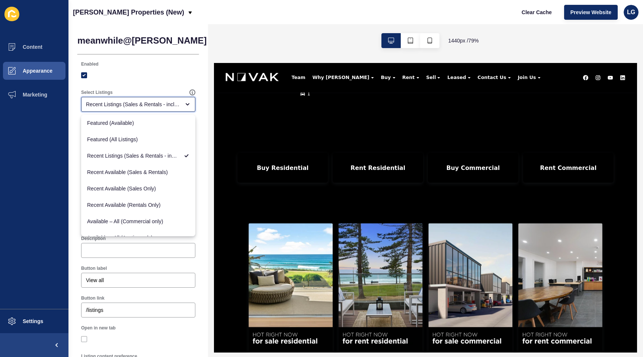
click at [136, 109] on div "Recent Listings (Sales & Rentals - including sold & leased)" at bounding box center [138, 104] width 114 height 15
click at [120, 129] on div "Featured (Available)" at bounding box center [138, 123] width 114 height 16
type input "Featured (Available)"
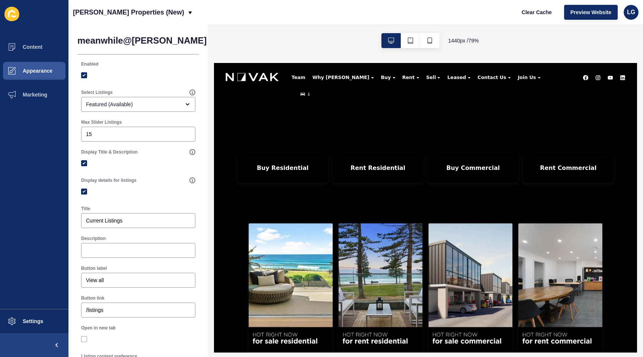
drag, startPoint x: 199, startPoint y: 43, endPoint x: 194, endPoint y: 93, distance: 49.8
click at [249, 44] on span "Save" at bounding box center [255, 40] width 12 height 7
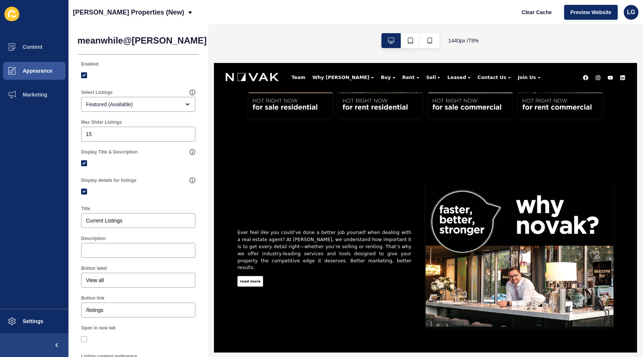
scroll to position [480, 0]
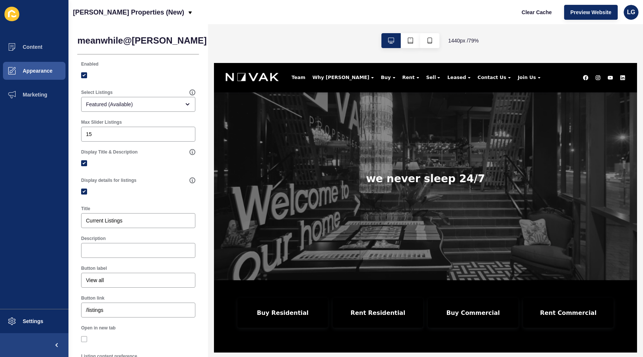
scroll to position [480, 0]
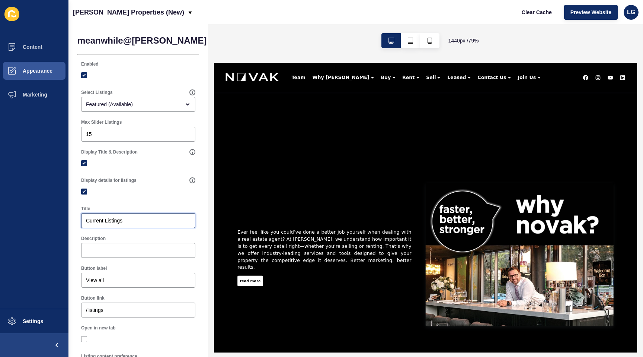
drag, startPoint x: 127, startPoint y: 221, endPoint x: 76, endPoint y: 212, distance: 51.8
click at [74, 214] on div "meanwhile@[PERSON_NAME] < Back Save Enabled Select Listings Featured (Available…" at bounding box center [139, 247] width 140 height 446
click at [85, 191] on label at bounding box center [84, 191] width 6 height 6
click at [85, 191] on input "Display details for listings" at bounding box center [85, 191] width 5 height 5
checkbox input "false"
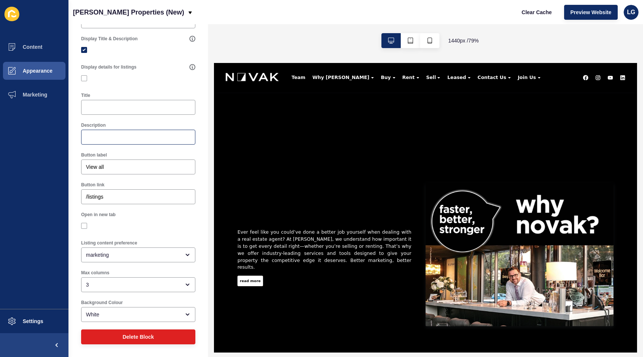
scroll to position [0, 0]
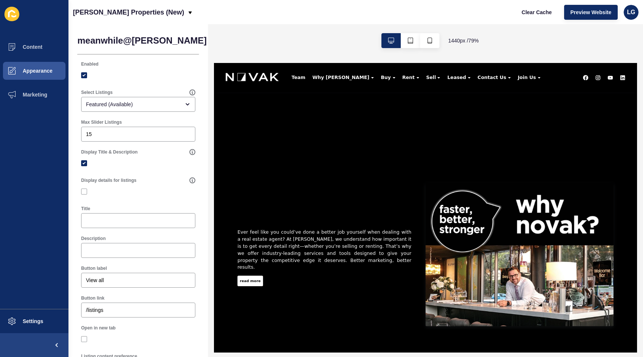
click at [242, 41] on button "Save" at bounding box center [254, 40] width 25 height 15
click at [590, 14] on span "Preview Website" at bounding box center [591, 12] width 41 height 7
click at [44, 45] on button "Content" at bounding box center [34, 47] width 69 height 24
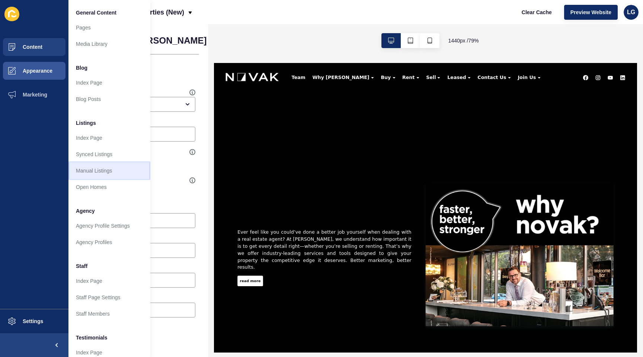
click at [106, 168] on link "Manual Listings" at bounding box center [110, 170] width 82 height 16
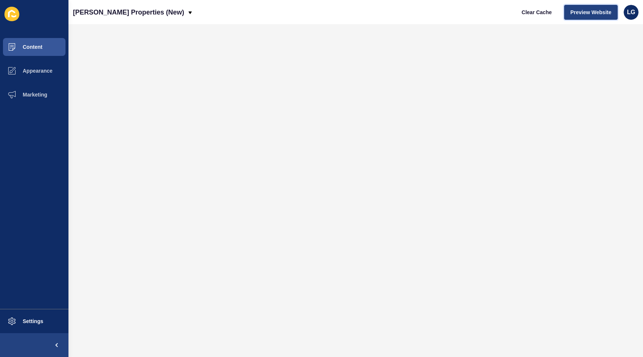
click at [591, 9] on span "Preview Website" at bounding box center [591, 12] width 41 height 7
click at [31, 69] on span "Appearance" at bounding box center [26, 71] width 54 height 6
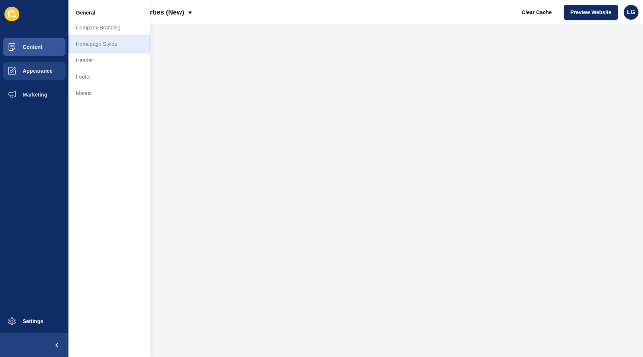
click at [85, 42] on link "Homepage Styles" at bounding box center [110, 44] width 82 height 16
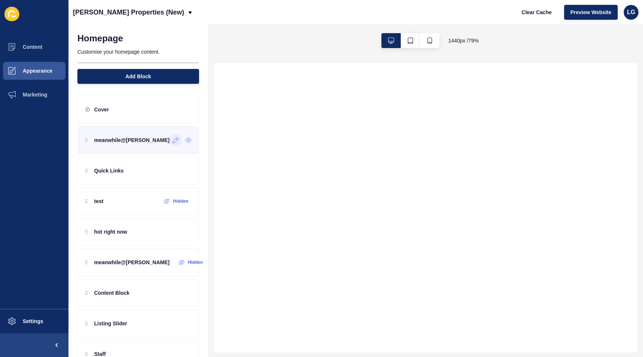
click at [170, 141] on div at bounding box center [176, 140] width 12 height 12
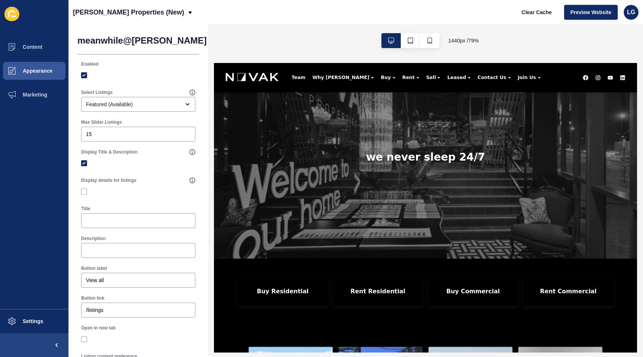
click at [249, 40] on span "Save" at bounding box center [255, 40] width 12 height 7
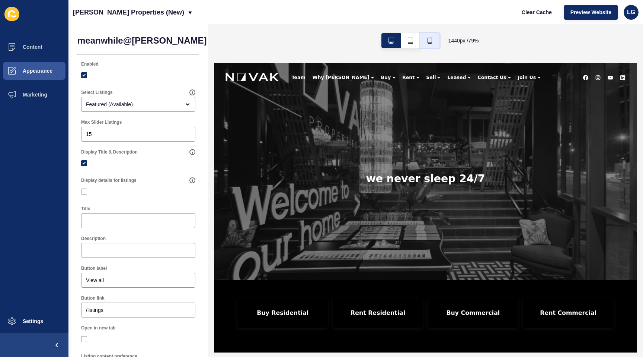
click at [430, 43] on icon "button" at bounding box center [430, 41] width 6 height 6
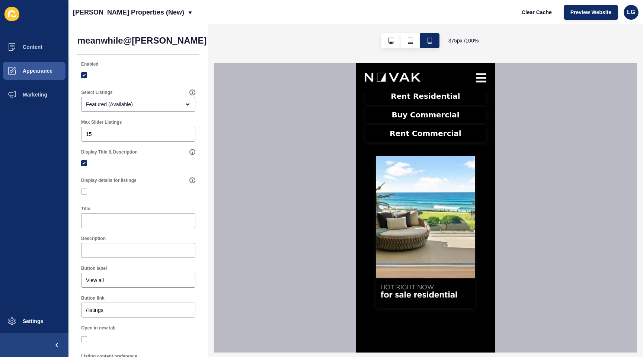
scroll to position [222, 0]
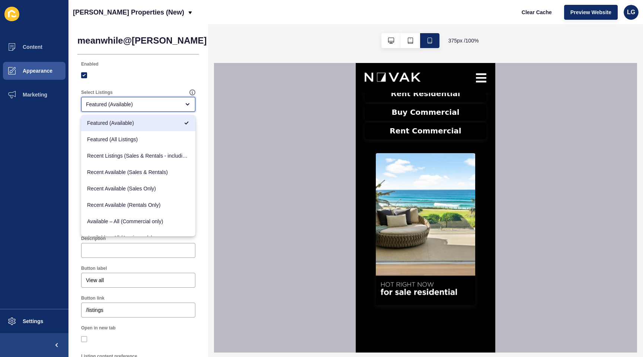
click at [149, 122] on span "Featured (Available)" at bounding box center [133, 122] width 92 height 7
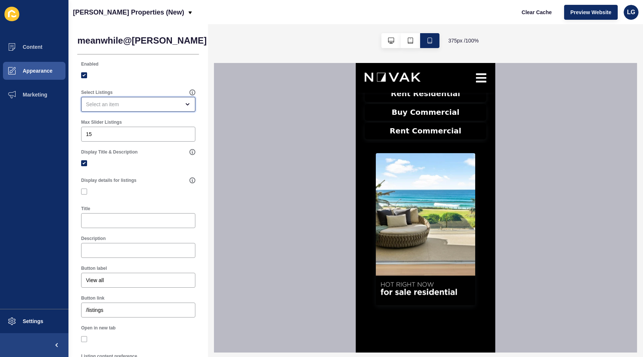
click at [120, 103] on div "open menu" at bounding box center [133, 104] width 94 height 7
click at [186, 104] on icon "open menu" at bounding box center [188, 104] width 6 height 6
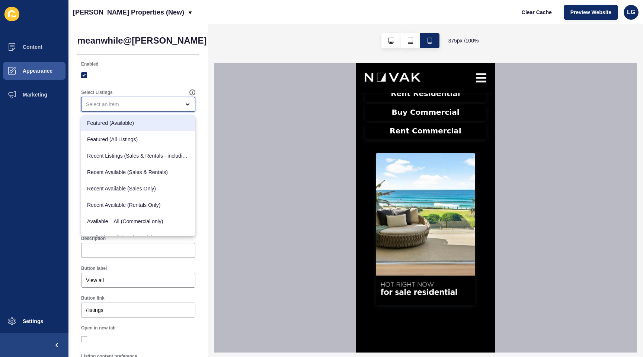
click at [166, 123] on span "Featured (Available)" at bounding box center [138, 122] width 102 height 7
type input "Featured (Available)"
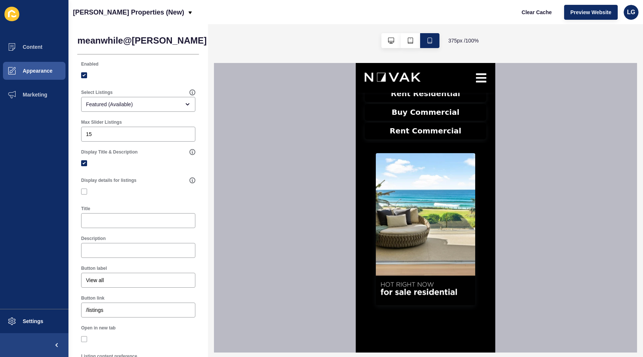
click at [249, 42] on span "Save" at bounding box center [255, 40] width 12 height 7
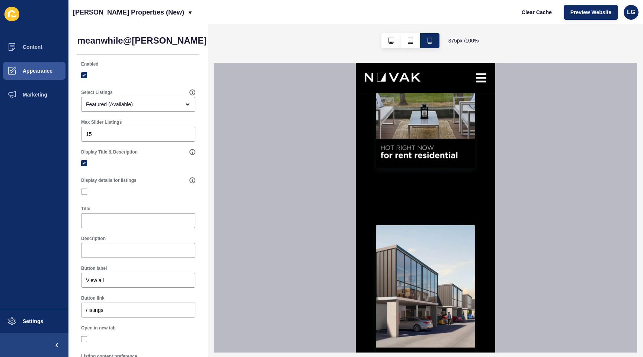
scroll to position [568, 0]
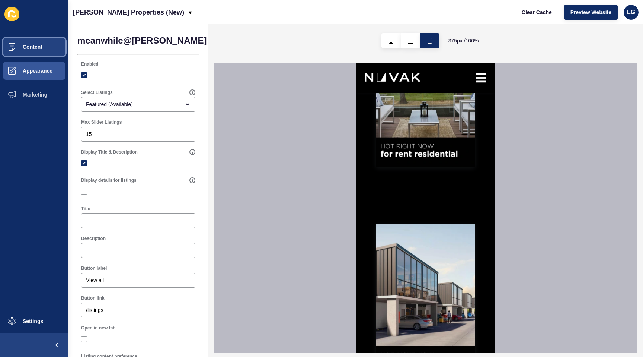
click at [32, 44] on span "Content" at bounding box center [21, 47] width 44 height 6
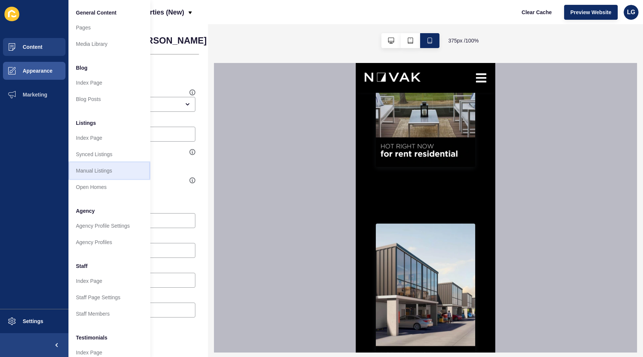
click at [97, 169] on link "Manual Listings" at bounding box center [110, 170] width 82 height 16
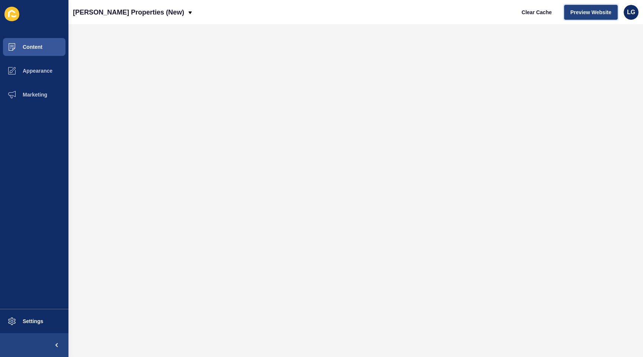
click at [588, 16] on button "Preview Website" at bounding box center [592, 12] width 54 height 15
click at [534, 10] on span "Clear Cache" at bounding box center [537, 12] width 30 height 7
click at [569, 12] on button "Preview Website" at bounding box center [592, 12] width 54 height 15
click at [31, 70] on span "Appearance" at bounding box center [26, 71] width 54 height 6
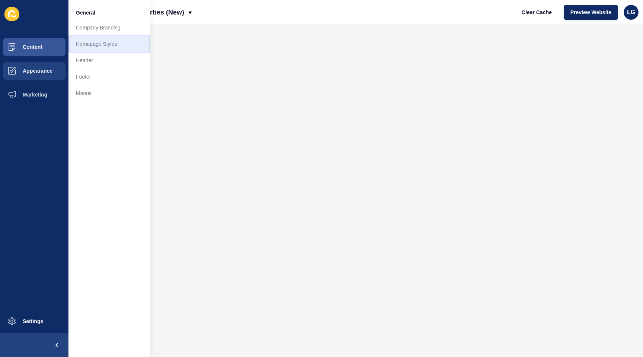
click at [108, 40] on link "Homepage Styles" at bounding box center [110, 44] width 82 height 16
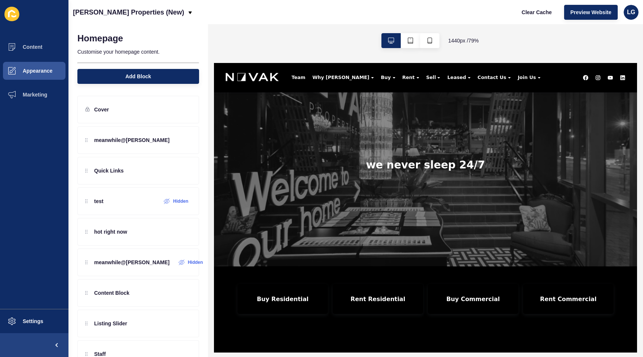
scroll to position [19, 0]
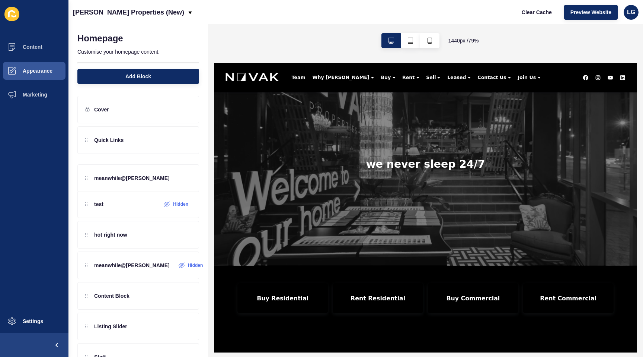
drag, startPoint x: 107, startPoint y: 145, endPoint x: 106, endPoint y: 182, distance: 36.9
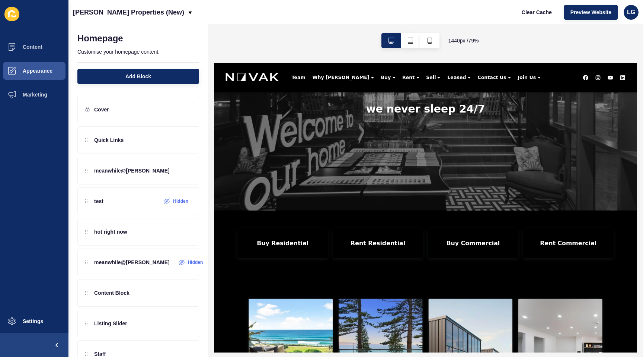
scroll to position [88, 0]
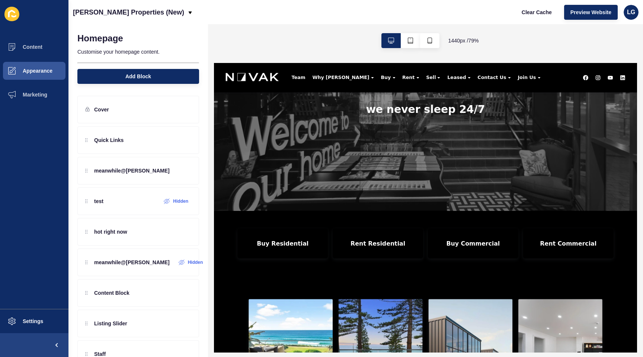
click at [175, 170] on icon at bounding box center [176, 171] width 6 height 6
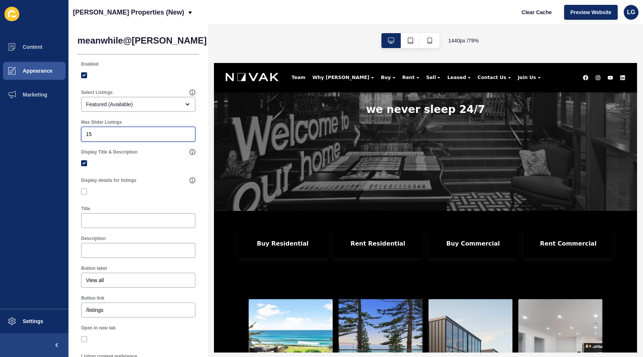
drag, startPoint x: 77, startPoint y: 133, endPoint x: 61, endPoint y: 130, distance: 15.9
click at [62, 132] on div "Content Appearance Marketing Settings [PERSON_NAME] Properties (New) Clear Cach…" at bounding box center [321, 178] width 643 height 357
click at [249, 39] on span "Save" at bounding box center [255, 40] width 12 height 7
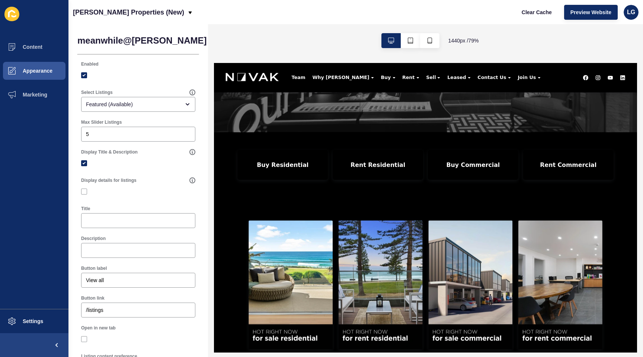
scroll to position [188, 0]
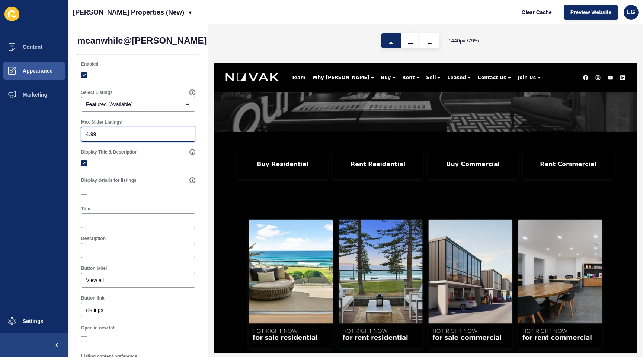
click at [188, 137] on input "4.99" at bounding box center [138, 133] width 105 height 7
click at [188, 137] on input "4.98" at bounding box center [138, 133] width 105 height 7
click at [188, 137] on input "4.97" at bounding box center [138, 133] width 105 height 7
drag, startPoint x: 125, startPoint y: 134, endPoint x: 51, endPoint y: 133, distance: 74.5
click at [51, 133] on div "Content Appearance Marketing Settings [PERSON_NAME] Properties (New) Clear Cach…" at bounding box center [321, 178] width 643 height 357
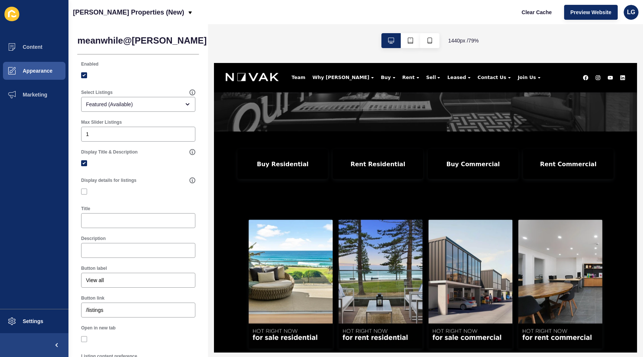
click at [242, 39] on button "Save" at bounding box center [254, 40] width 25 height 15
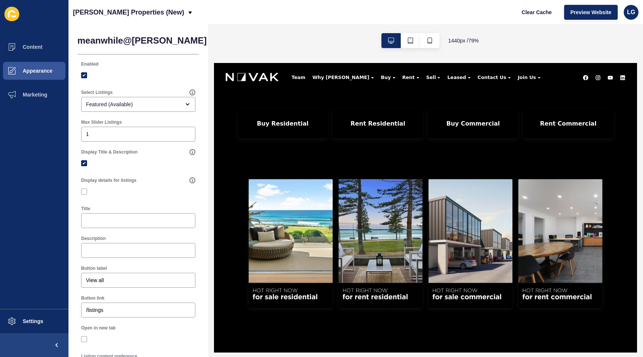
scroll to position [240, 0]
click at [133, 135] on input "1" at bounding box center [138, 133] width 105 height 7
click at [188, 133] on input "1.01" at bounding box center [138, 133] width 105 height 7
click at [188, 133] on input "1.02" at bounding box center [138, 133] width 105 height 7
click at [188, 133] on input "1.03" at bounding box center [138, 133] width 105 height 7
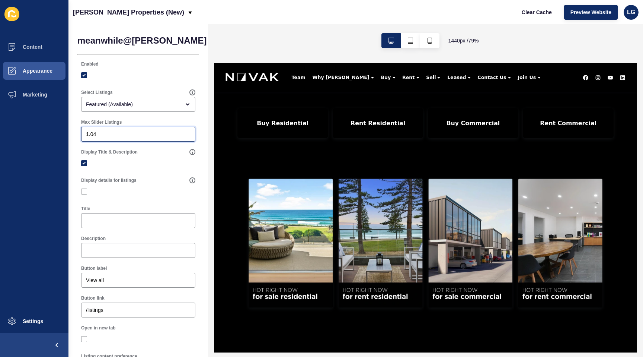
click at [188, 133] on input "1.04" at bounding box center [138, 133] width 105 height 7
drag, startPoint x: 138, startPoint y: 132, endPoint x: 71, endPoint y: 131, distance: 67.0
click at [71, 131] on div "meanwhile@novak < Back Save Enabled Select Listings Featured (Available) Max Sl…" at bounding box center [139, 247] width 140 height 446
type input "15"
drag, startPoint x: 200, startPoint y: 40, endPoint x: 175, endPoint y: 212, distance: 174.1
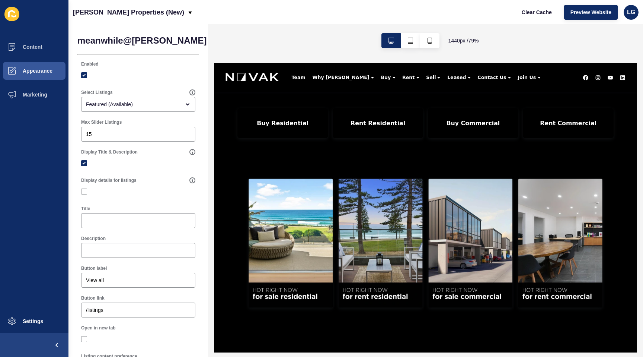
click at [249, 41] on span "Save" at bounding box center [255, 40] width 12 height 7
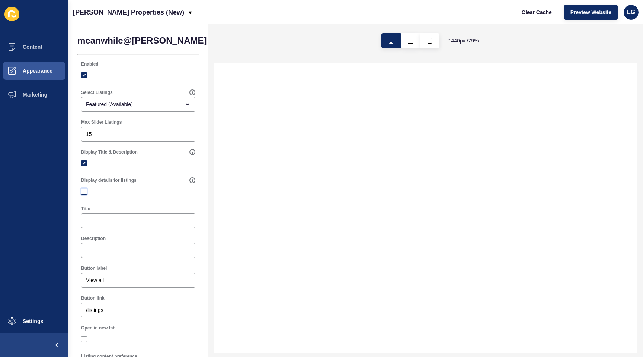
click at [84, 192] on label at bounding box center [84, 191] width 6 height 6
click at [84, 192] on input "Display details for listings" at bounding box center [85, 191] width 5 height 5
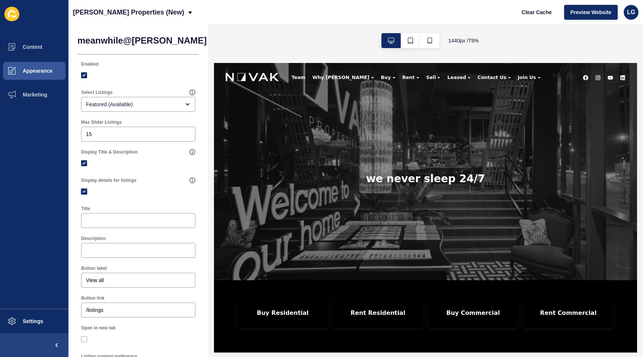
click at [84, 192] on label at bounding box center [84, 191] width 6 height 6
click at [84, 192] on input "Display details for listings" at bounding box center [85, 191] width 5 height 5
click at [84, 192] on label at bounding box center [84, 191] width 6 height 6
click at [84, 192] on input "Display details for listings" at bounding box center [85, 191] width 5 height 5
click at [84, 192] on label at bounding box center [84, 191] width 6 height 6
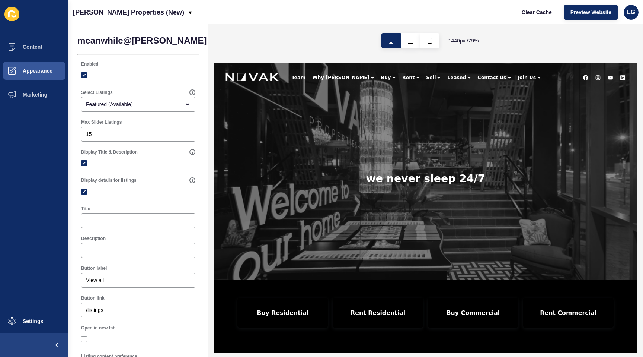
click at [84, 192] on input "Display details for listings" at bounding box center [85, 191] width 5 height 5
click at [86, 192] on label at bounding box center [84, 191] width 6 height 6
click at [86, 192] on input "Display details for listings" at bounding box center [85, 191] width 5 height 5
checkbox input "true"
click at [249, 42] on span "Save" at bounding box center [255, 40] width 12 height 7
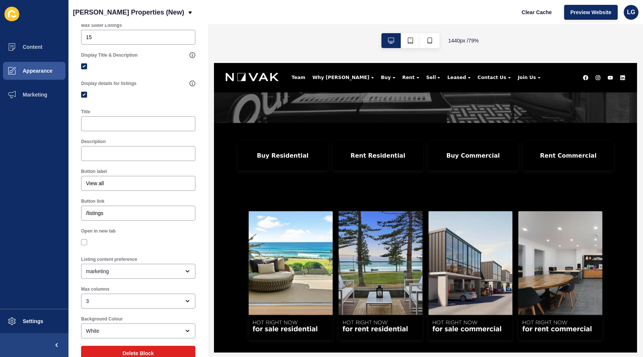
scroll to position [113, 0]
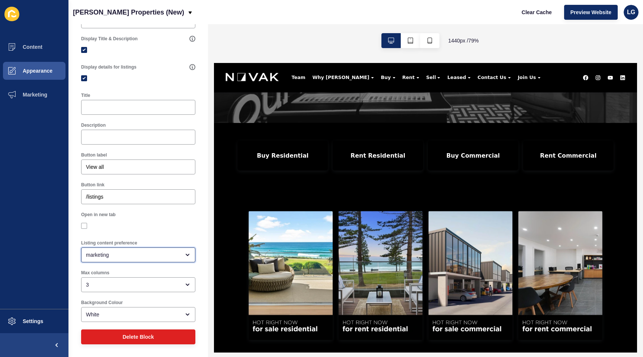
click at [126, 257] on div "marketing" at bounding box center [133, 254] width 94 height 7
click at [125, 302] on span "Marketing" at bounding box center [133, 305] width 92 height 7
click at [122, 287] on div "3" at bounding box center [133, 284] width 94 height 7
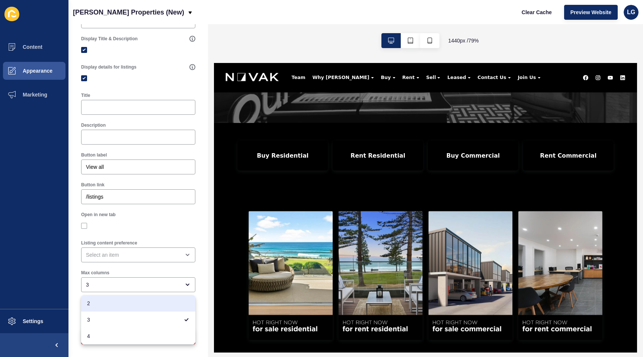
click at [147, 218] on div "Open in new tab" at bounding box center [138, 222] width 116 height 22
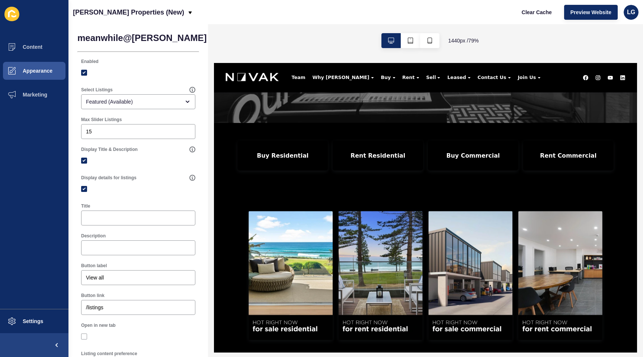
scroll to position [0, 0]
click at [242, 43] on button "Save" at bounding box center [254, 40] width 25 height 15
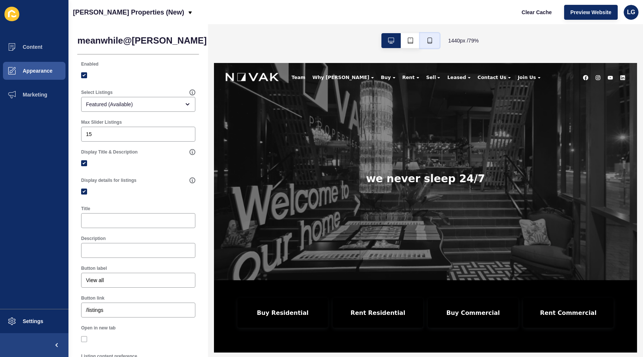
click at [433, 41] on button "button" at bounding box center [429, 40] width 19 height 15
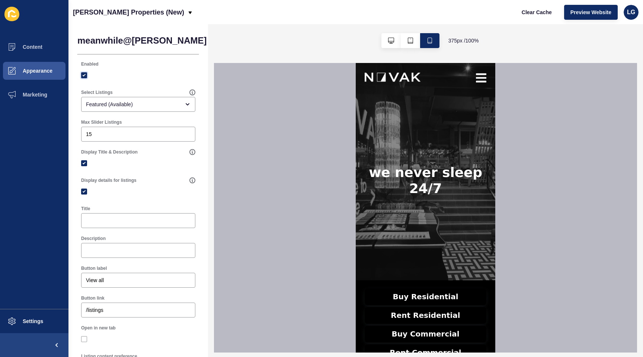
click at [83, 75] on label at bounding box center [84, 75] width 6 height 6
click at [83, 75] on input "Enabled" at bounding box center [85, 75] width 5 height 5
checkbox input "false"
click at [32, 71] on span "Appearance" at bounding box center [26, 71] width 54 height 6
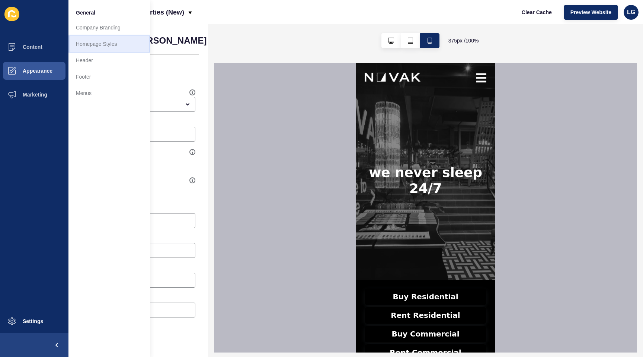
click at [93, 47] on link "Homepage Styles" at bounding box center [110, 44] width 82 height 16
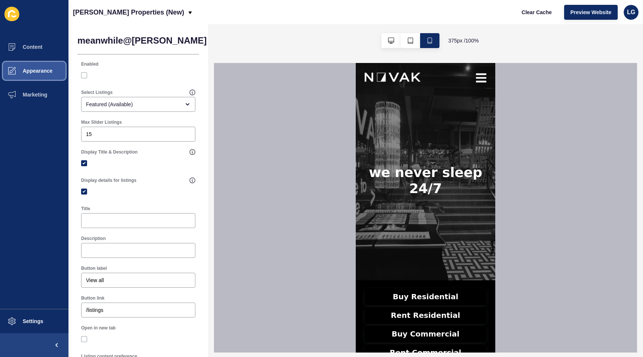
click at [36, 70] on span "Appearance" at bounding box center [26, 71] width 54 height 6
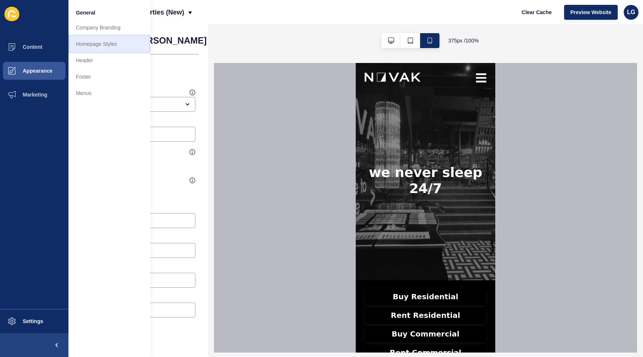
click at [99, 47] on link "Homepage Styles" at bounding box center [110, 44] width 82 height 16
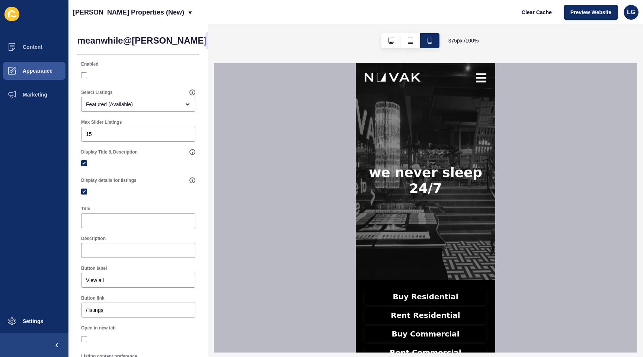
click at [219, 41] on span "Back" at bounding box center [225, 40] width 12 height 7
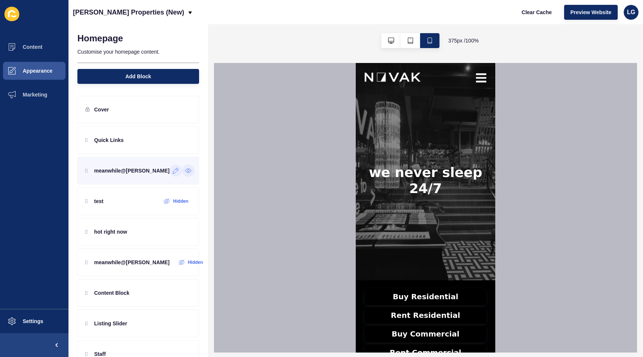
click at [184, 174] on div at bounding box center [188, 171] width 13 height 12
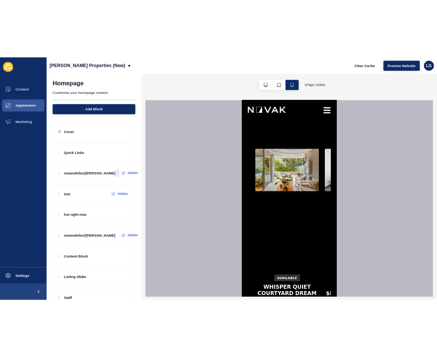
scroll to position [1424, 0]
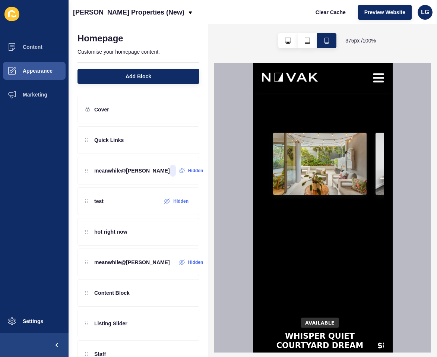
click at [335, 265] on div at bounding box center [319, 226] width 93 height 186
click at [311, 245] on div at bounding box center [319, 226] width 93 height 186
drag, startPoint x: 80, startPoint y: 144, endPoint x: 303, endPoint y: 5, distance: 262.8
click at [137, 76] on span "Add Block" at bounding box center [138, 76] width 26 height 7
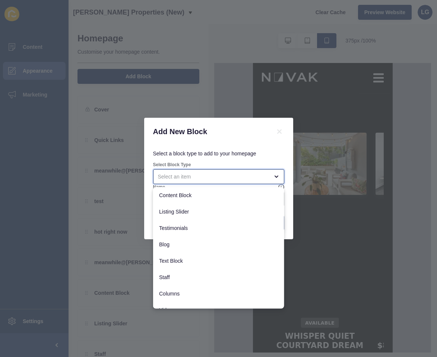
click at [206, 177] on div "close menu" at bounding box center [213, 176] width 111 height 7
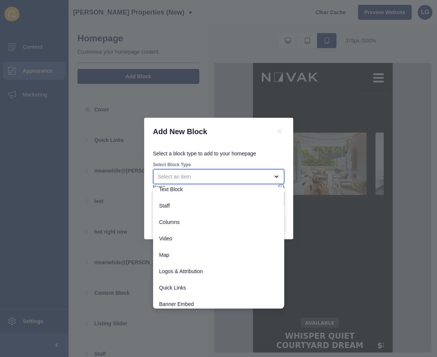
scroll to position [75, 0]
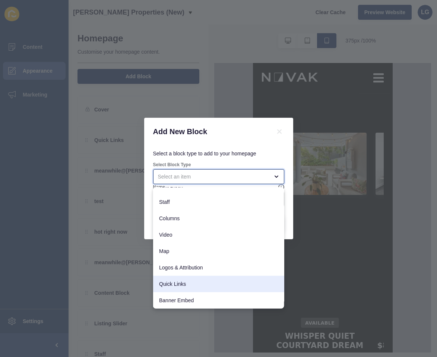
click at [193, 286] on span "Quick Links" at bounding box center [218, 283] width 119 height 7
type input "Quick Links"
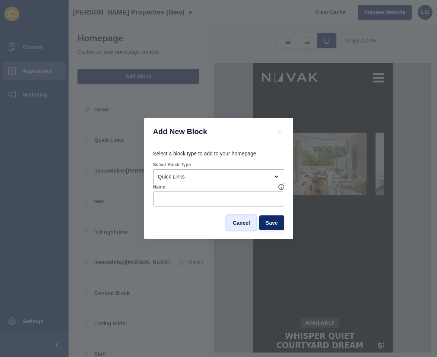
click at [238, 224] on span "Cancel" at bounding box center [241, 222] width 17 height 7
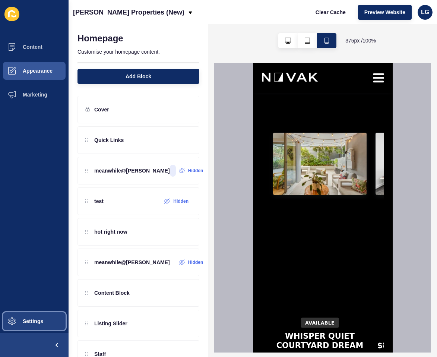
click at [22, 325] on span at bounding box center [12, 321] width 24 height 24
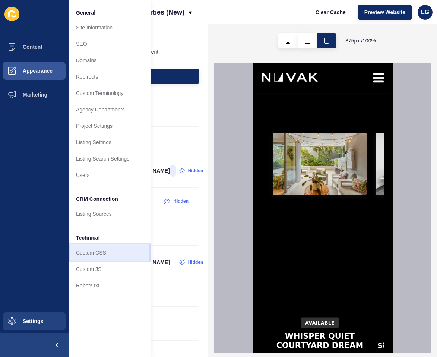
click at [97, 255] on link "Custom CSS" at bounding box center [110, 252] width 82 height 16
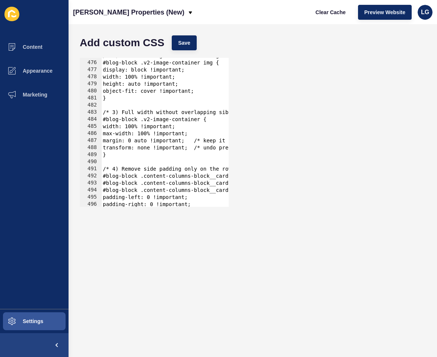
scroll to position [3502, 0]
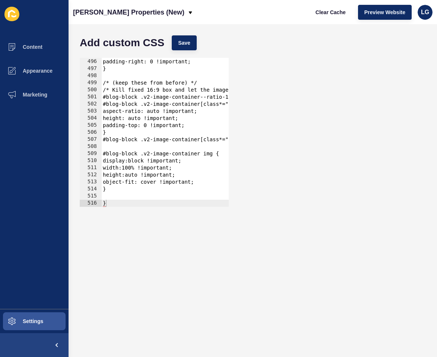
type textarea "}"
click at [124, 192] on div "padding-left: 0 !important; padding-right: 0 !important; } /* (keep these from …" at bounding box center [237, 132] width 272 height 163
click at [121, 203] on div at bounding box center [237, 202] width 272 height 7
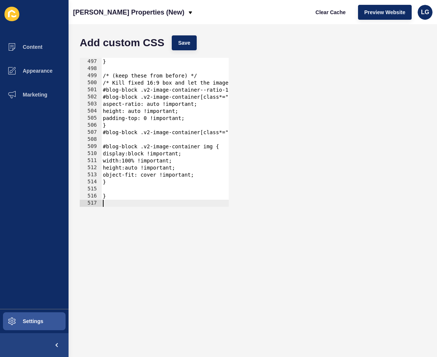
paste textarea
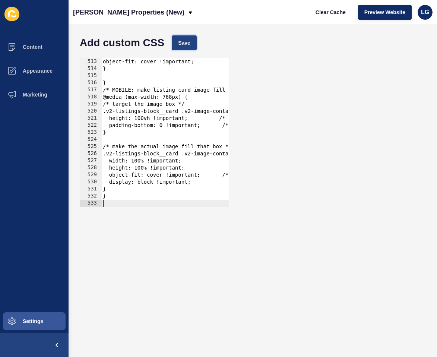
click at [178, 48] on button "Save" at bounding box center [184, 42] width 25 height 15
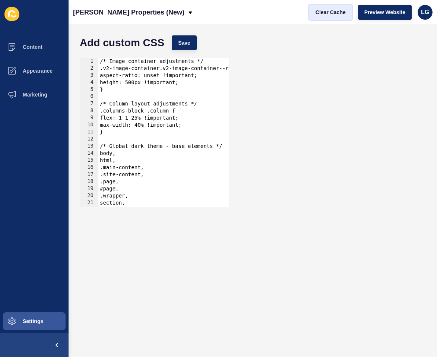
click at [337, 9] on span "Clear Cache" at bounding box center [330, 12] width 30 height 7
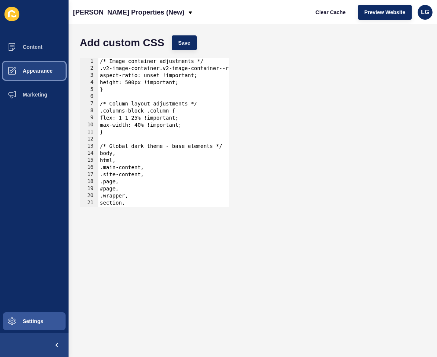
click at [42, 71] on span "Appearance" at bounding box center [26, 71] width 54 height 6
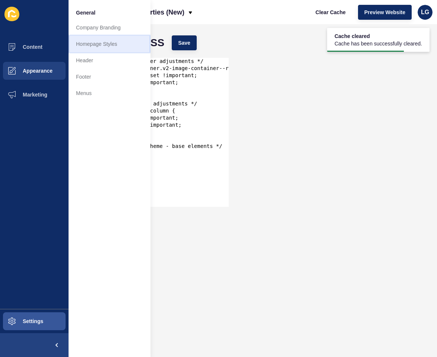
click at [96, 49] on link "Homepage Styles" at bounding box center [110, 44] width 82 height 16
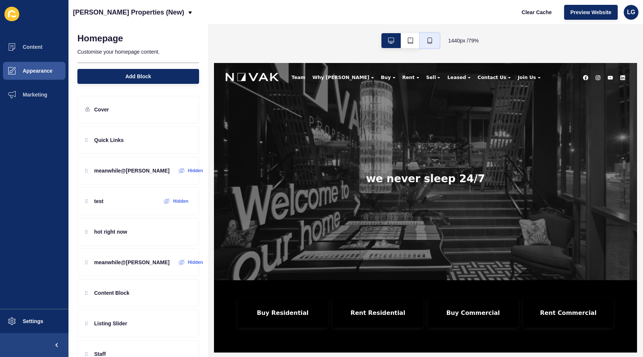
click at [428, 40] on icon "button" at bounding box center [430, 41] width 6 height 6
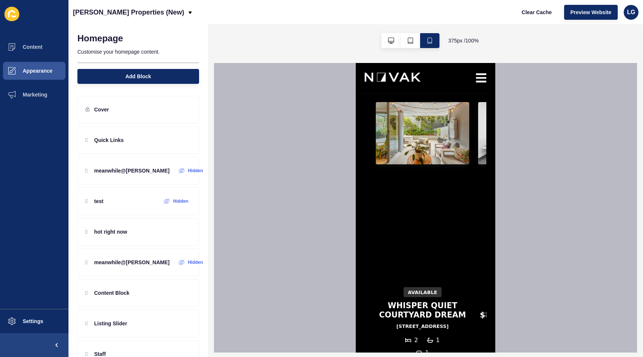
scroll to position [1449, 0]
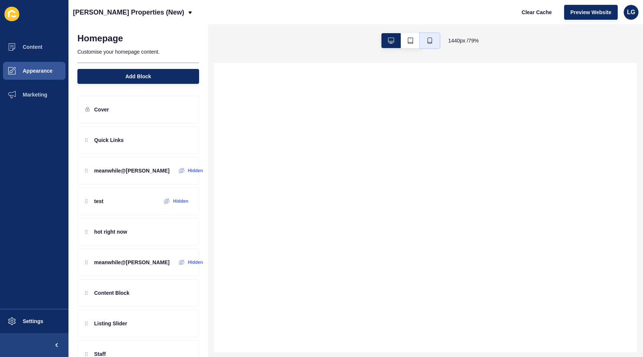
click at [432, 44] on button "button" at bounding box center [429, 40] width 19 height 15
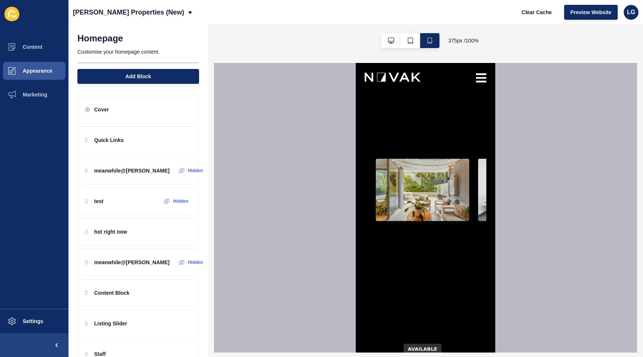
scroll to position [1398, 0]
click at [45, 323] on button "Settings" at bounding box center [34, 321] width 69 height 24
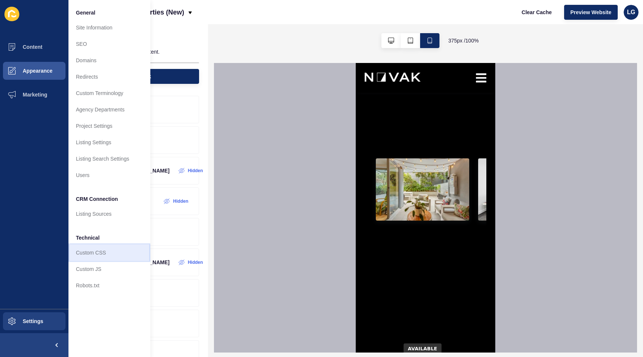
click at [83, 254] on link "Custom CSS" at bounding box center [110, 252] width 82 height 16
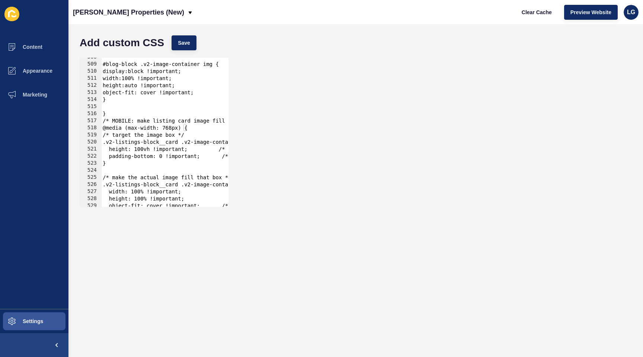
scroll to position [3615, 0]
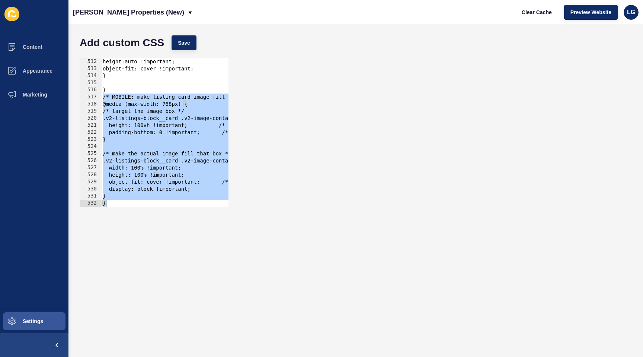
drag, startPoint x: 105, startPoint y: 98, endPoint x: 133, endPoint y: 287, distance: 190.5
click at [133, 287] on form "Add custom CSS Save /* MOBILE: make listing card image fill the viewport height…" at bounding box center [356, 191] width 560 height 318
type textarea "} }"
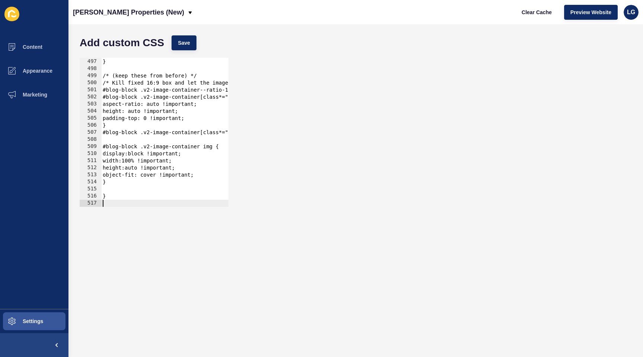
scroll to position [0, 4]
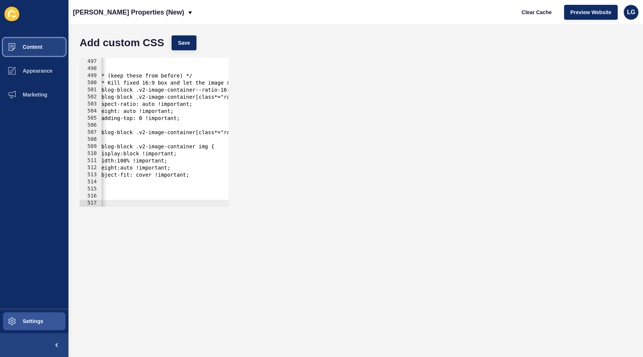
click at [32, 48] on span "Content" at bounding box center [21, 47] width 44 height 6
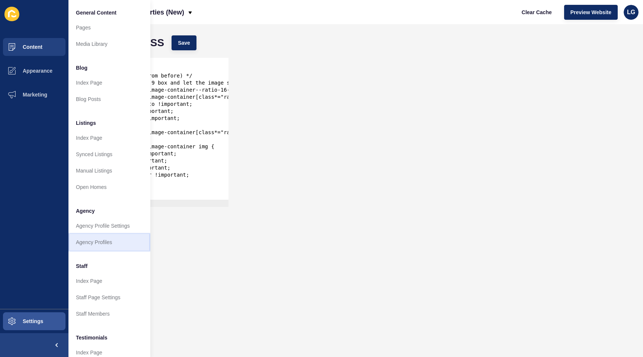
click at [92, 241] on link "Agency Profiles" at bounding box center [110, 242] width 82 height 16
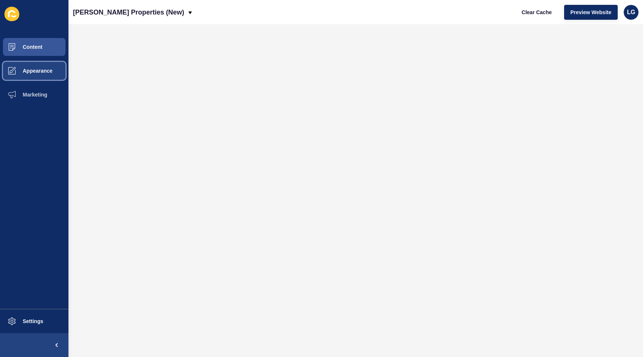
click at [27, 78] on button "Appearance" at bounding box center [34, 71] width 69 height 24
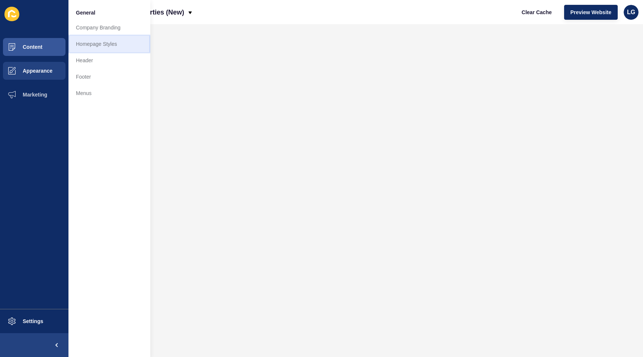
click at [80, 46] on link "Homepage Styles" at bounding box center [110, 44] width 82 height 16
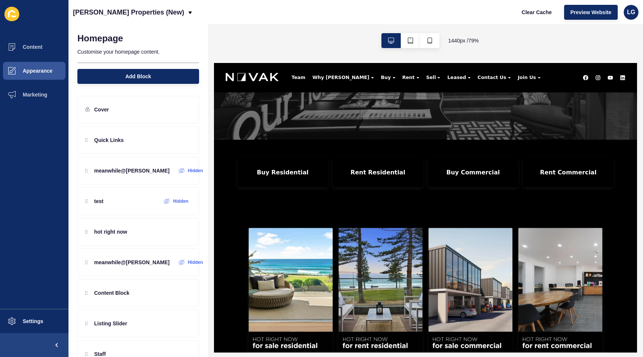
scroll to position [179, 0]
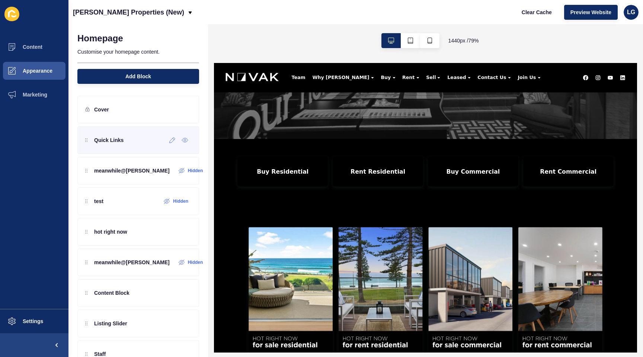
click at [119, 145] on div "Quick Links" at bounding box center [104, 140] width 38 height 12
click at [172, 143] on div at bounding box center [172, 140] width 12 height 12
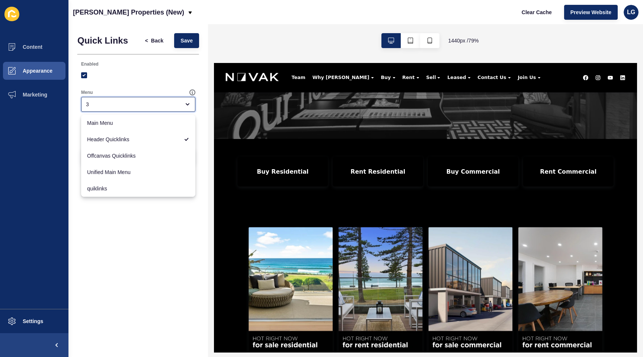
click at [173, 104] on div "3" at bounding box center [133, 104] width 94 height 7
click at [190, 104] on icon "close menu" at bounding box center [188, 104] width 6 height 6
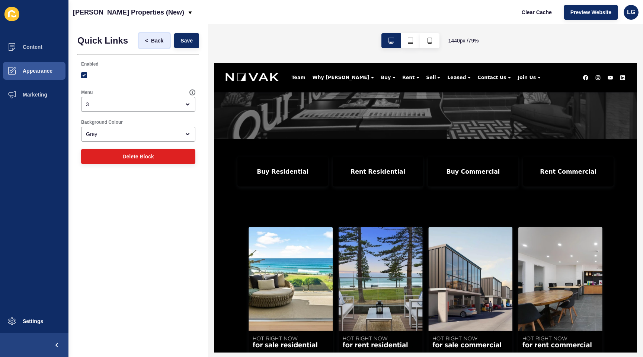
click at [154, 39] on span "Back" at bounding box center [157, 40] width 12 height 7
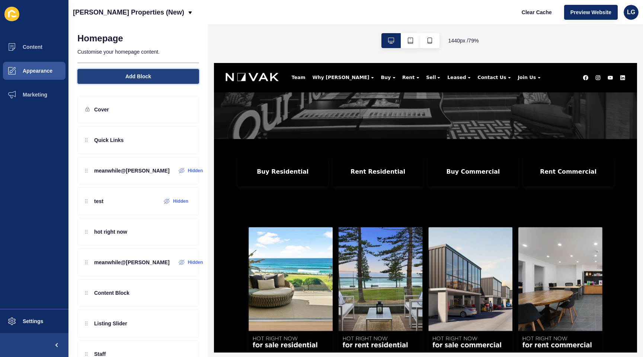
click at [122, 80] on button "Add Block" at bounding box center [138, 76] width 122 height 15
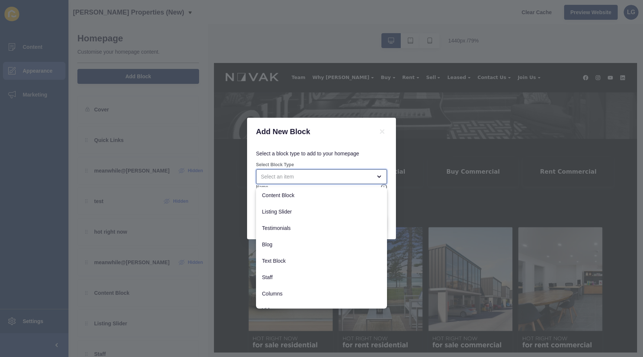
click at [315, 178] on div "close menu" at bounding box center [316, 176] width 111 height 7
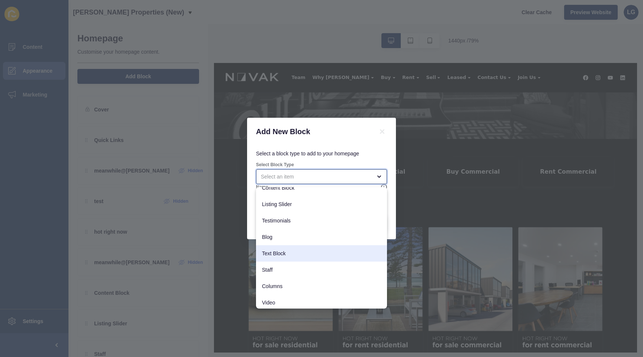
scroll to position [8, 0]
click at [315, 254] on span "Text Block" at bounding box center [321, 252] width 119 height 7
type input "Text Block"
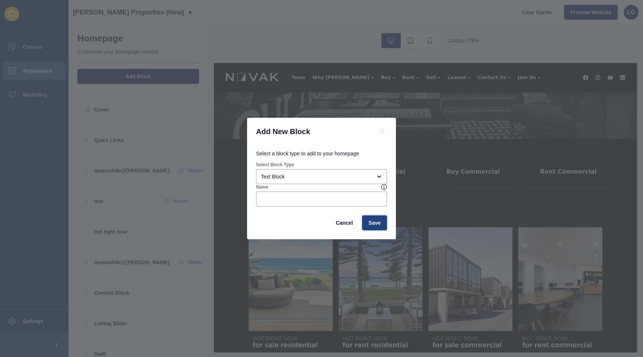
click at [371, 225] on span "Save" at bounding box center [375, 222] width 12 height 7
click at [377, 223] on span "Save" at bounding box center [375, 222] width 12 height 7
click at [310, 200] on input "Name" at bounding box center [321, 198] width 121 height 7
click at [367, 222] on button "Save" at bounding box center [374, 222] width 25 height 15
click at [258, 195] on div at bounding box center [321, 198] width 131 height 15
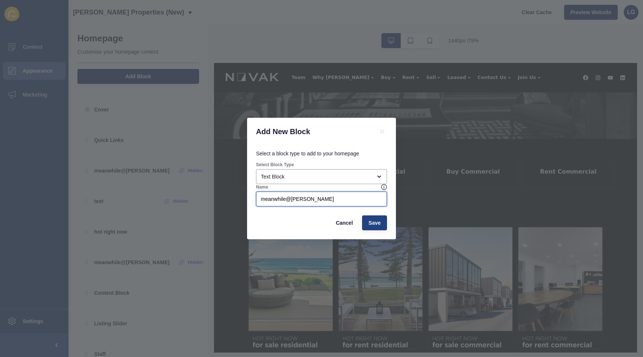
type input "meanwhile@[PERSON_NAME]"
click at [380, 226] on button "Save" at bounding box center [374, 222] width 25 height 15
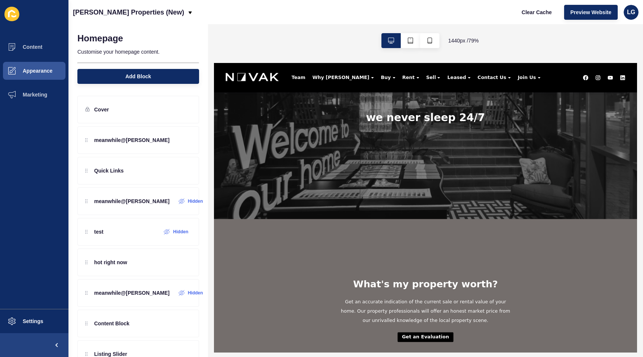
scroll to position [77, 0]
drag, startPoint x: 189, startPoint y: 140, endPoint x: 181, endPoint y: 141, distance: 8.6
click at [185, 140] on icon at bounding box center [188, 140] width 7 height 6
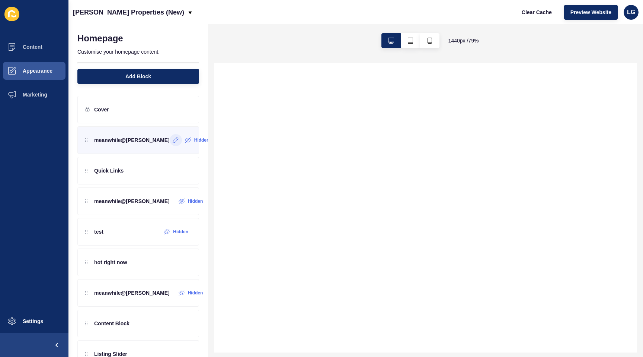
click at [173, 140] on icon at bounding box center [176, 140] width 6 height 6
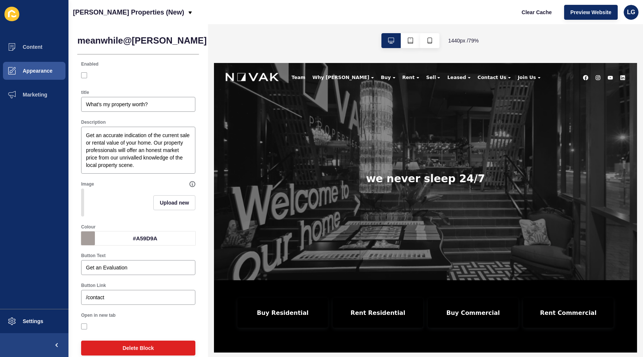
scroll to position [11, 0]
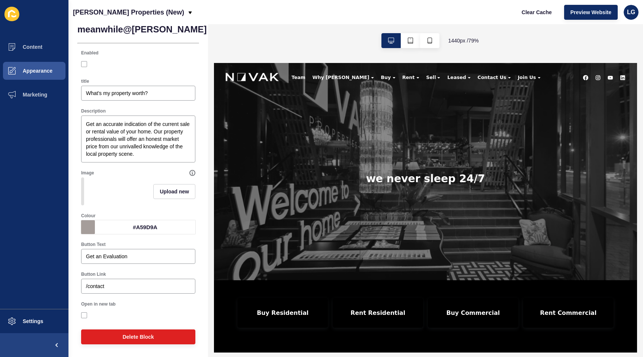
click at [135, 223] on div "#A59D9A" at bounding box center [145, 227] width 101 height 14
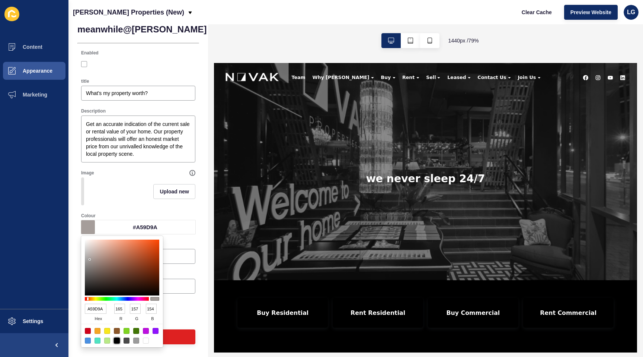
click at [115, 341] on div at bounding box center [117, 340] width 6 height 6
type input "000000"
type input "0"
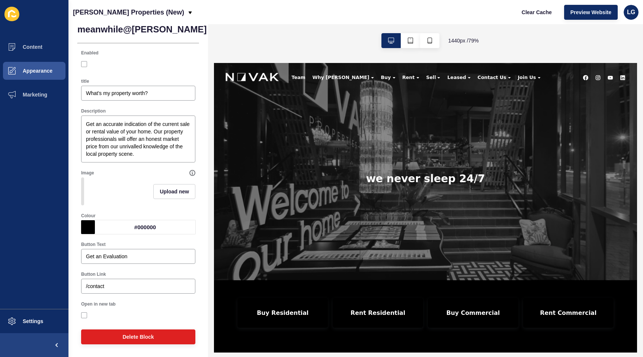
click at [119, 193] on div "Upload new" at bounding box center [138, 191] width 114 height 28
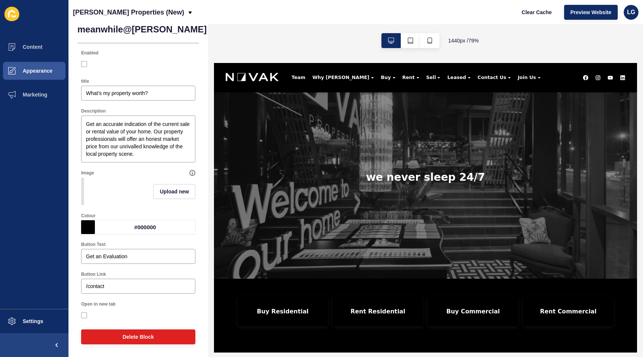
scroll to position [0, 0]
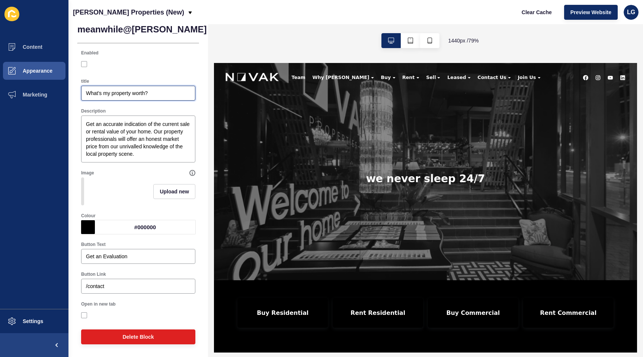
drag, startPoint x: 162, startPoint y: 90, endPoint x: 44, endPoint y: 77, distance: 119.1
click at [42, 81] on div "Content Appearance Marketing Settings Novak Properties (New) Clear Cache Previe…" at bounding box center [321, 178] width 643 height 357
drag, startPoint x: 89, startPoint y: 92, endPoint x: 83, endPoint y: 92, distance: 6.3
click at [83, 92] on div "Meanwhile@novak" at bounding box center [138, 93] width 114 height 15
type input "meanwhile@[PERSON_NAME]"
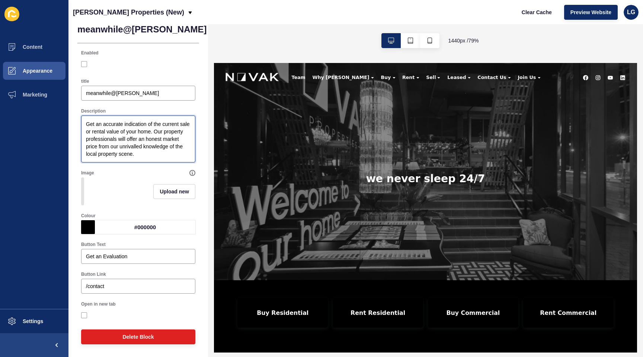
drag, startPoint x: 141, startPoint y: 154, endPoint x: 79, endPoint y: 118, distance: 72.4
click at [79, 118] on div "Description Get an accurate indication of the current sale or rental value of y…" at bounding box center [138, 135] width 122 height 62
click at [150, 156] on textarea "Get an accurate indication of the current sale or rental value of your home. Ou…" at bounding box center [138, 139] width 112 height 45
drag, startPoint x: 144, startPoint y: 155, endPoint x: 74, endPoint y: 120, distance: 78.6
click at [74, 121] on div "meanwhile@novak < Back Save Enabled title meanwhile@novak Description Get an ac…" at bounding box center [139, 185] width 140 height 344
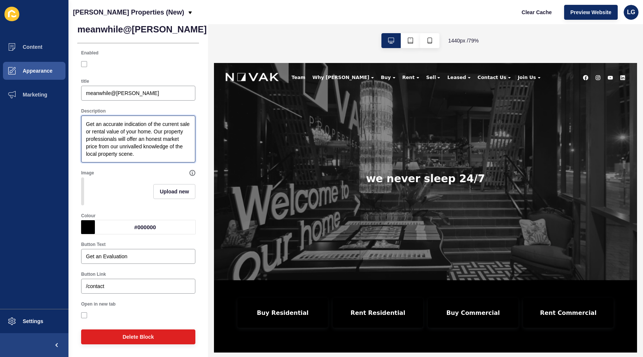
paste textarea "Daily real estate videos from agents & experts. Market updates, how-tos, and ca…"
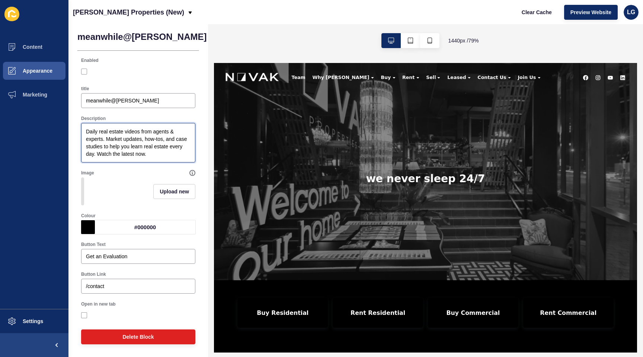
scroll to position [4, 0]
type textarea "Daily real estate videos from agents & experts. Market updates, how-tos, and ca…"
click at [169, 191] on span "Upload new" at bounding box center [174, 191] width 29 height 7
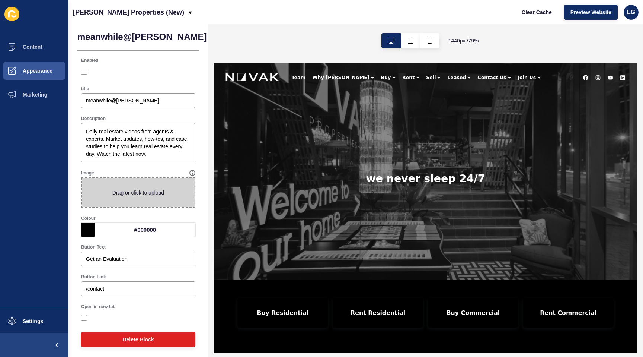
click at [163, 193] on span at bounding box center [138, 192] width 113 height 29
click at [82, 178] on input "Drag or click to upload" at bounding box center [82, 178] width 0 height 0
type input "C:\fakepath\Untitled-18.jpg"
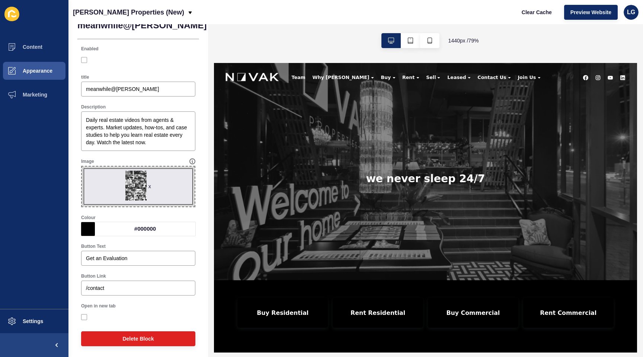
scroll to position [17, 0]
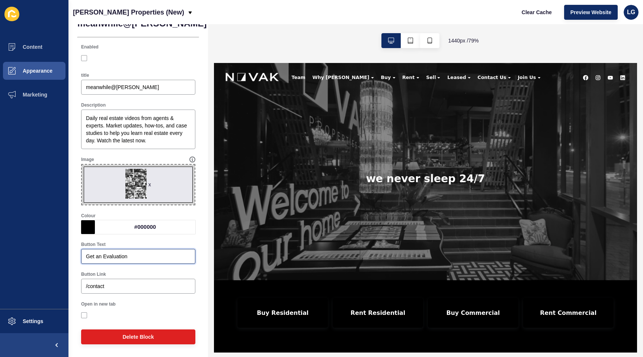
drag, startPoint x: 137, startPoint y: 257, endPoint x: 68, endPoint y: 254, distance: 69.0
click at [67, 253] on div "Content Appearance Marketing Settings Novak Properties (New) Clear Cache Previe…" at bounding box center [321, 178] width 643 height 357
type input "watch the latest"
click at [112, 286] on input "/contact" at bounding box center [138, 285] width 105 height 7
click at [151, 185] on div "x" at bounding box center [150, 184] width 3 height 7
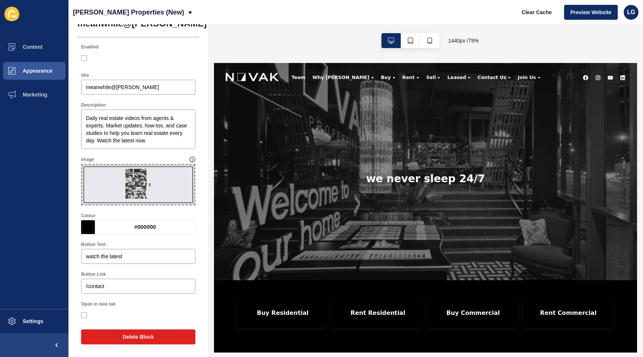
scroll to position [6, 0]
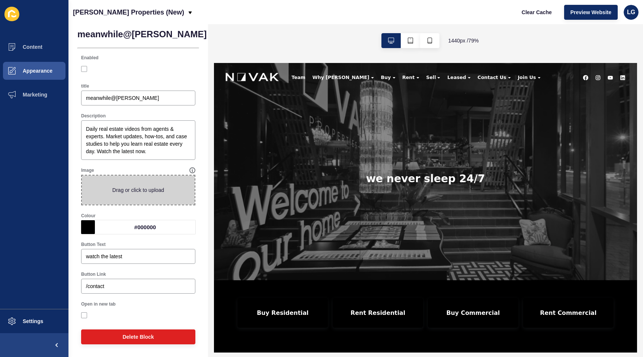
click at [150, 189] on span at bounding box center [138, 189] width 113 height 29
click at [82, 175] on input "Drag or click to upload" at bounding box center [82, 175] width 0 height 0
type input "C:\fakepath\meanwhile at [PERSON_NAME] videos.jpg"
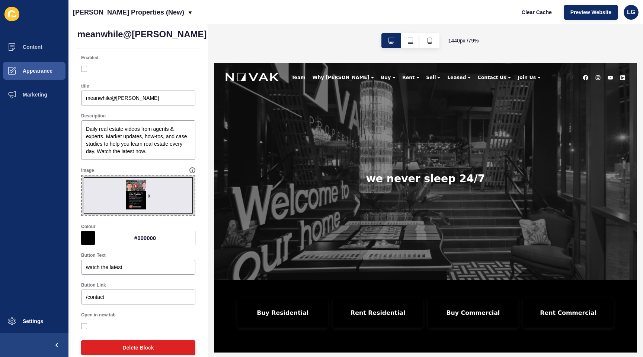
scroll to position [17, 0]
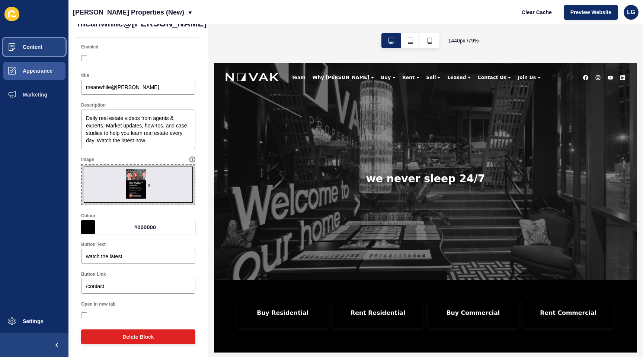
click at [48, 47] on button "Content" at bounding box center [34, 47] width 69 height 24
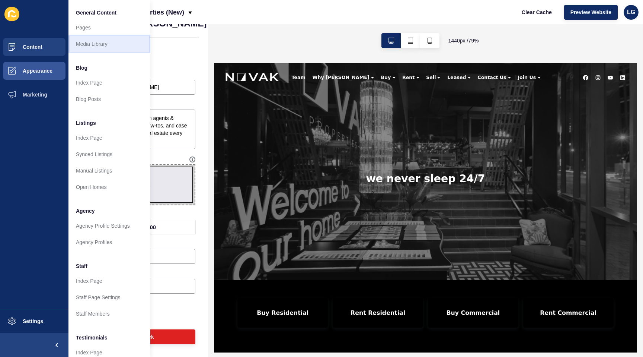
click at [79, 42] on link "Media Library" at bounding box center [110, 44] width 82 height 16
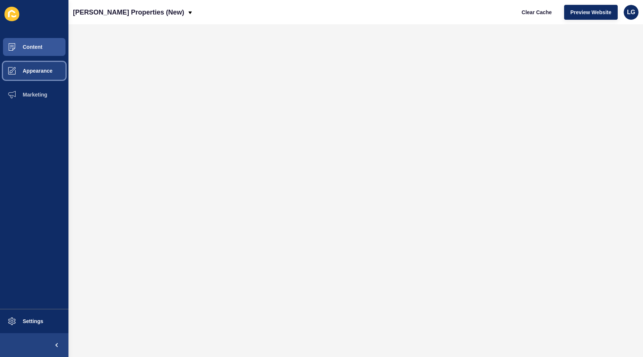
click at [46, 73] on span "Appearance" at bounding box center [26, 71] width 54 height 6
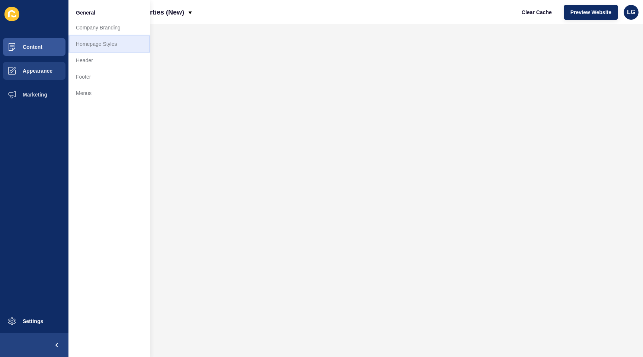
click at [101, 48] on link "Homepage Styles" at bounding box center [110, 44] width 82 height 16
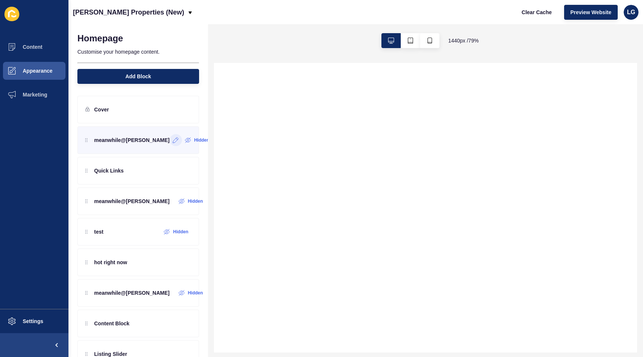
click at [170, 144] on div at bounding box center [176, 140] width 12 height 12
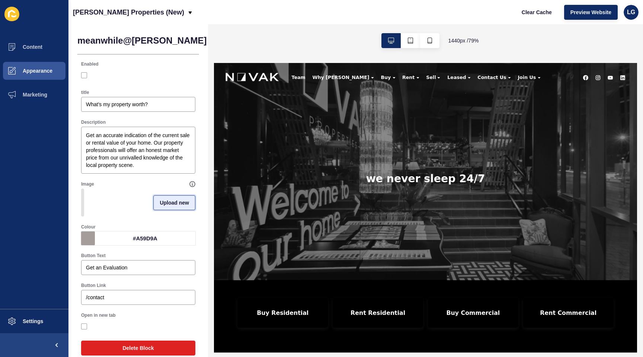
click at [171, 203] on span "Upload new" at bounding box center [174, 202] width 29 height 7
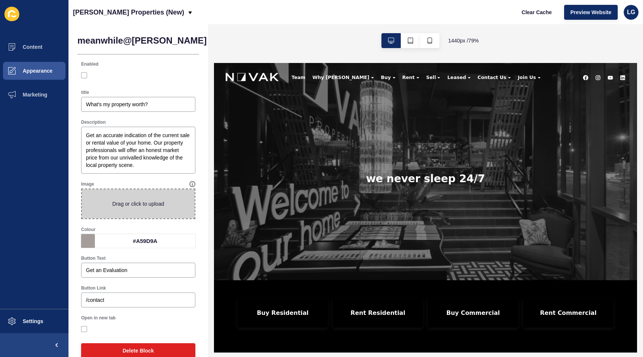
click at [152, 206] on span at bounding box center [138, 203] width 113 height 29
click at [82, 189] on input "Drag or click to upload" at bounding box center [82, 189] width 0 height 0
type input "C:\fakepath\meanwhile at [PERSON_NAME] videos.jpg"
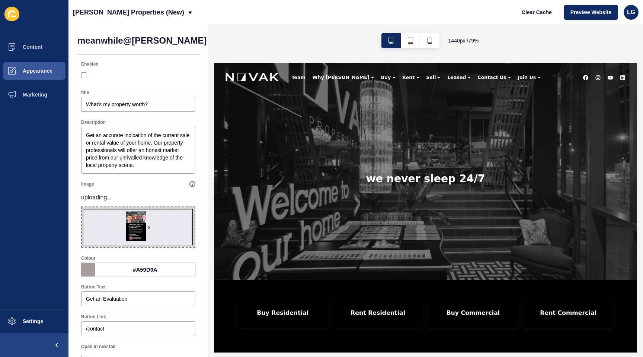
click at [154, 267] on div "#A59D9A" at bounding box center [145, 270] width 101 height 14
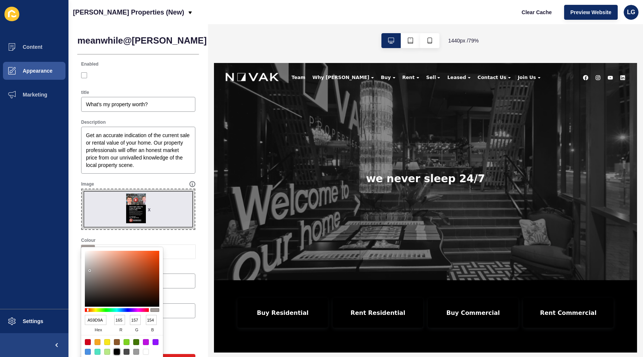
click at [116, 352] on div at bounding box center [117, 352] width 6 height 6
type input "000000"
type input "0"
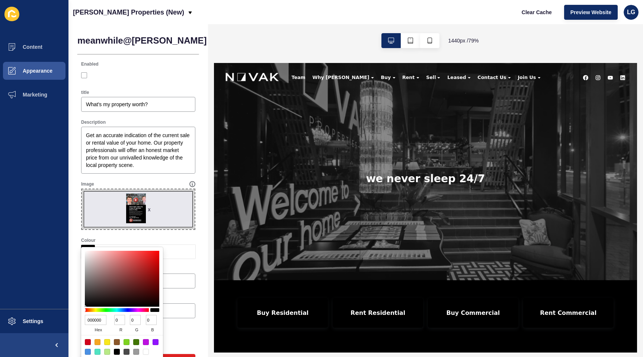
click at [194, 235] on div "Colour #000000" at bounding box center [138, 247] width 122 height 29
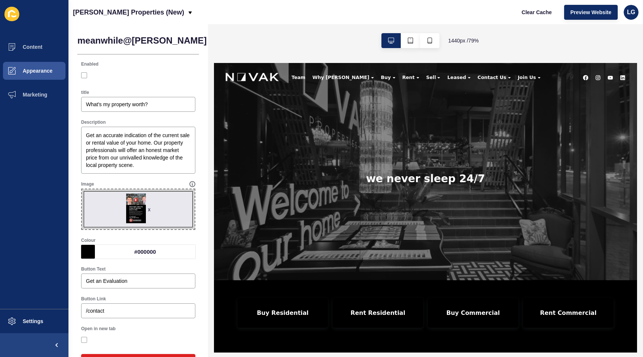
drag, startPoint x: 203, startPoint y: 40, endPoint x: 152, endPoint y: 114, distance: 90.2
click at [249, 40] on span "Save" at bounding box center [255, 40] width 12 height 7
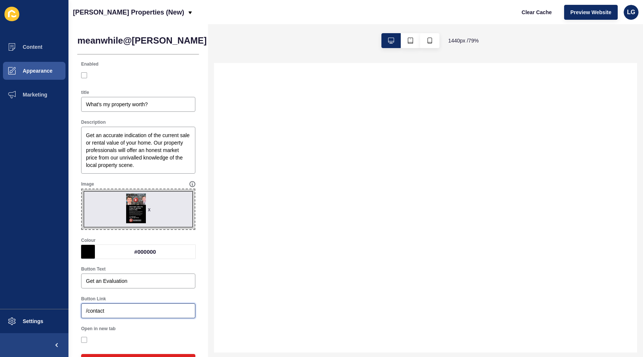
drag, startPoint x: 107, startPoint y: 308, endPoint x: 63, endPoint y: 302, distance: 44.3
click at [58, 302] on div "Content Appearance Marketing Settings [PERSON_NAME] Properties (New) Clear Cach…" at bounding box center [321, 178] width 643 height 357
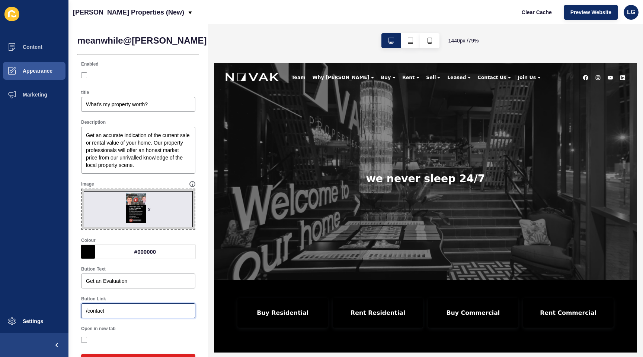
paste input "Daily real estate videos from agents & experts. Market updates, how-tos, and ca…"
type input "Daily real estate videos from agents & experts. Market updates, how-tos, and ca…"
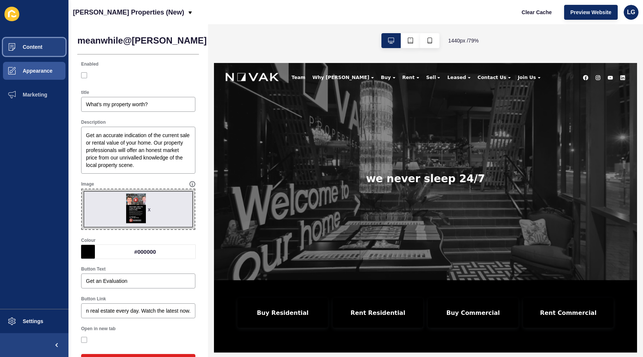
scroll to position [0, 0]
click at [44, 47] on button "Content" at bounding box center [34, 47] width 69 height 24
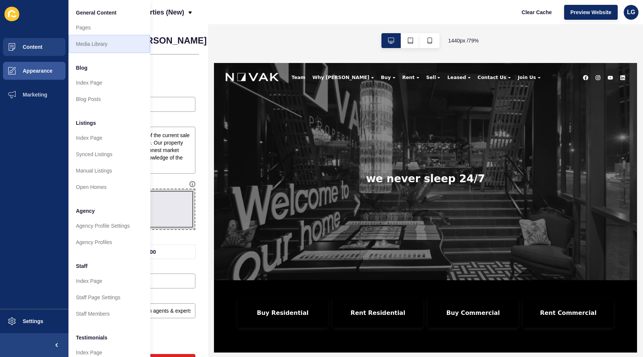
click at [99, 39] on link "Media Library" at bounding box center [110, 44] width 82 height 16
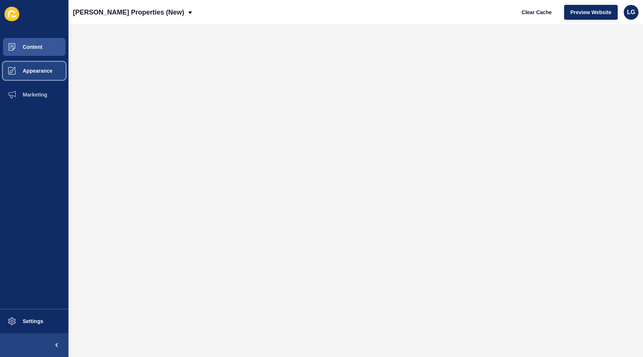
click at [34, 67] on button "Appearance" at bounding box center [34, 71] width 69 height 24
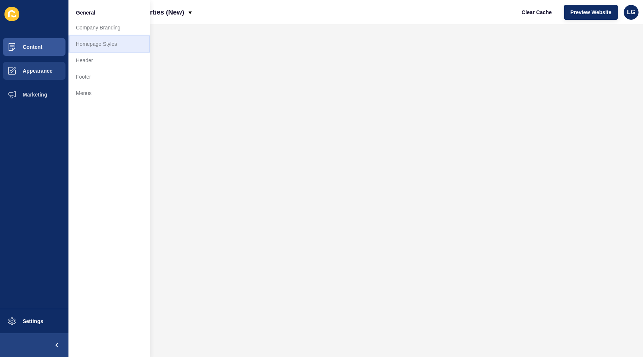
click at [82, 46] on link "Homepage Styles" at bounding box center [110, 44] width 82 height 16
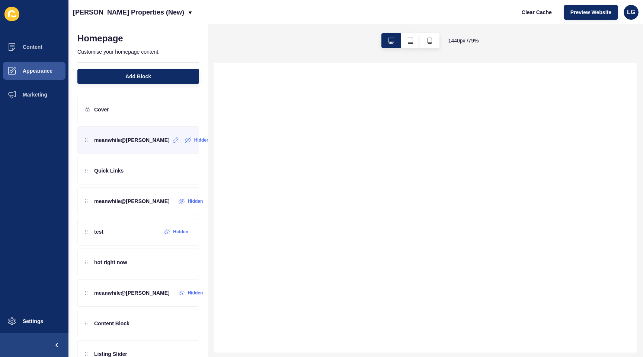
click at [120, 142] on p "meanwhile@[PERSON_NAME]" at bounding box center [132, 139] width 76 height 7
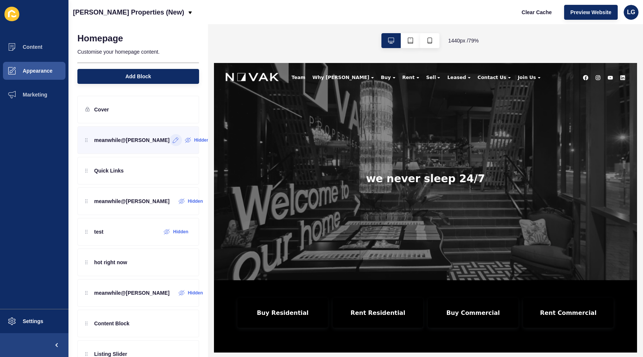
click at [173, 141] on icon at bounding box center [176, 140] width 6 height 6
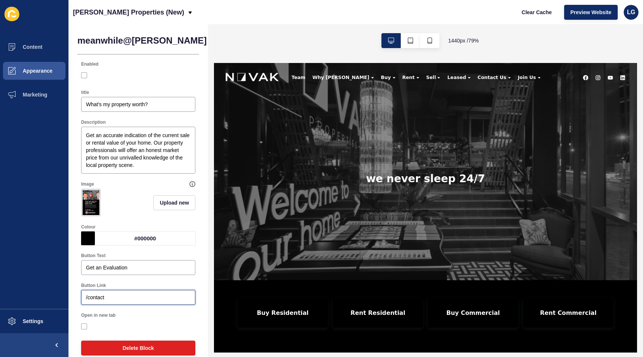
drag, startPoint x: 117, startPoint y: 295, endPoint x: 73, endPoint y: 292, distance: 44.1
click at [73, 292] on div "meanwhile@[PERSON_NAME] < Back Save Enabled title What's my property worth? Des…" at bounding box center [139, 196] width 140 height 344
paste input "[URL][DOMAIN_NAME][PERSON_NAME]"
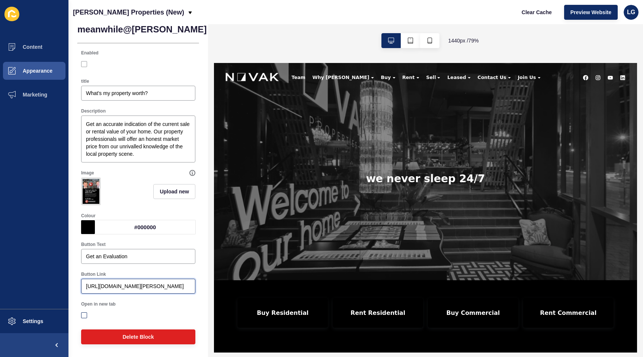
type input "[URL][DOMAIN_NAME][PERSON_NAME]"
click at [85, 314] on label at bounding box center [84, 315] width 6 height 6
click at [85, 314] on input "Open in new tab" at bounding box center [85, 315] width 5 height 5
checkbox input "true"
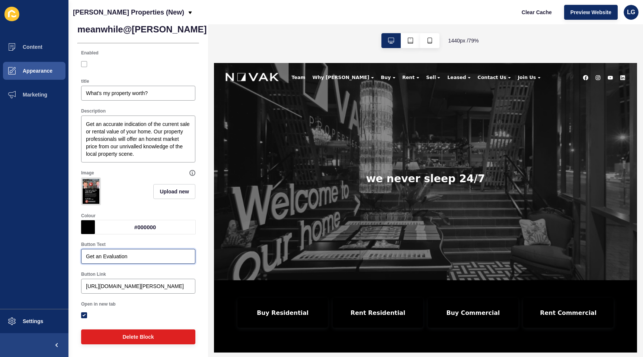
drag, startPoint x: 131, startPoint y: 255, endPoint x: 138, endPoint y: 246, distance: 11.3
click at [59, 251] on div "Content Appearance Marketing Settings [PERSON_NAME] Properties (New) Clear Cach…" at bounding box center [321, 178] width 643 height 357
type input "watch now"
click at [242, 31] on button "Save" at bounding box center [254, 29] width 25 height 15
drag, startPoint x: 85, startPoint y: 64, endPoint x: 101, endPoint y: 73, distance: 18.7
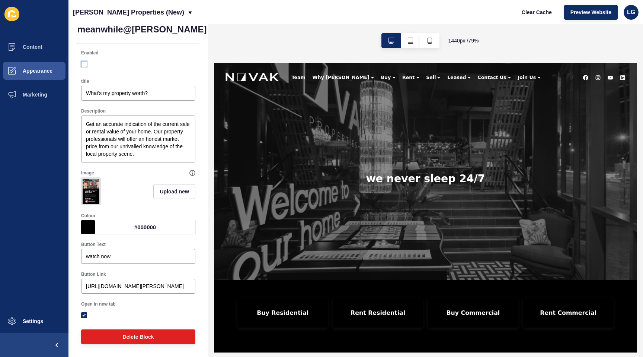
click at [86, 64] on label at bounding box center [84, 64] width 6 height 6
click at [86, 64] on input "Enabled" at bounding box center [85, 64] width 5 height 5
checkbox input "true"
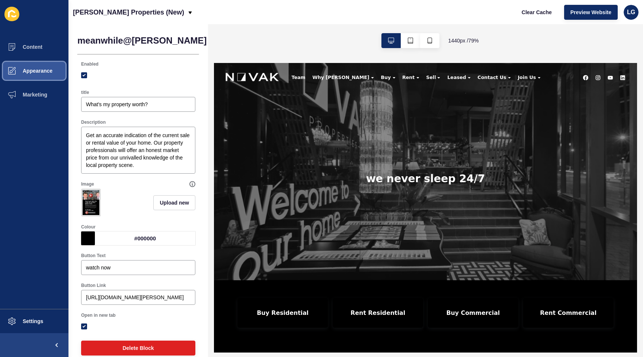
click at [39, 71] on span "Appearance" at bounding box center [26, 71] width 54 height 6
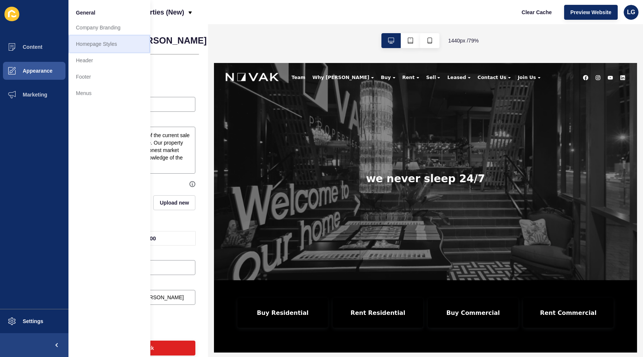
click at [103, 49] on link "Homepage Styles" at bounding box center [110, 44] width 82 height 16
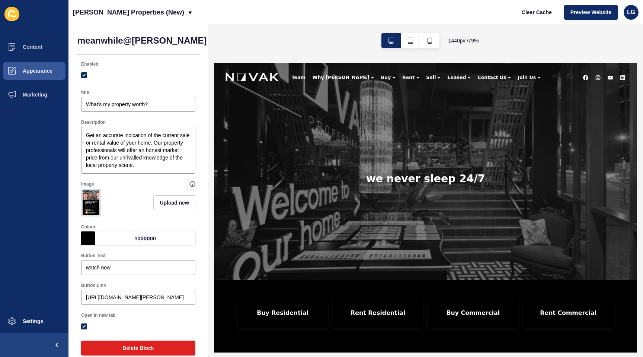
scroll to position [11, 0]
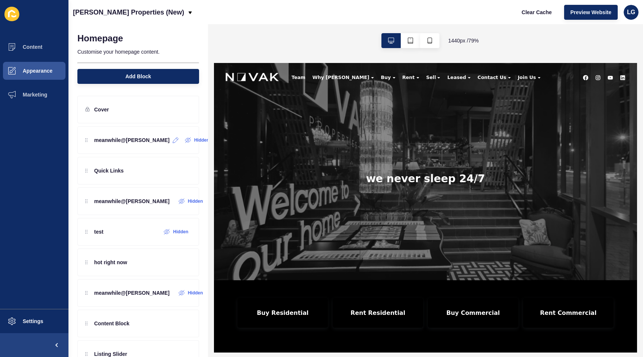
drag, startPoint x: 166, startPoint y: 141, endPoint x: 202, endPoint y: 165, distance: 42.9
click at [185, 141] on icon at bounding box center [188, 140] width 6 height 6
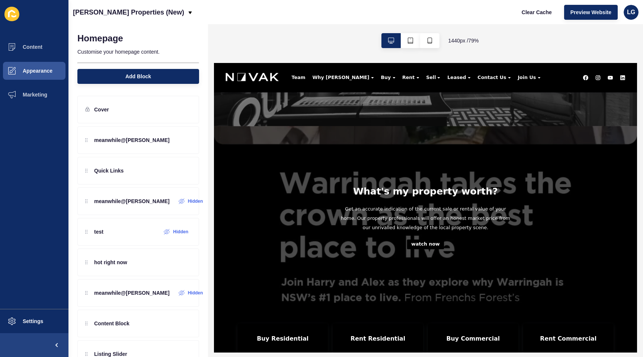
scroll to position [196, 0]
click at [173, 142] on icon at bounding box center [176, 140] width 6 height 6
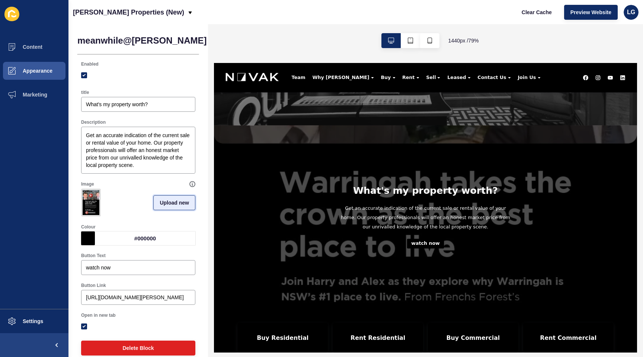
click at [171, 200] on span "Upload new" at bounding box center [174, 202] width 29 height 7
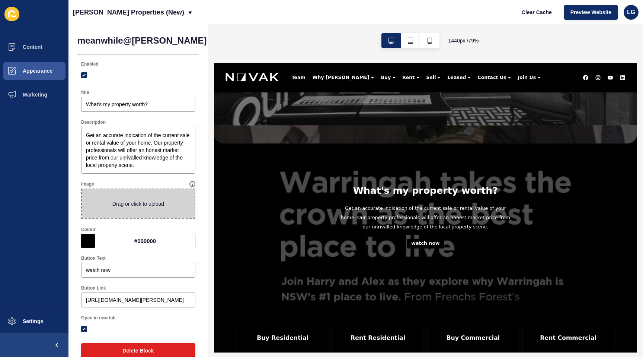
click at [149, 203] on span at bounding box center [138, 203] width 113 height 29
click at [82, 189] on input "Drag or click to upload" at bounding box center [82, 189] width 0 height 0
type input "C:\fakepath\podcast page.jpg"
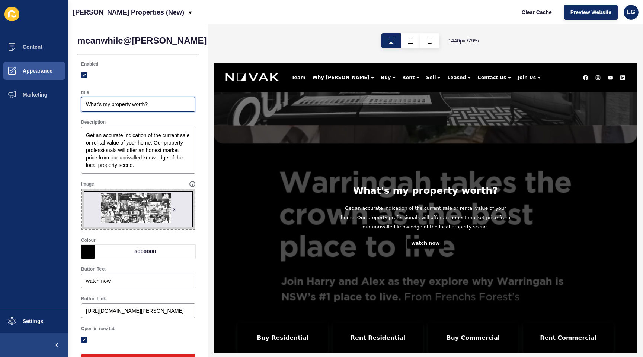
drag, startPoint x: 150, startPoint y: 105, endPoint x: 134, endPoint y: 105, distance: 15.6
click at [63, 103] on div "Content Appearance Marketing Settings [PERSON_NAME] Properties (New) Clear Cach…" at bounding box center [321, 178] width 643 height 357
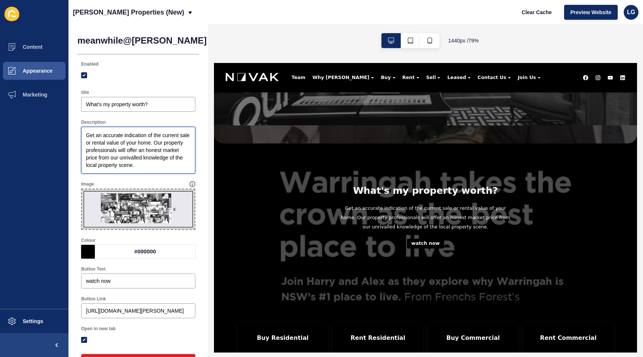
drag, startPoint x: 149, startPoint y: 168, endPoint x: 38, endPoint y: 127, distance: 118.3
click at [38, 127] on div "Content Appearance Marketing Settings [PERSON_NAME] Properties (New) Clear Cach…" at bounding box center [321, 178] width 643 height 357
paste textarea "Daily real estate videos from agents & experts. Market updates, how-tos, and ca…"
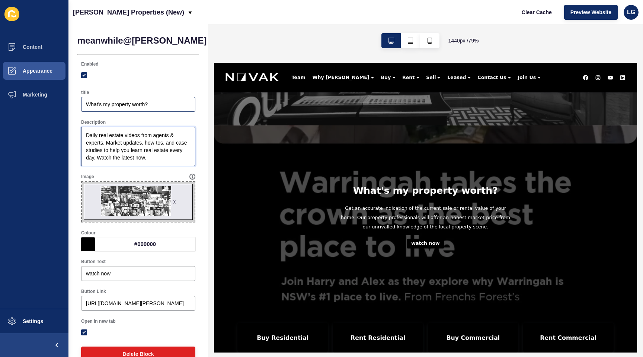
type textarea "Daily real estate videos from agents & experts. Market updates, how-tos, and ca…"
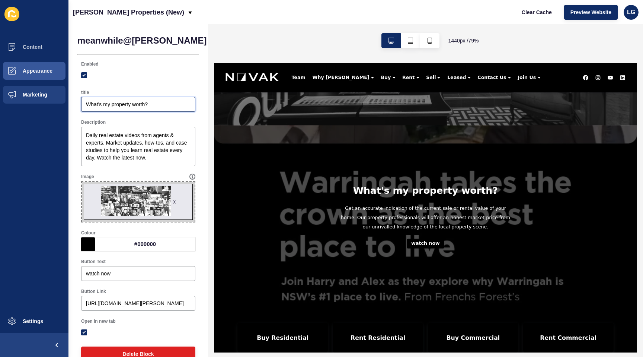
drag, startPoint x: 156, startPoint y: 105, endPoint x: 68, endPoint y: 102, distance: 87.9
click at [68, 102] on div "Content Appearance Marketing Settings [PERSON_NAME] Properties (New) Clear Cach…" at bounding box center [321, 178] width 643 height 357
paste input "Daily real estate videos from agents & experts. Market updates, how-tos, and ca…"
type input "Daily real estate videos from agents & experts. Market updates, how-tos, and ca…"
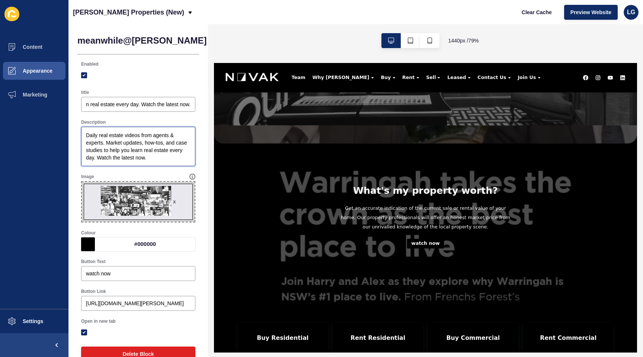
scroll to position [0, 0]
drag, startPoint x: 85, startPoint y: 133, endPoint x: 161, endPoint y: 174, distance: 86.7
click at [161, 174] on div "Enabled title Daily real estate videos from agents & experts. Market updates, h…" at bounding box center [138, 199] width 122 height 285
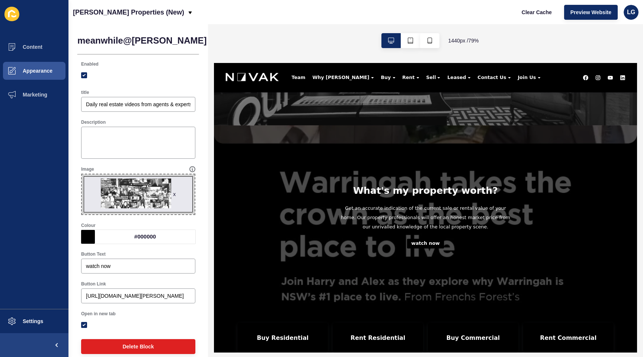
drag, startPoint x: 201, startPoint y: 44, endPoint x: 214, endPoint y: 90, distance: 47.4
click at [242, 44] on button "Save" at bounding box center [254, 40] width 25 height 15
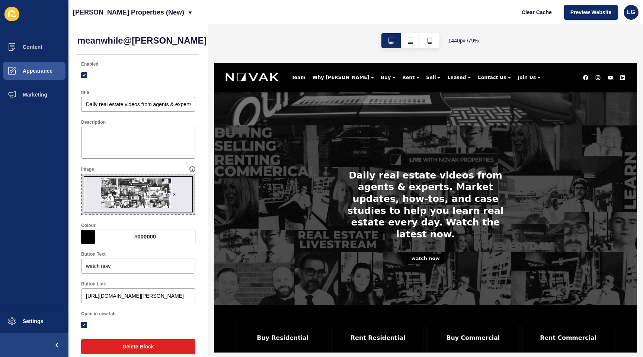
scroll to position [10, 0]
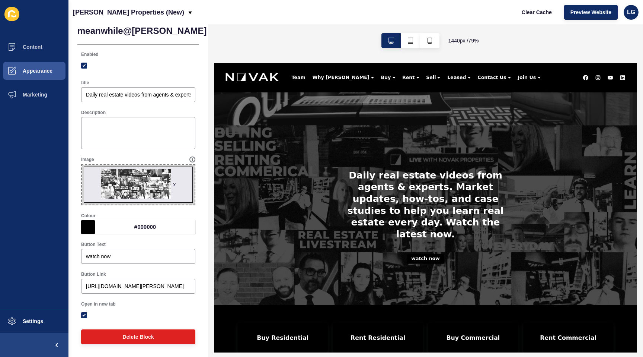
click at [249, 31] on span "Save" at bounding box center [255, 30] width 12 height 7
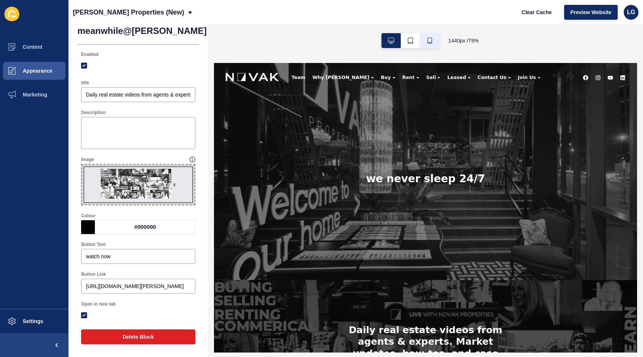
scroll to position [0, 0]
click at [434, 41] on button "button" at bounding box center [429, 40] width 19 height 15
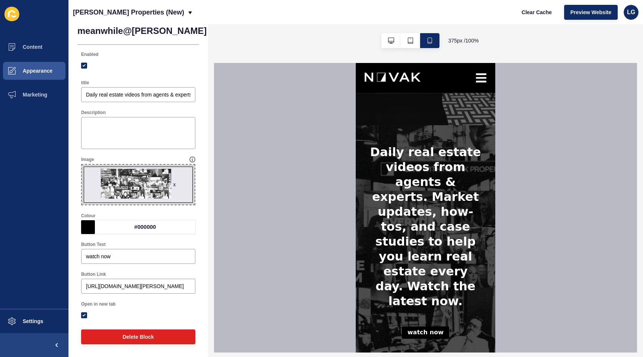
scroll to position [154, 0]
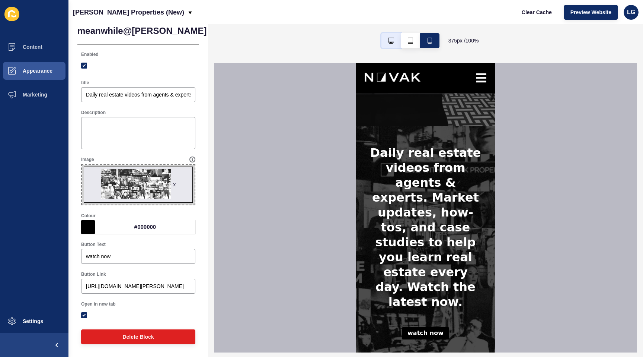
click at [391, 42] on icon "button" at bounding box center [391, 41] width 6 height 6
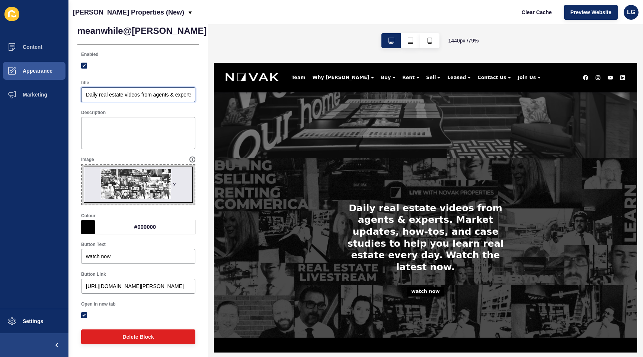
click at [86, 94] on input "Daily real estate videos from agents & experts. Market updates, how-tos, and ca…" at bounding box center [138, 94] width 105 height 7
type input "meanwhile@[PERSON_NAME] | Daily real estate videos from agents & experts. Marke…"
click at [249, 32] on span "Save" at bounding box center [255, 30] width 12 height 7
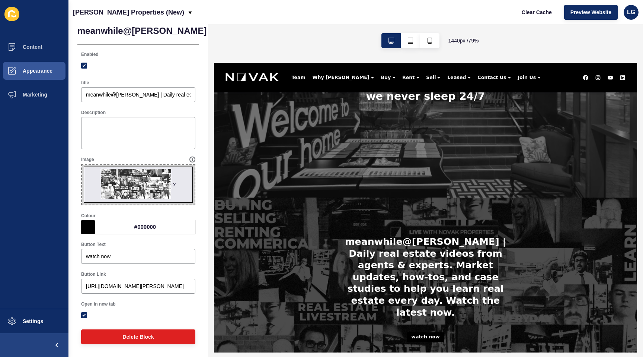
scroll to position [105, 0]
drag, startPoint x: 429, startPoint y: 39, endPoint x: 438, endPoint y: 51, distance: 15.2
click at [430, 39] on icon "button" at bounding box center [430, 41] width 6 height 6
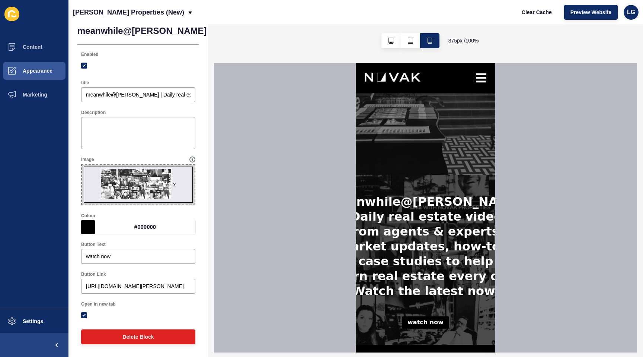
click at [242, 34] on button "Save" at bounding box center [254, 30] width 25 height 15
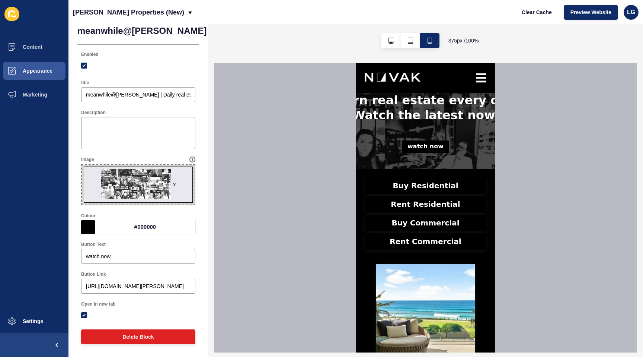
scroll to position [288, 0]
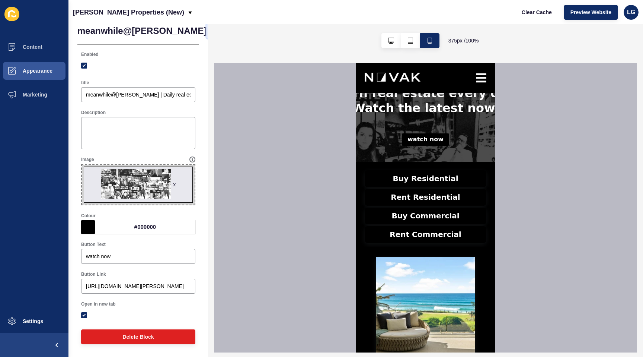
click at [219, 29] on span "Back" at bounding box center [225, 30] width 12 height 7
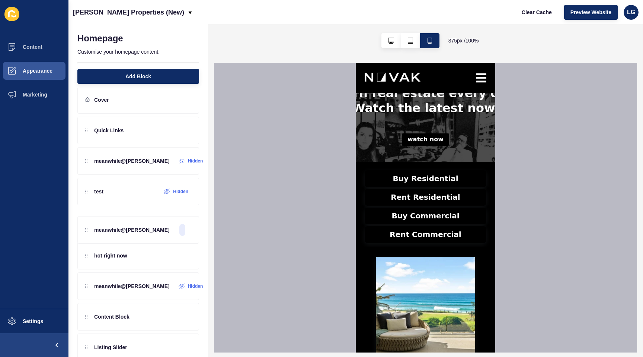
drag, startPoint x: 140, startPoint y: 131, endPoint x: 129, endPoint y: 220, distance: 89.3
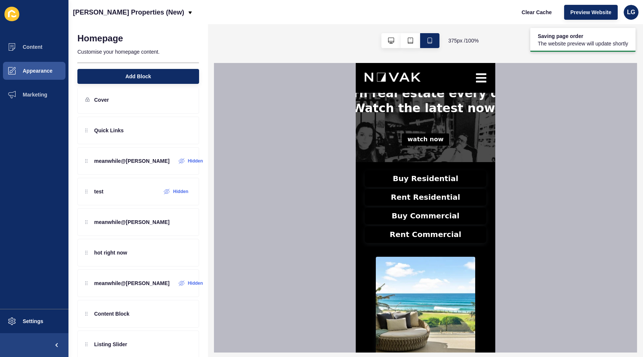
scroll to position [12, 0]
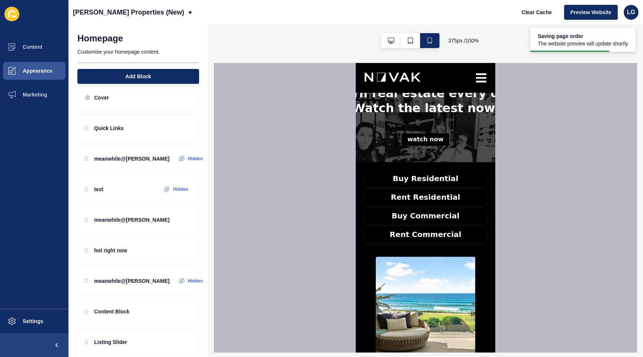
click at [276, 213] on div at bounding box center [425, 207] width 423 height 289
click at [600, 12] on span "Preview Website" at bounding box center [591, 12] width 41 height 7
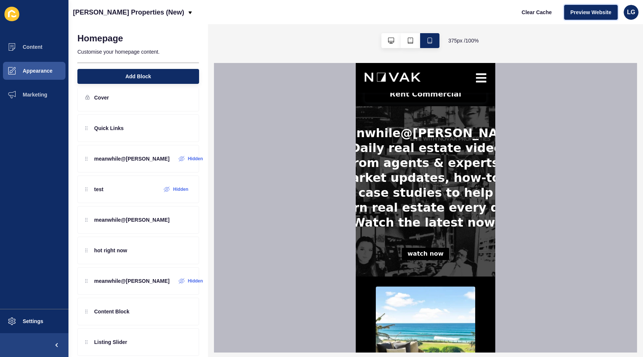
scroll to position [257, 0]
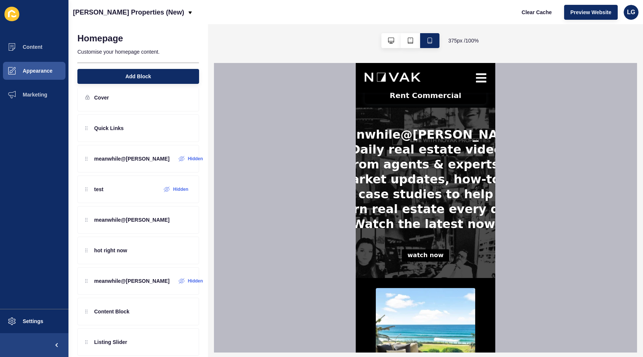
click at [428, 261] on button "watch now" at bounding box center [425, 255] width 47 height 12
click at [185, 220] on icon at bounding box center [188, 220] width 7 height 6
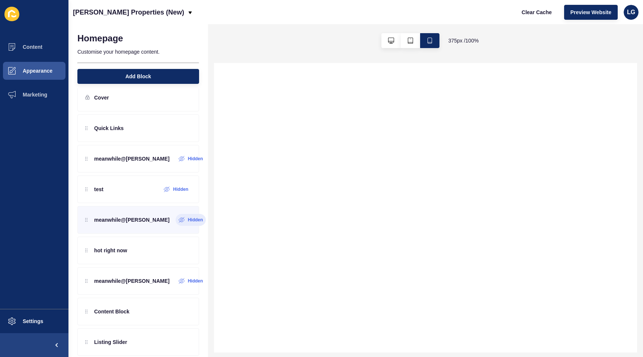
scroll to position [0, 0]
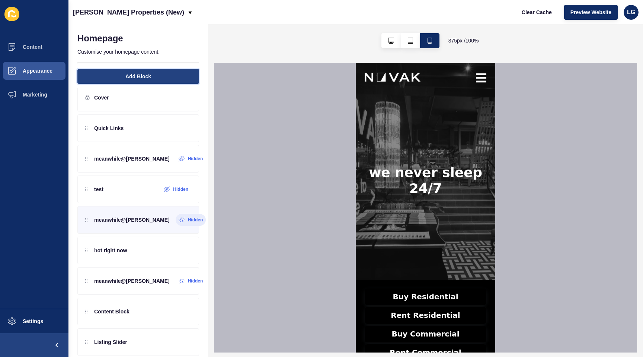
click at [139, 77] on span "Add Block" at bounding box center [138, 76] width 26 height 7
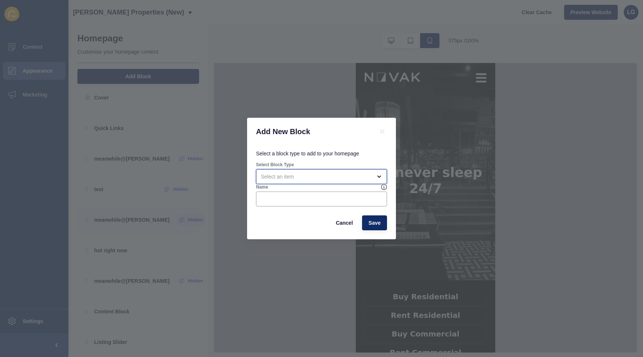
click at [285, 177] on div "open menu" at bounding box center [316, 176] width 111 height 7
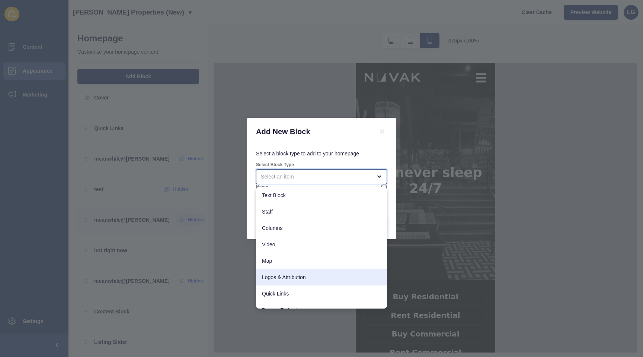
scroll to position [75, 0]
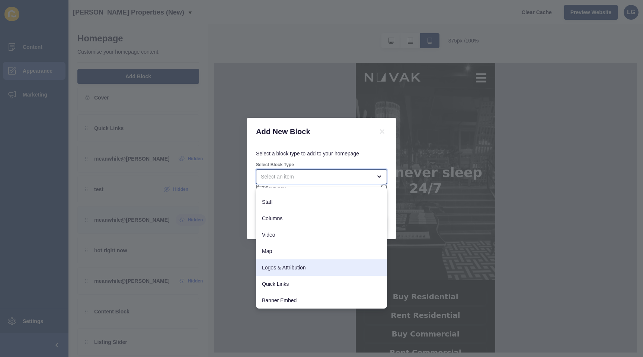
click at [289, 268] on span "Logos & Attribution" at bounding box center [321, 267] width 119 height 7
type input "Logos & Attribution"
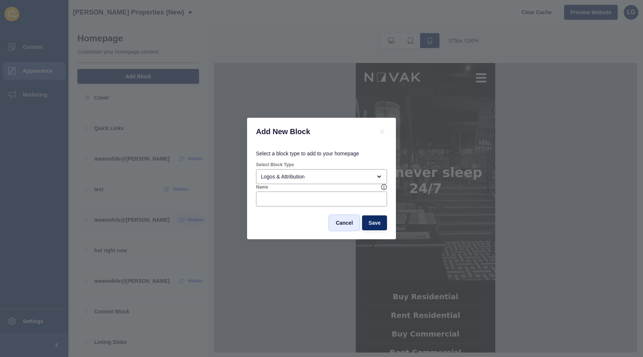
click at [341, 223] on span "Cancel" at bounding box center [344, 222] width 17 height 7
